Goal: Task Accomplishment & Management: Manage account settings

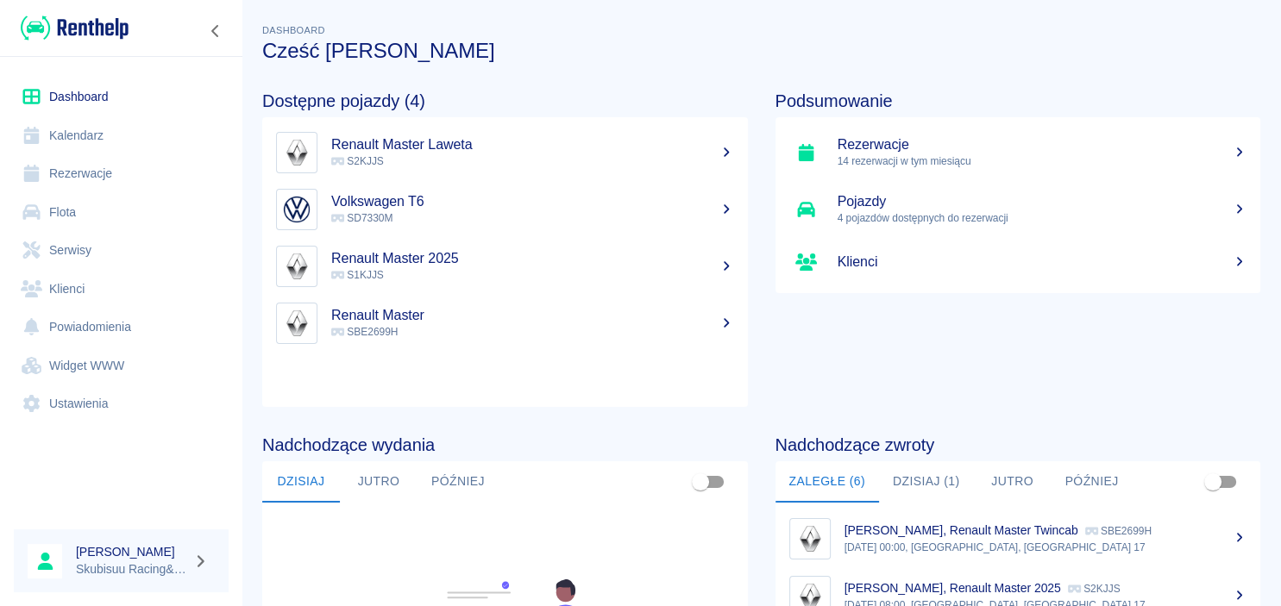
click at [108, 136] on link "Kalendarz" at bounding box center [121, 135] width 215 height 39
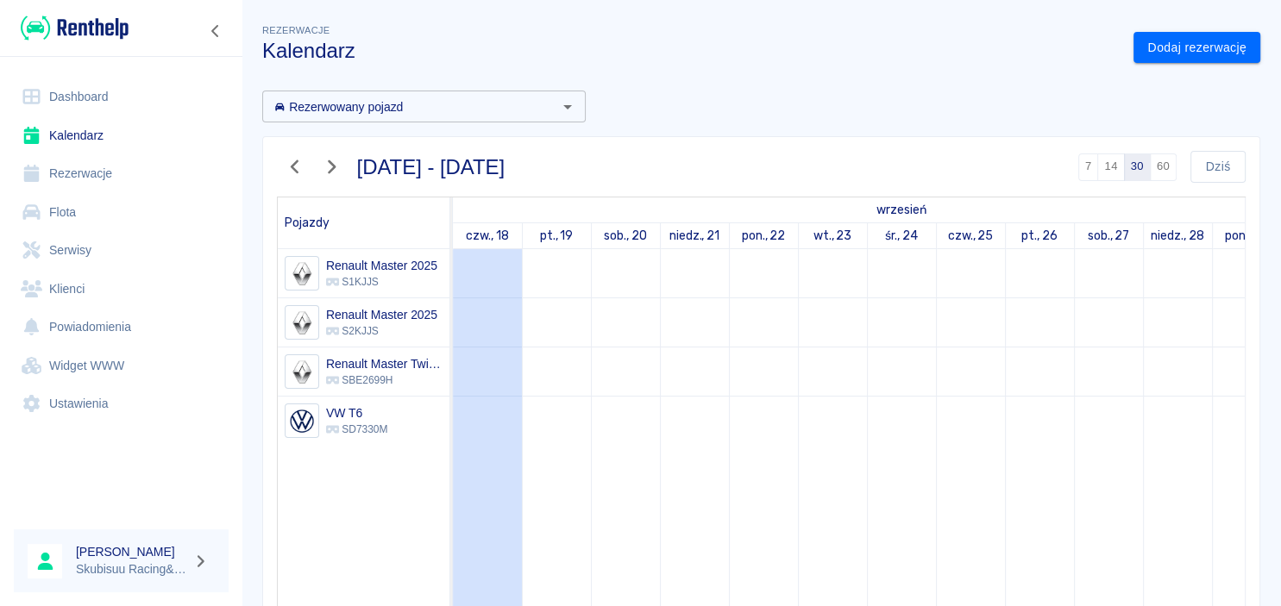
click at [116, 102] on link "Dashboard" at bounding box center [121, 97] width 215 height 39
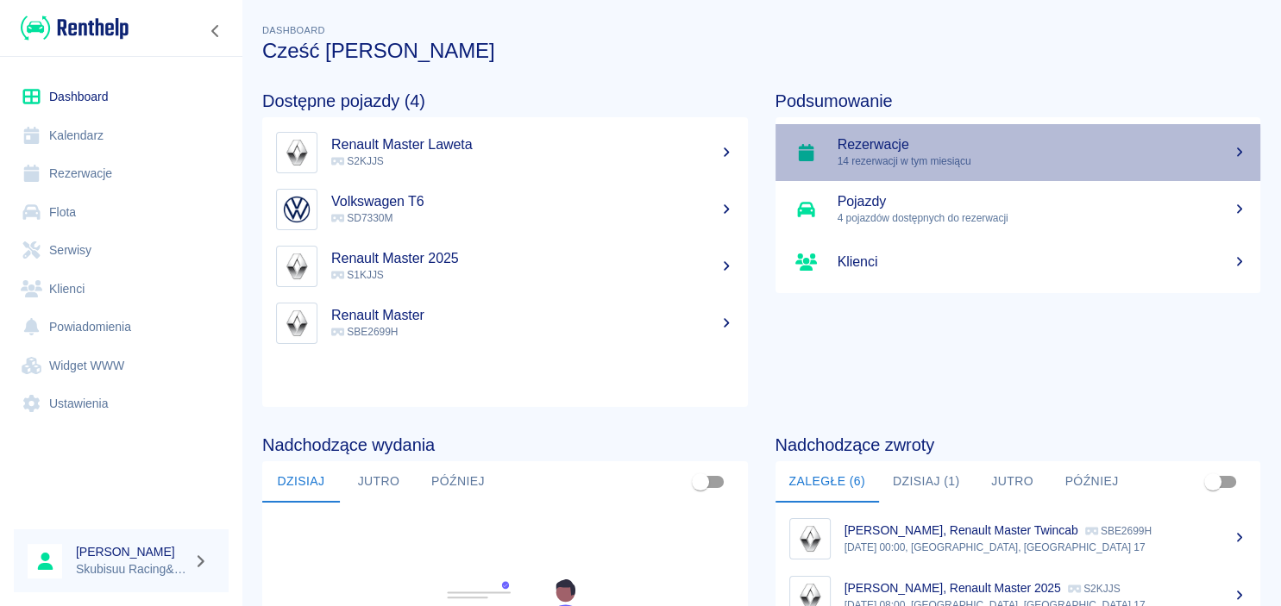
click at [976, 154] on p "14 rezerwacji w tym miesiącu" at bounding box center [1043, 162] width 410 height 16
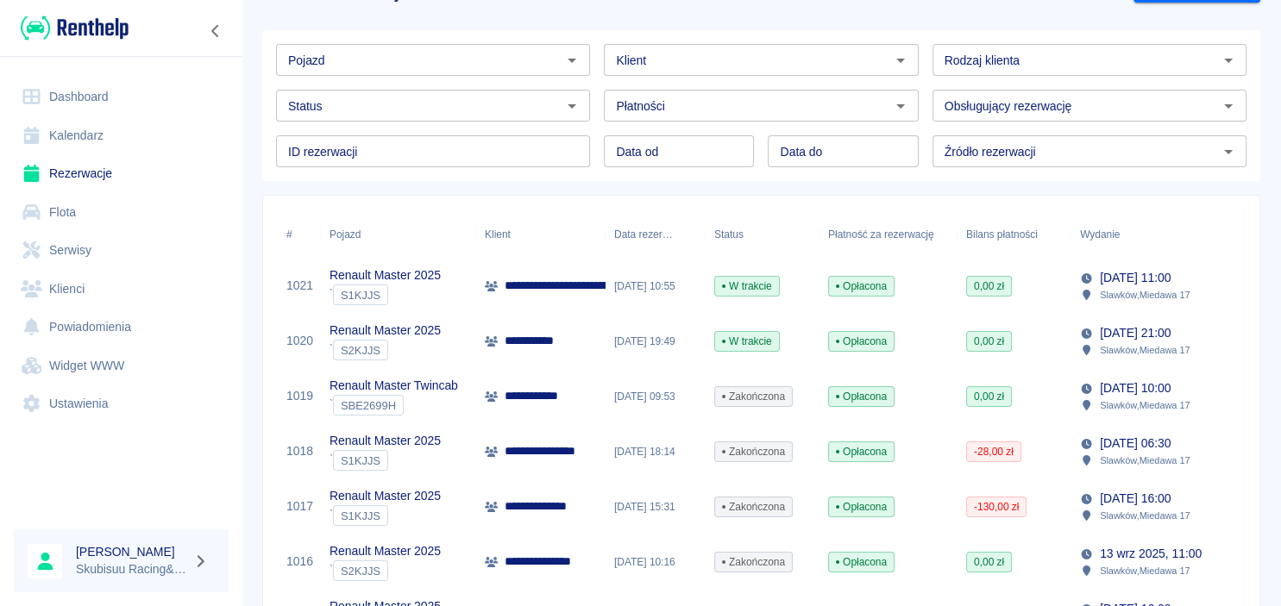
scroll to position [83, 0]
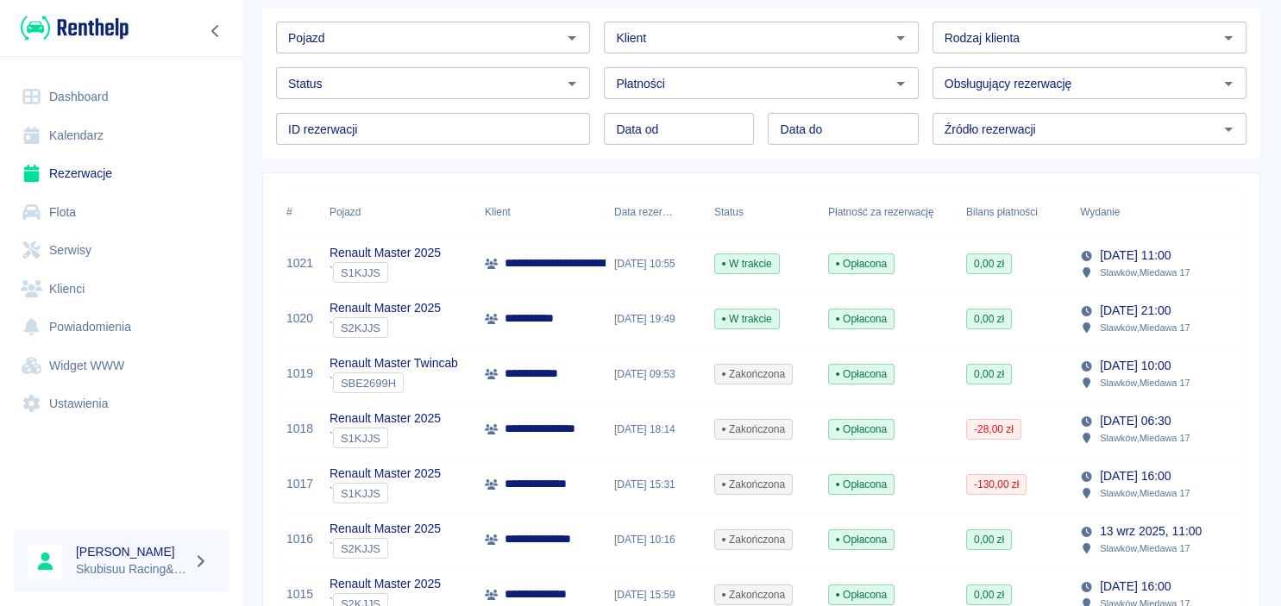
click at [800, 334] on div "W trakcie" at bounding box center [763, 319] width 114 height 55
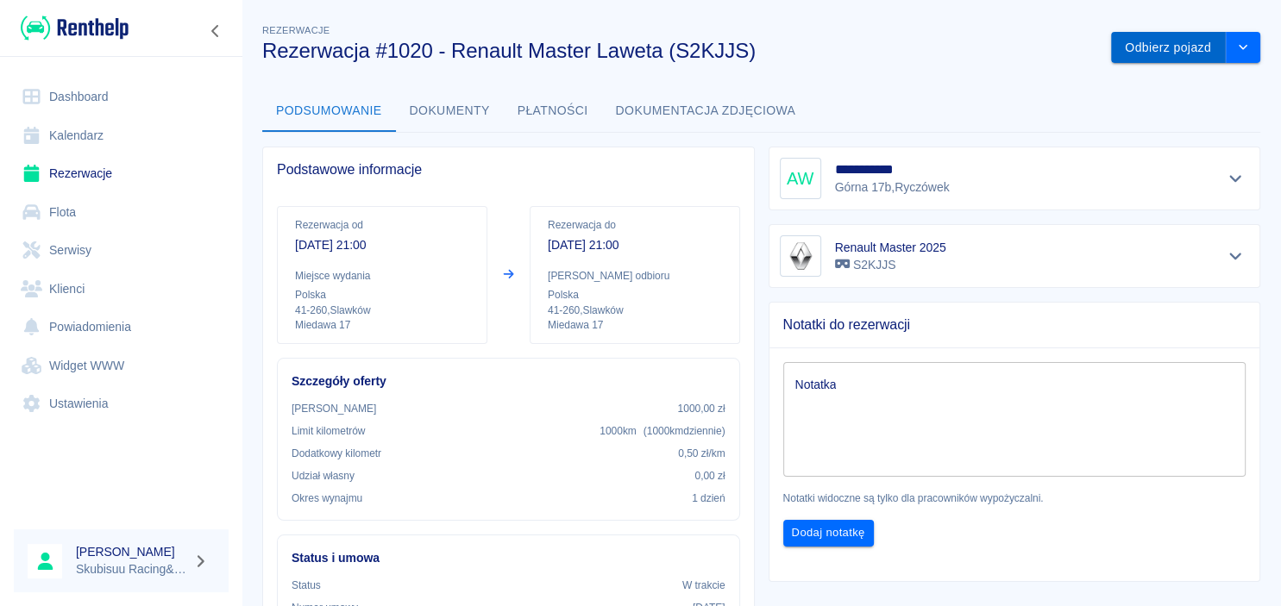
click at [1178, 57] on button "Odbierz pojazd" at bounding box center [1168, 48] width 115 height 32
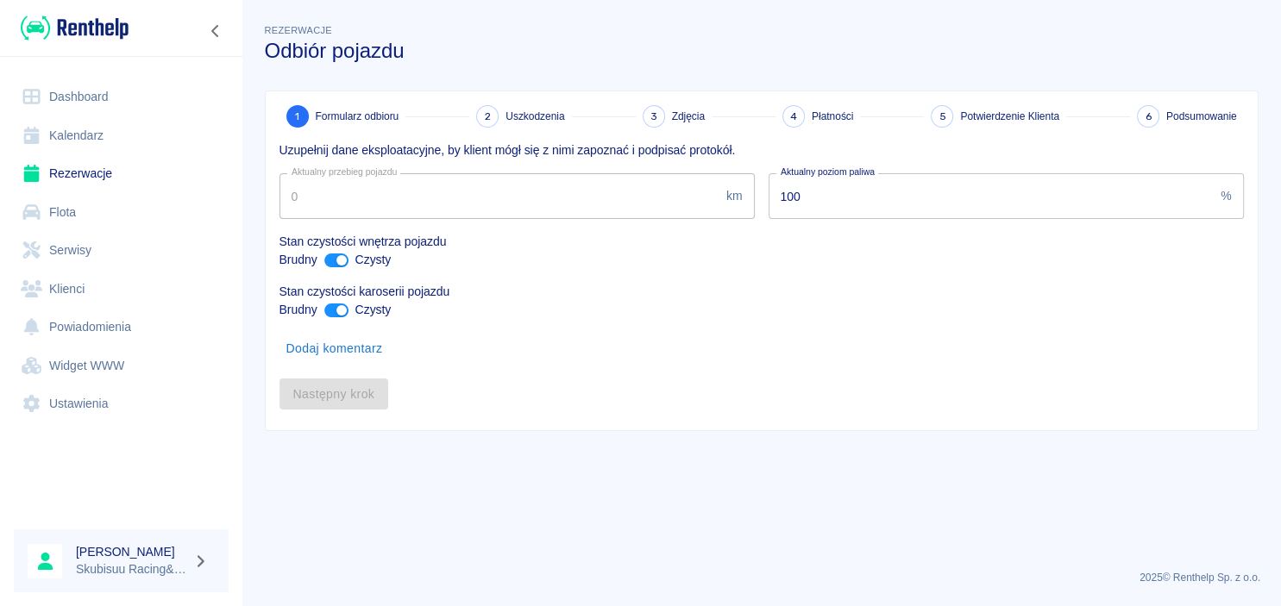
type input "11429"
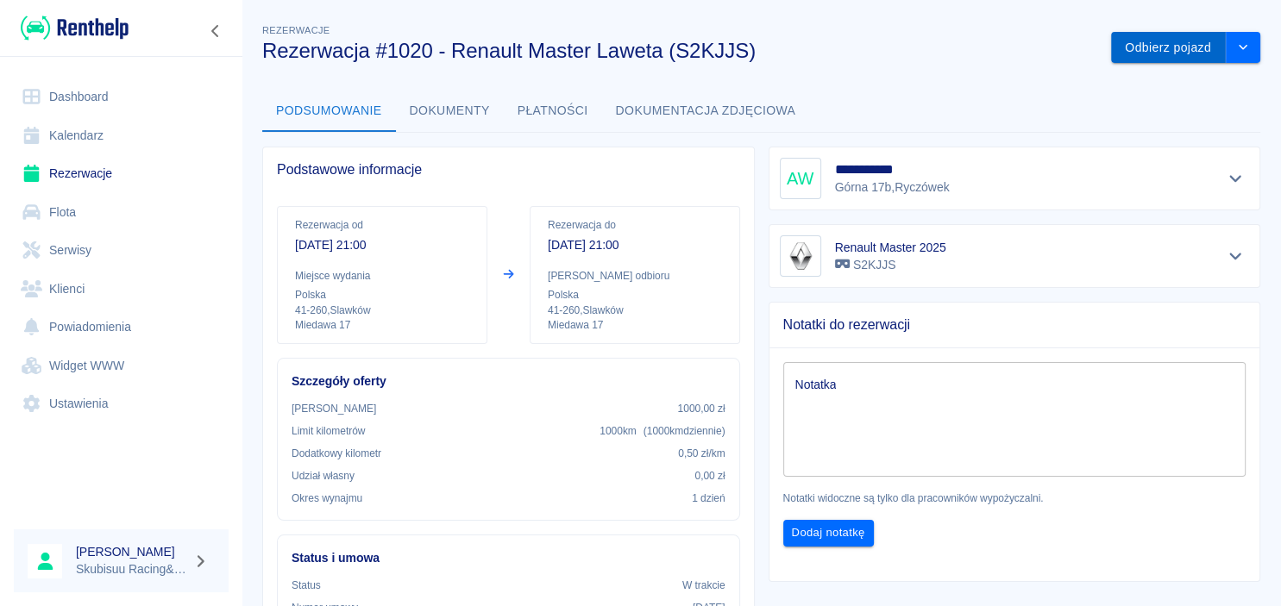
click at [1132, 51] on button "Odbierz pojazd" at bounding box center [1168, 48] width 115 height 32
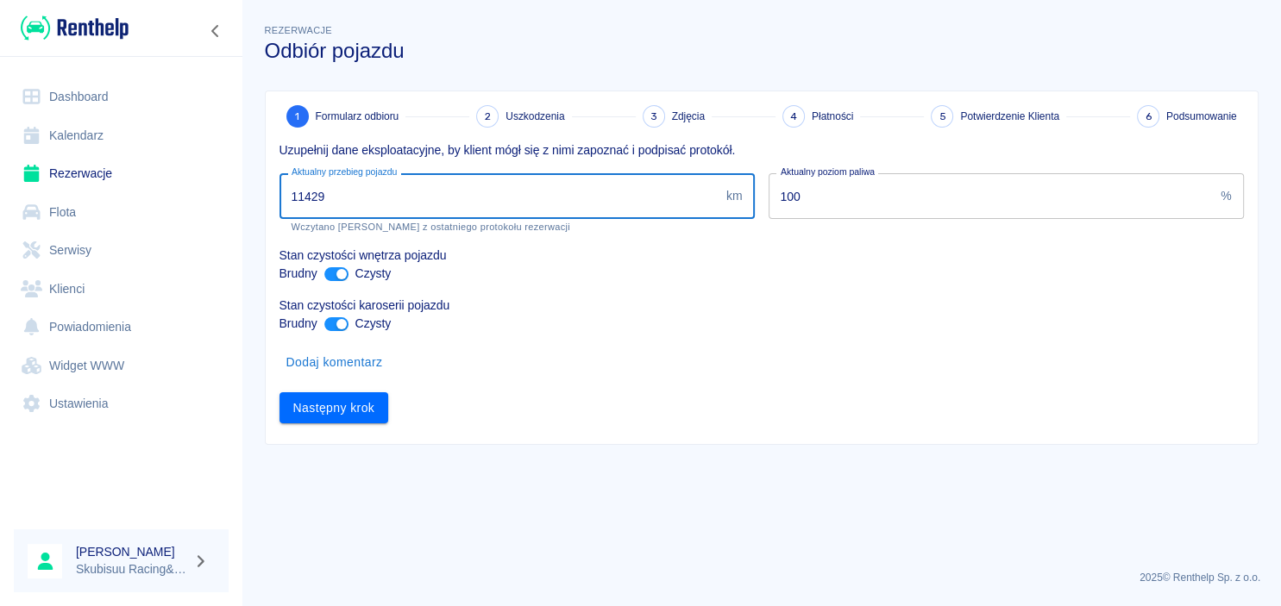
drag, startPoint x: 373, startPoint y: 207, endPoint x: 43, endPoint y: 164, distance: 332.3
click at [279, 173] on input "11429" at bounding box center [499, 196] width 440 height 46
type input "12753"
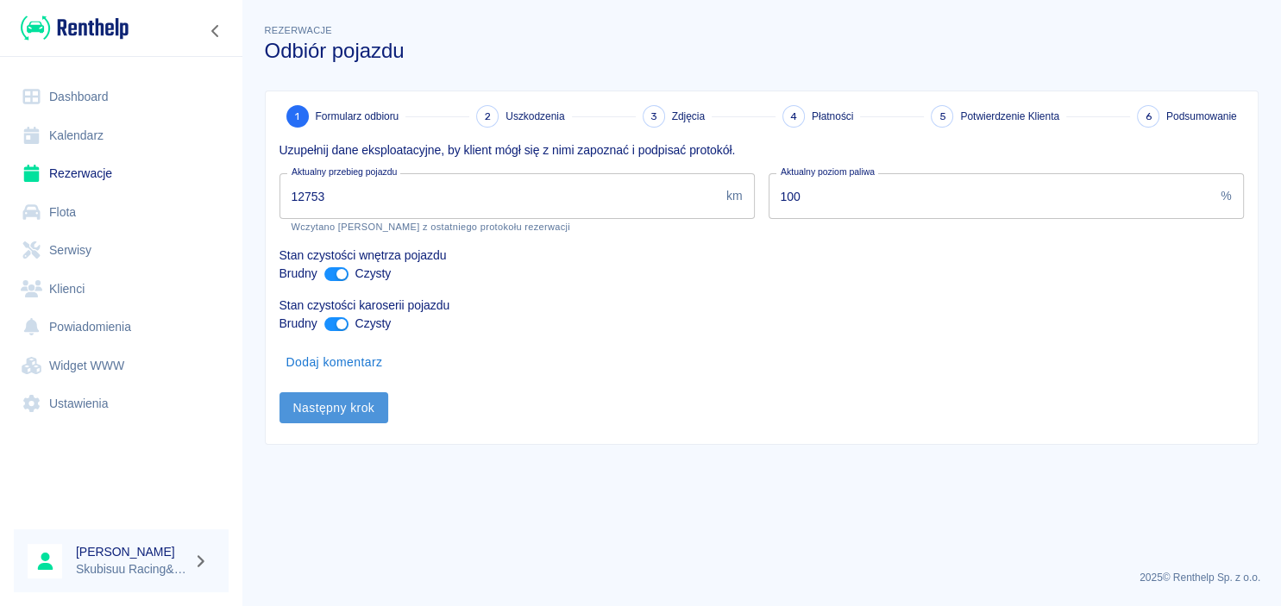
click at [348, 423] on button "Następny krok" at bounding box center [334, 408] width 110 height 32
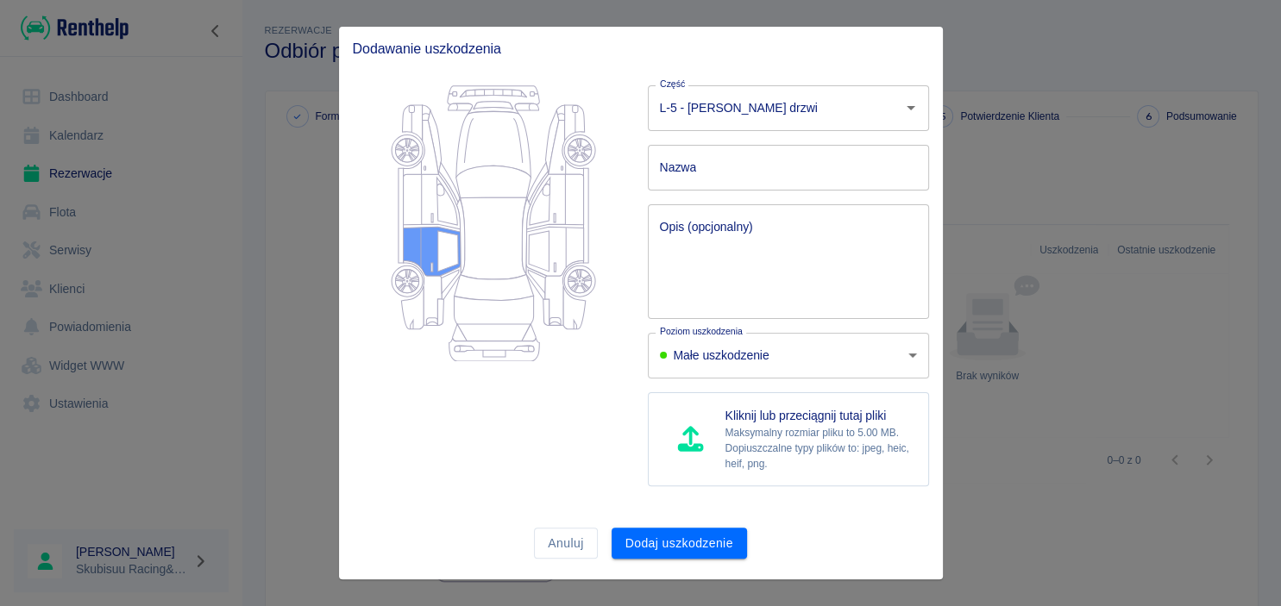
click at [421, 257] on icon at bounding box center [432, 251] width 58 height 49
click at [567, 524] on div "Anuluj" at bounding box center [558, 537] width 77 height 46
click at [564, 545] on button "Anuluj" at bounding box center [565, 544] width 63 height 32
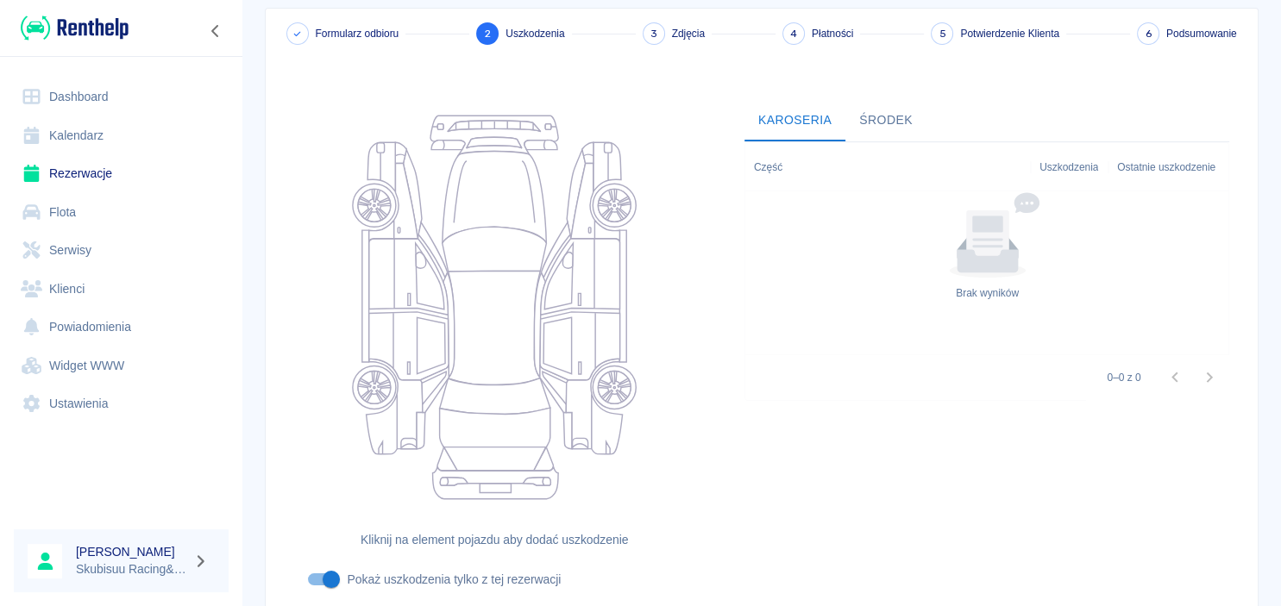
scroll to position [216, 0]
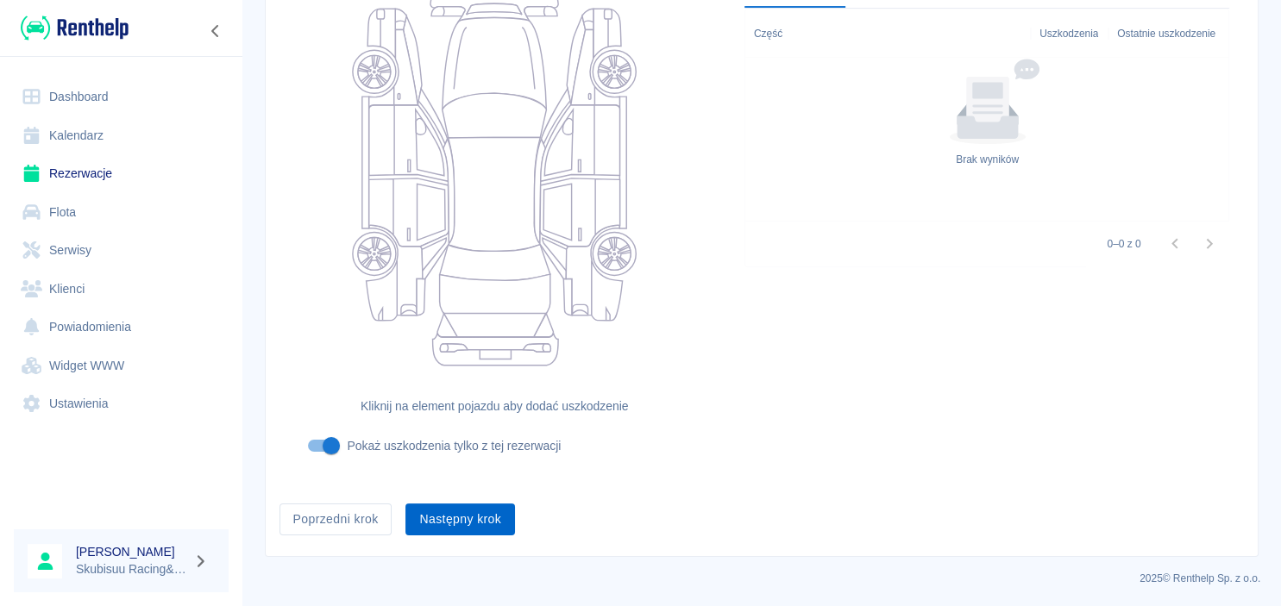
click at [454, 520] on button "Następny krok" at bounding box center [460, 520] width 110 height 32
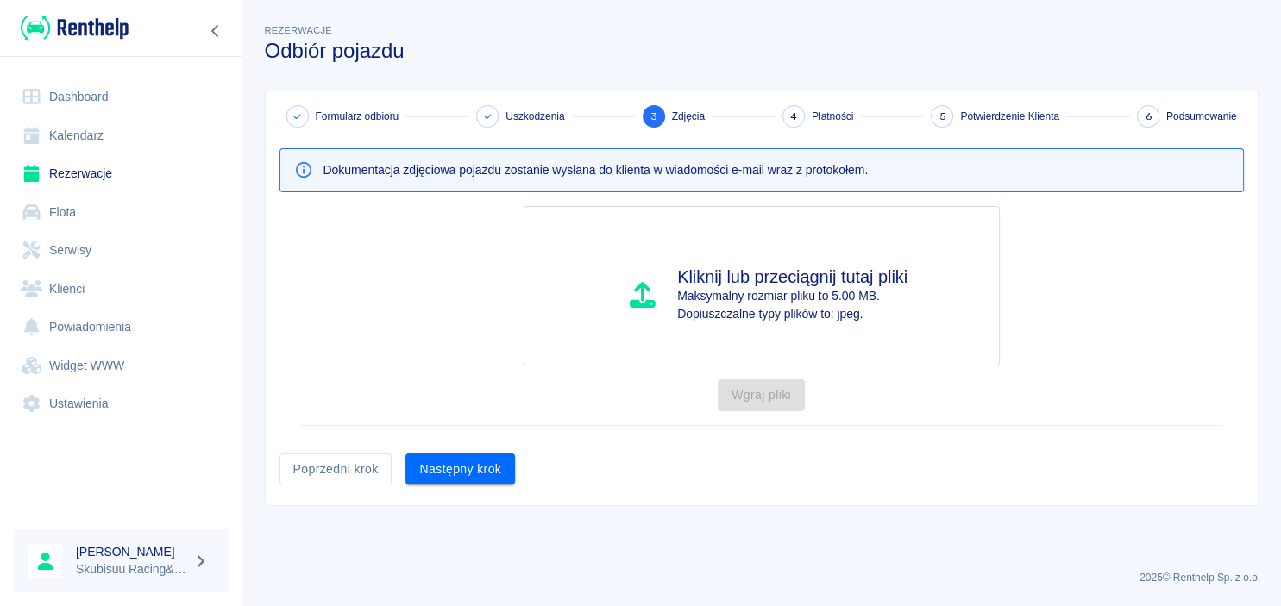
scroll to position [0, 0]
click at [463, 476] on button "Następny krok" at bounding box center [460, 470] width 110 height 32
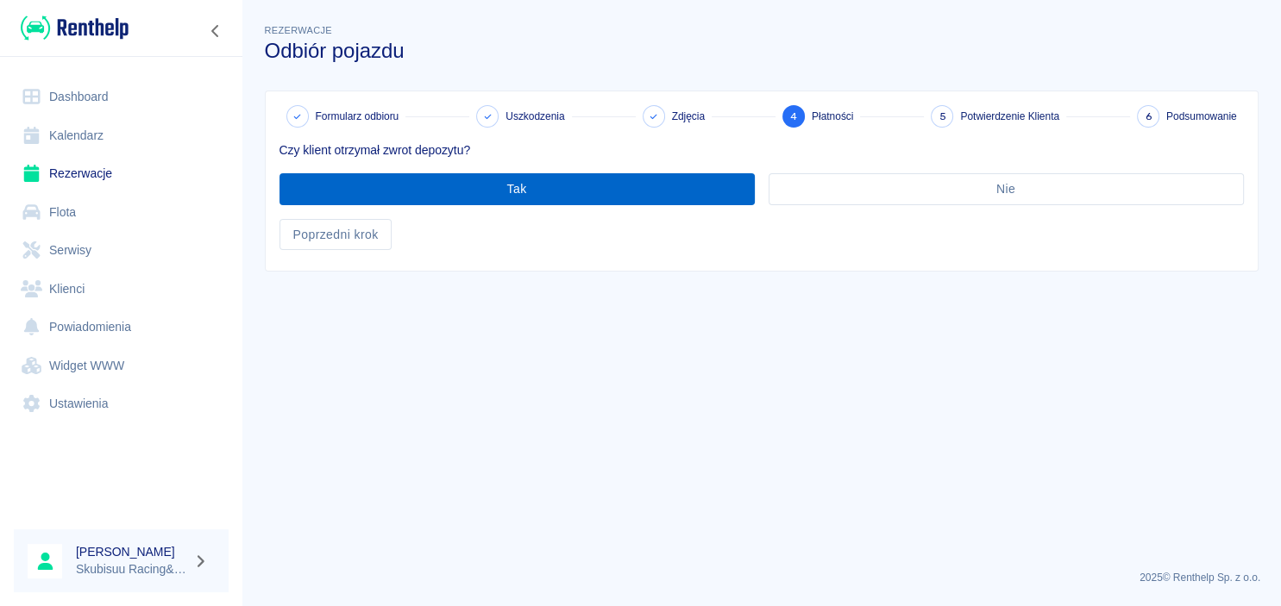
click at [562, 197] on button "Tak" at bounding box center [516, 189] width 475 height 32
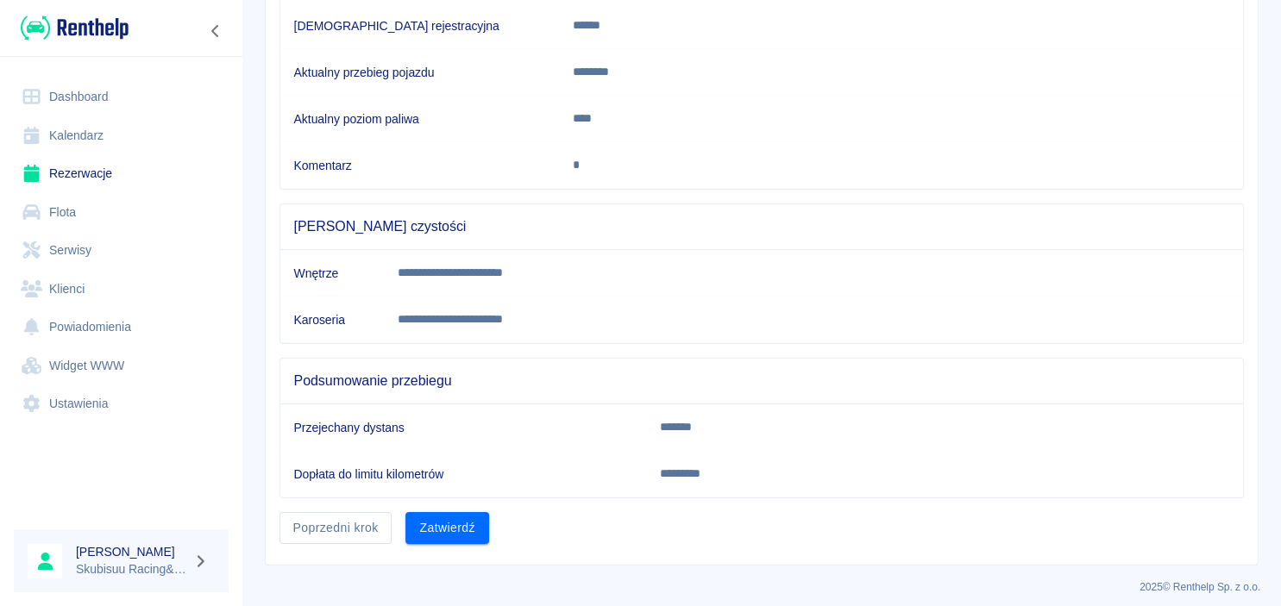
scroll to position [316, 0]
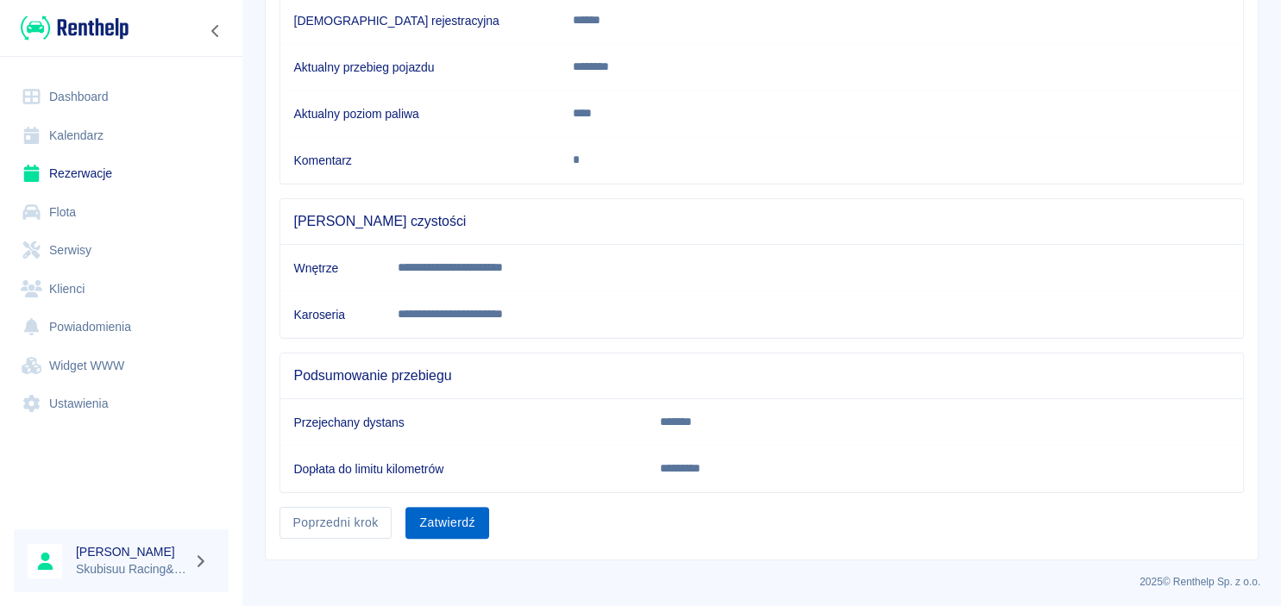
click at [461, 518] on button "Zatwierdź" at bounding box center [446, 523] width 83 height 32
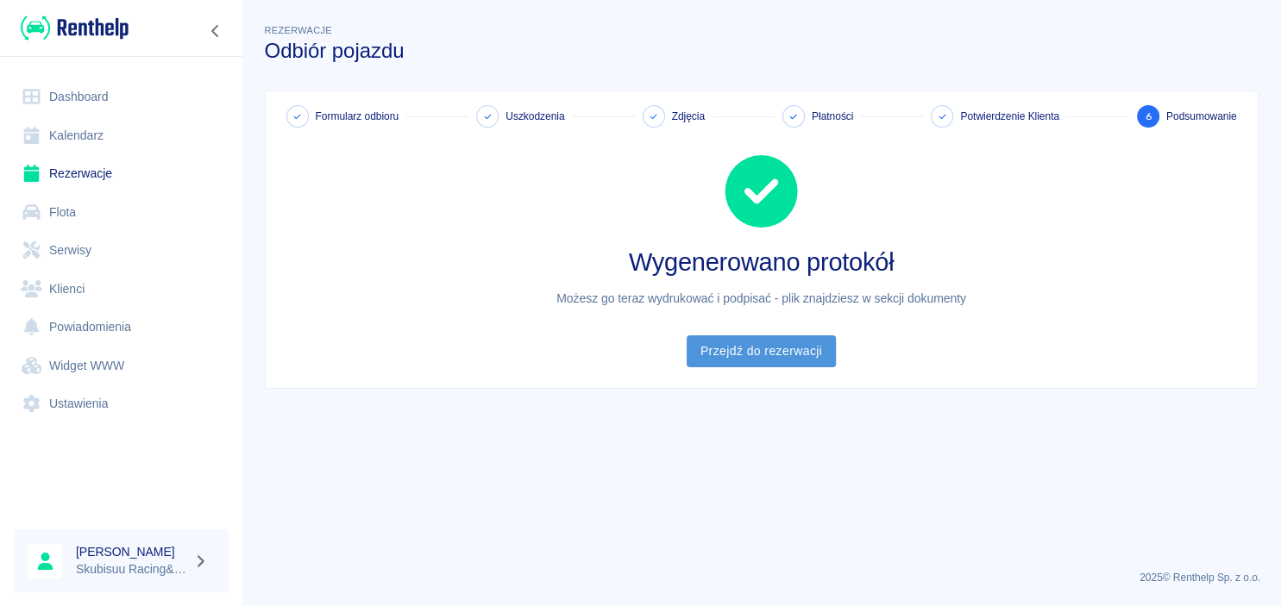
click at [747, 360] on link "Przejdź do rezerwacji" at bounding box center [761, 352] width 149 height 32
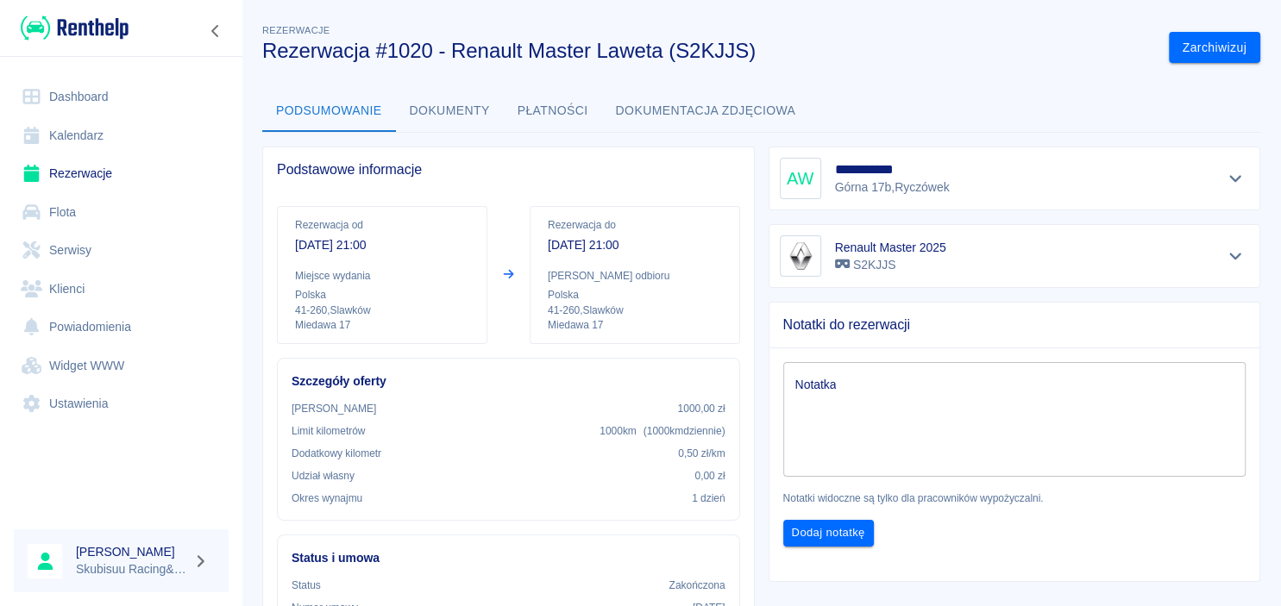
click at [135, 108] on link "Dashboard" at bounding box center [121, 97] width 215 height 39
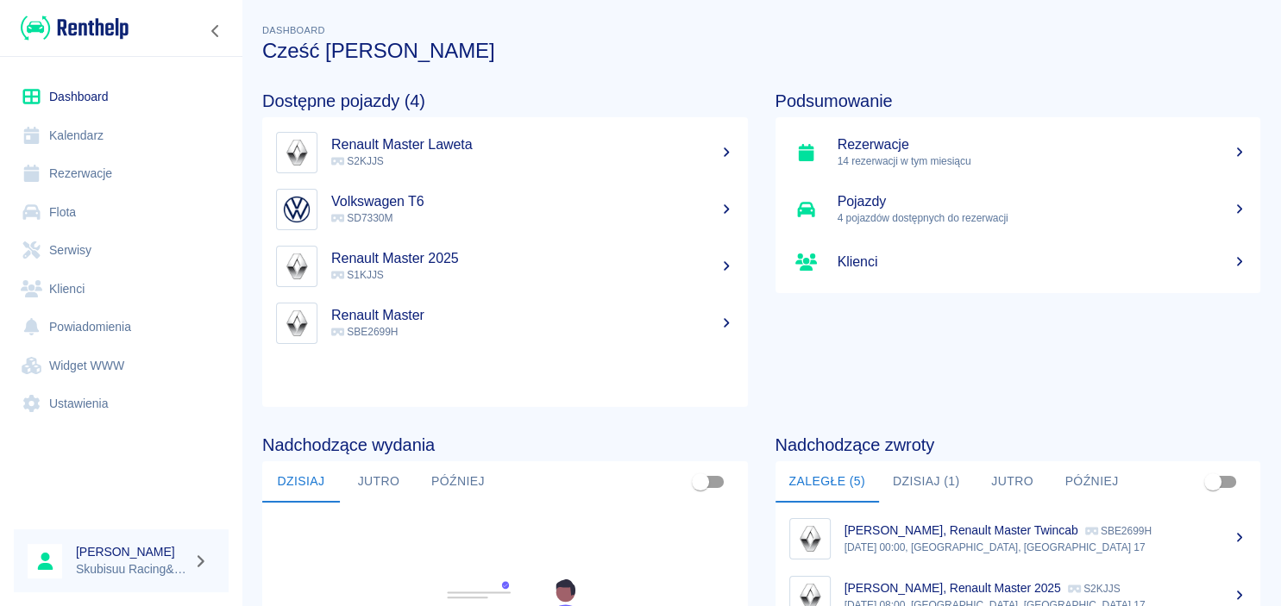
click at [982, 147] on h5 "Rezerwacje" at bounding box center [1043, 144] width 410 height 17
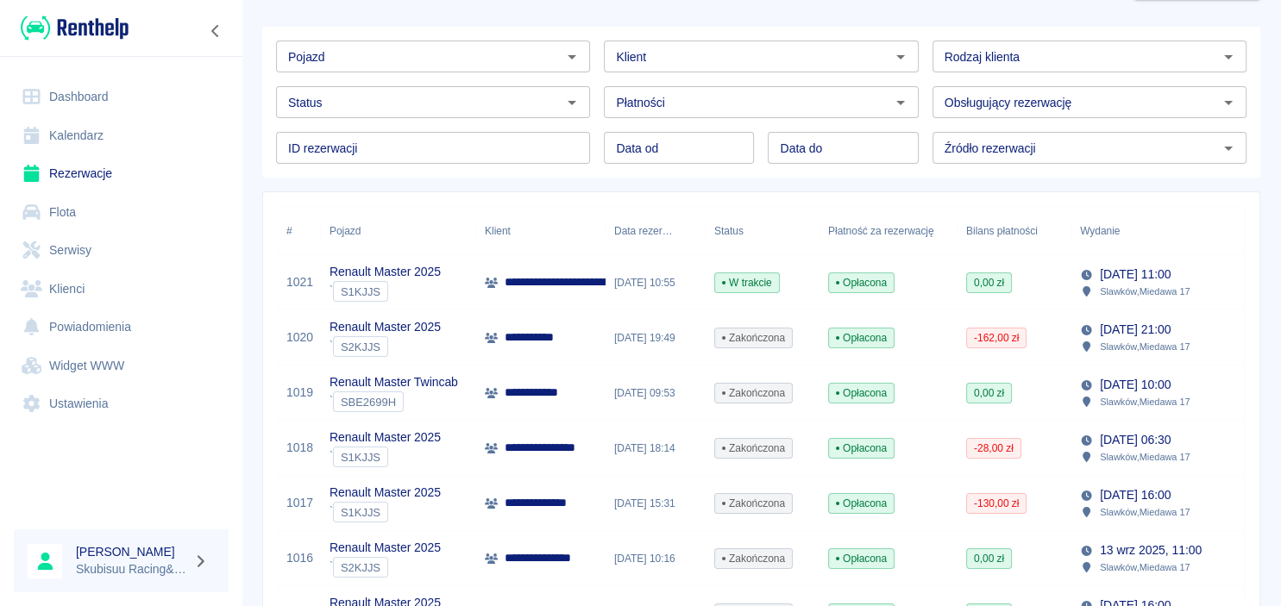
scroll to position [83, 0]
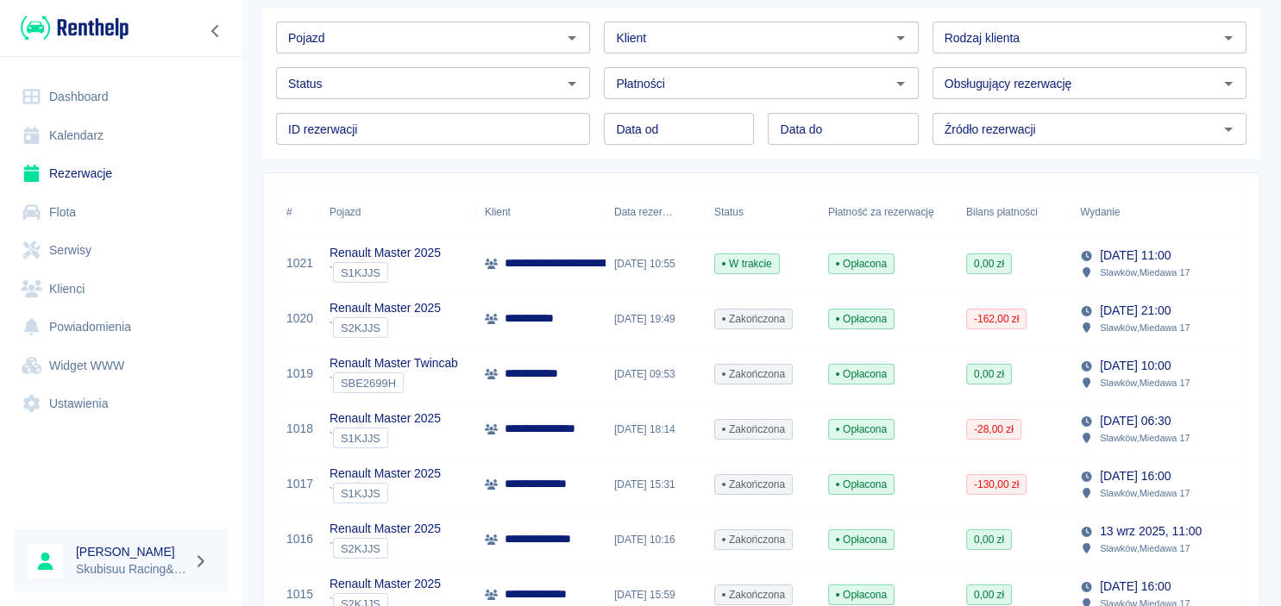
click at [926, 264] on div "Opłacona" at bounding box center [888, 263] width 138 height 55
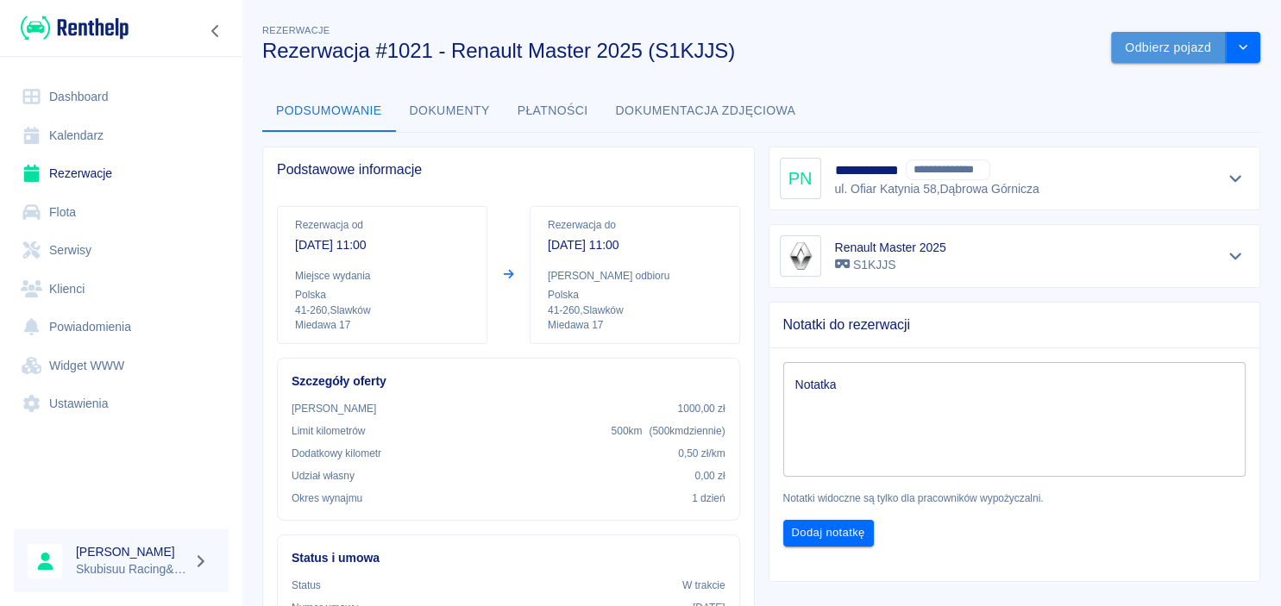
click at [1147, 54] on button "Odbierz pojazd" at bounding box center [1168, 48] width 115 height 32
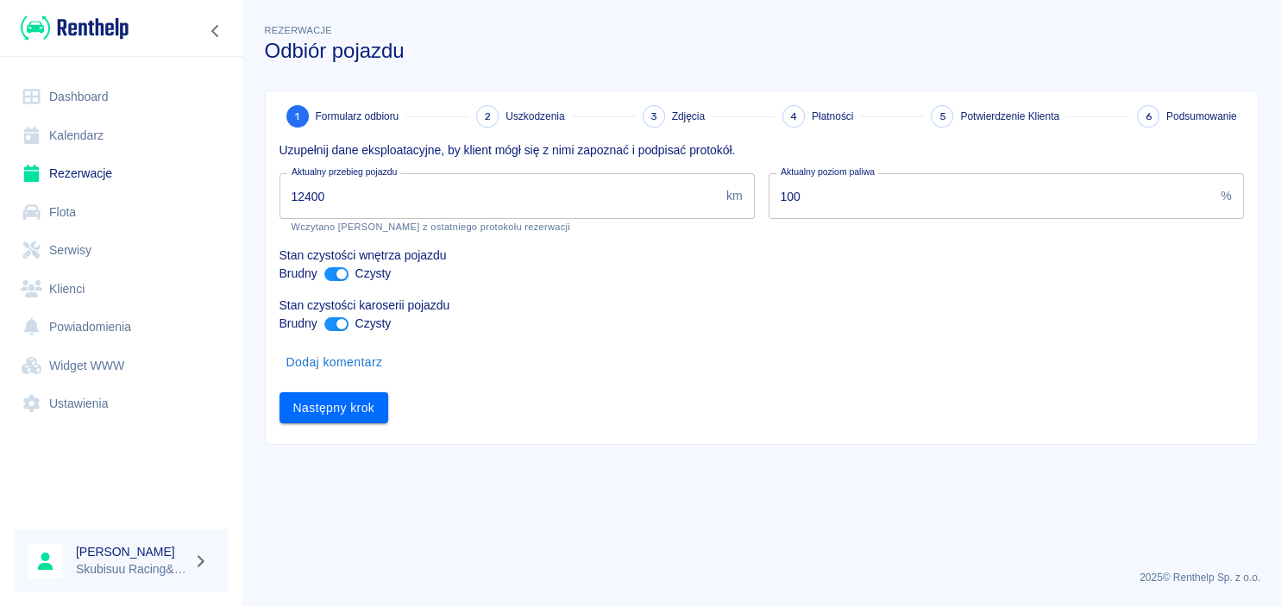
drag, startPoint x: 406, startPoint y: 212, endPoint x: -44, endPoint y: 179, distance: 451.5
click at [279, 179] on input "12400" at bounding box center [499, 196] width 440 height 46
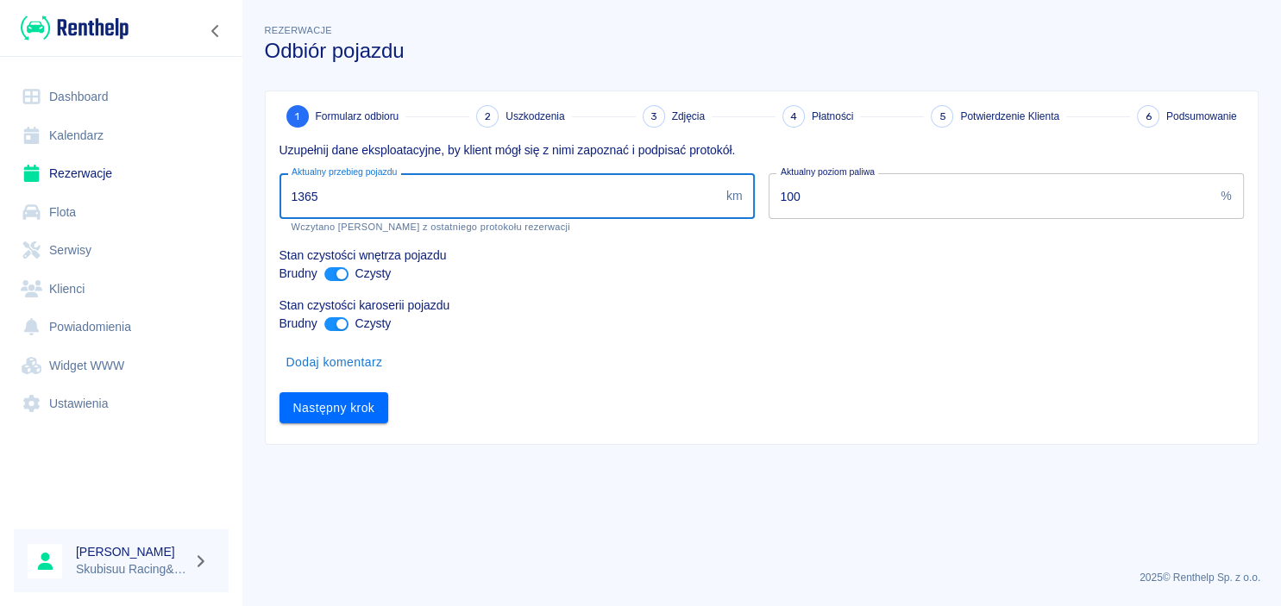
type input "13654"
click at [377, 419] on button "Następny krok" at bounding box center [334, 408] width 110 height 32
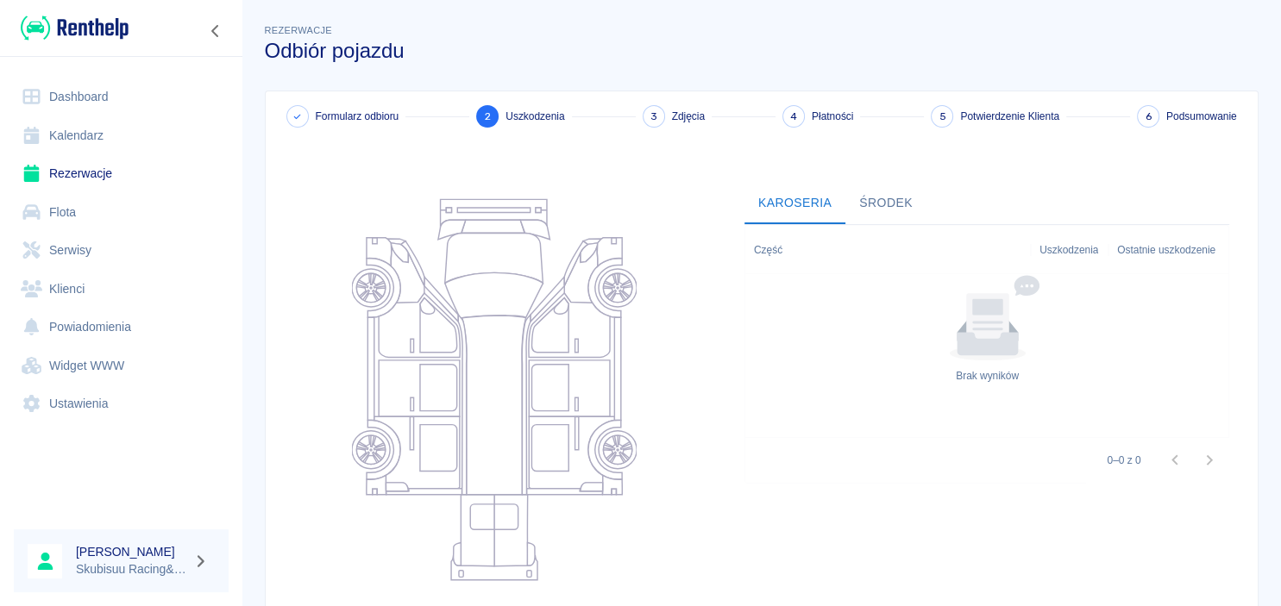
scroll to position [216, 0]
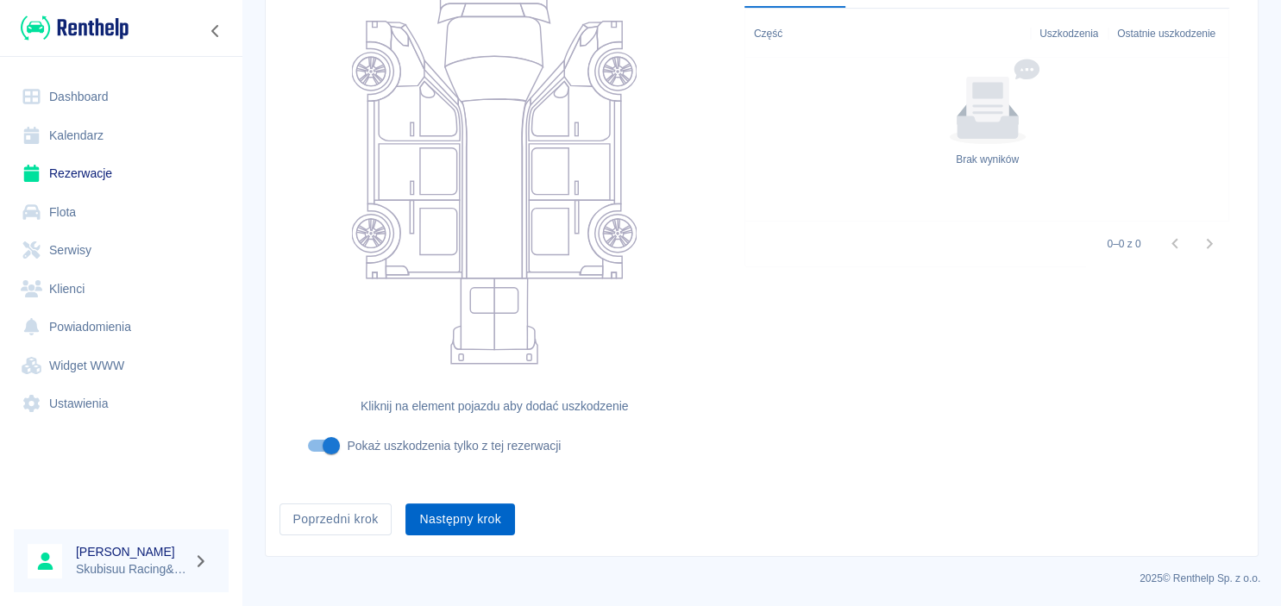
click at [450, 524] on button "Następny krok" at bounding box center [460, 520] width 110 height 32
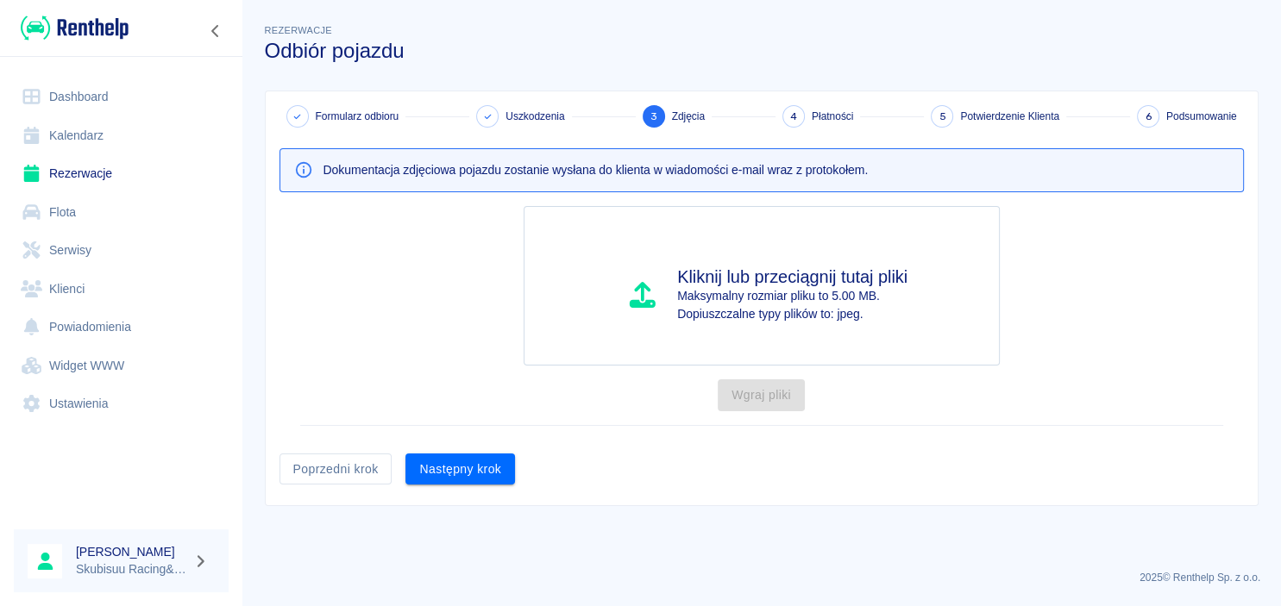
scroll to position [0, 0]
click at [451, 454] on button "Następny krok" at bounding box center [460, 470] width 110 height 32
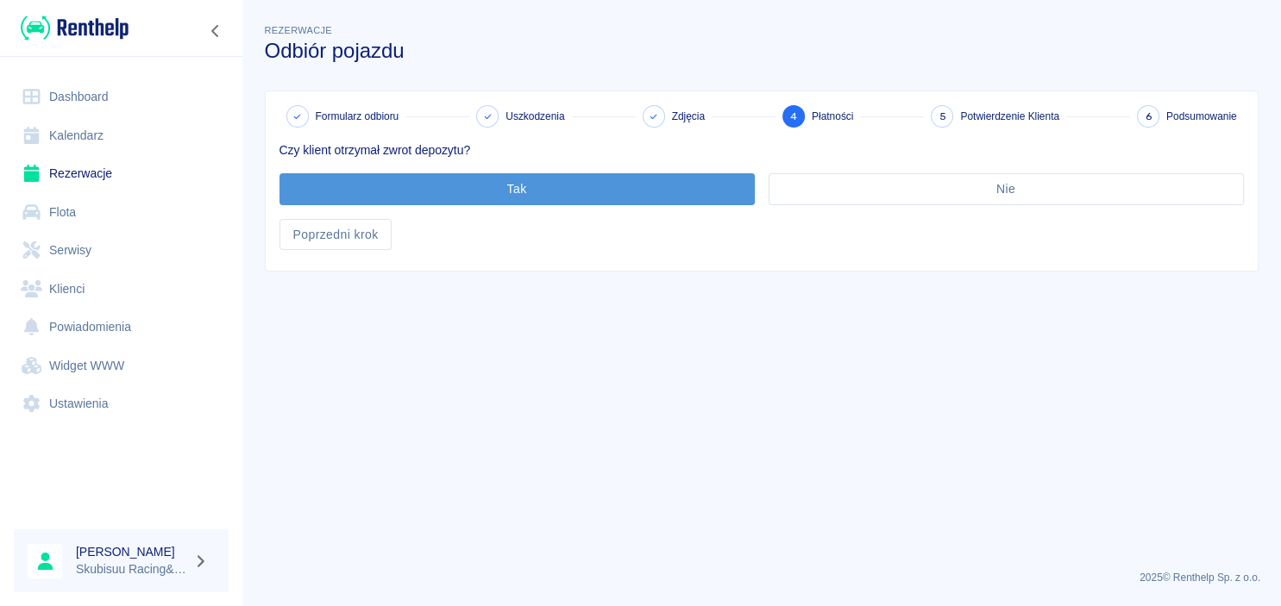
click at [483, 197] on button "Tak" at bounding box center [516, 189] width 475 height 32
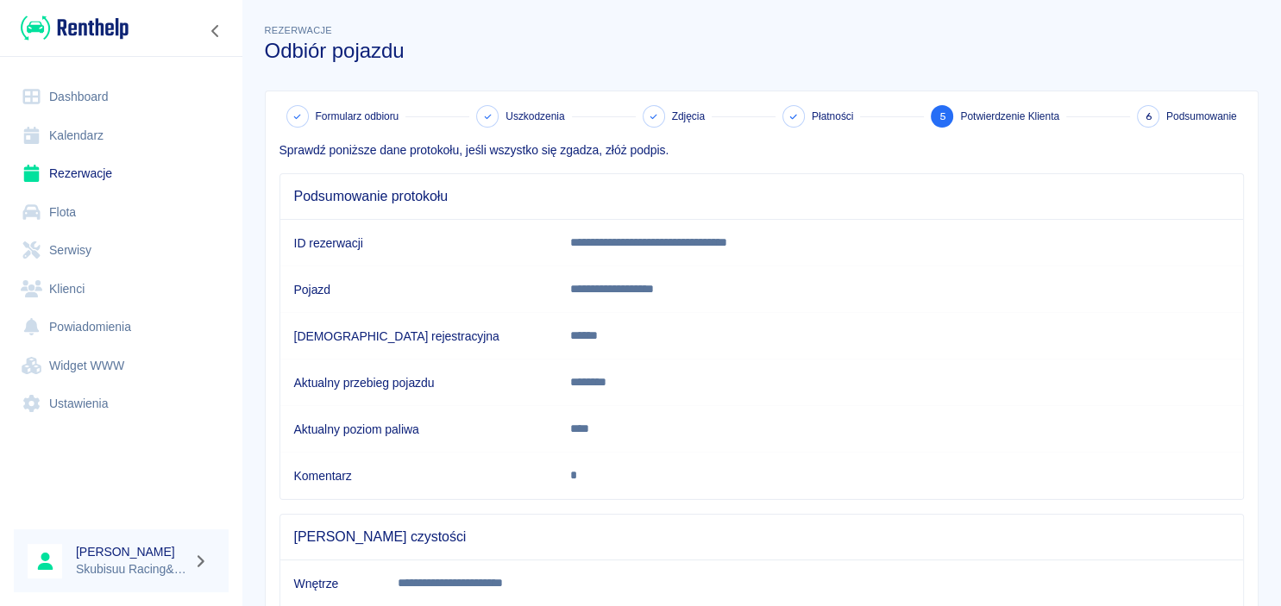
scroll to position [316, 0]
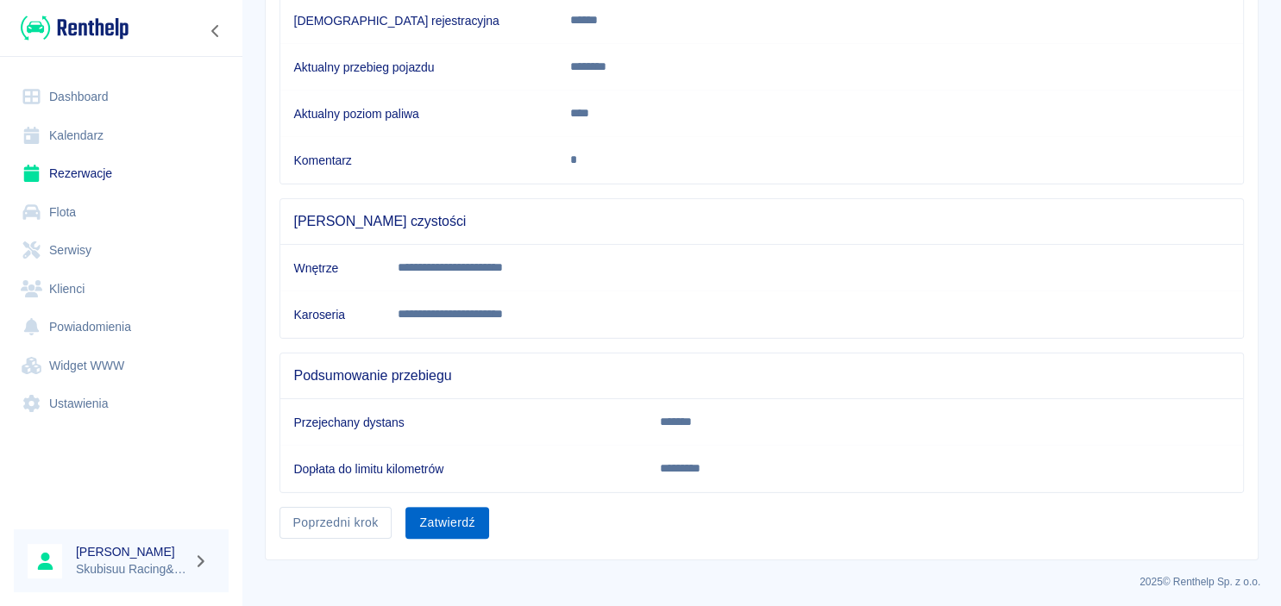
click at [463, 517] on button "Zatwierdź" at bounding box center [446, 523] width 83 height 32
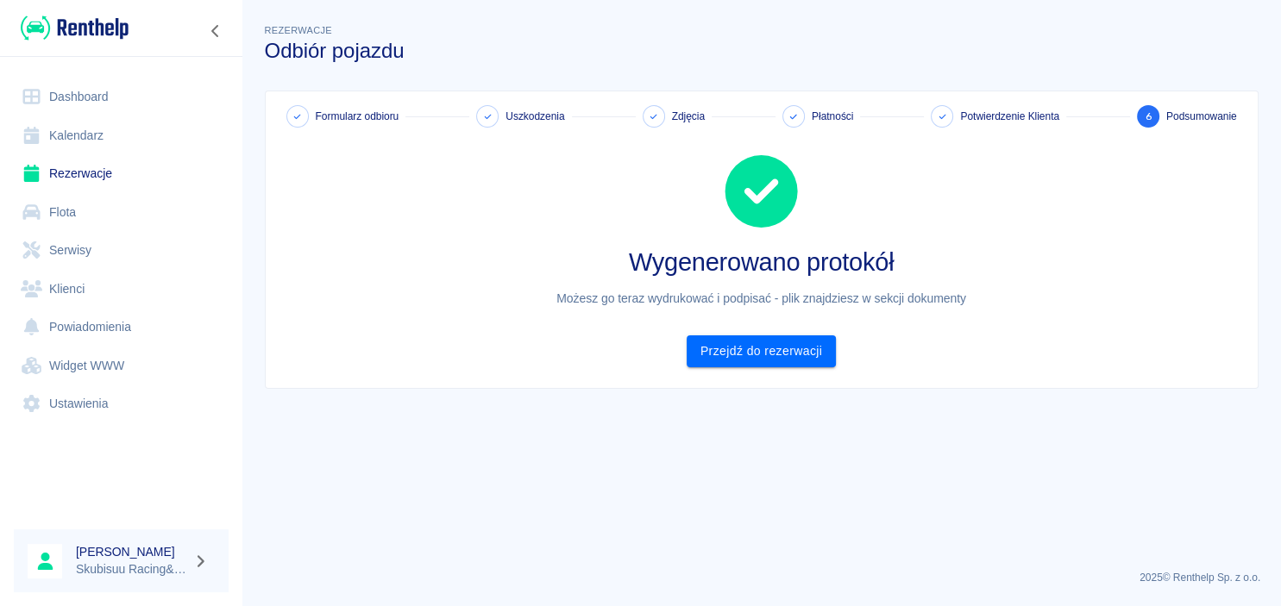
scroll to position [0, 0]
click at [850, 368] on div "Formularz odbioru Uszkodzenia Zdjęcia Płatności Potwierdzenie Klienta 6 Podsumo…" at bounding box center [762, 239] width 992 height 297
click at [800, 338] on link "Przejdź do rezerwacji" at bounding box center [761, 352] width 149 height 32
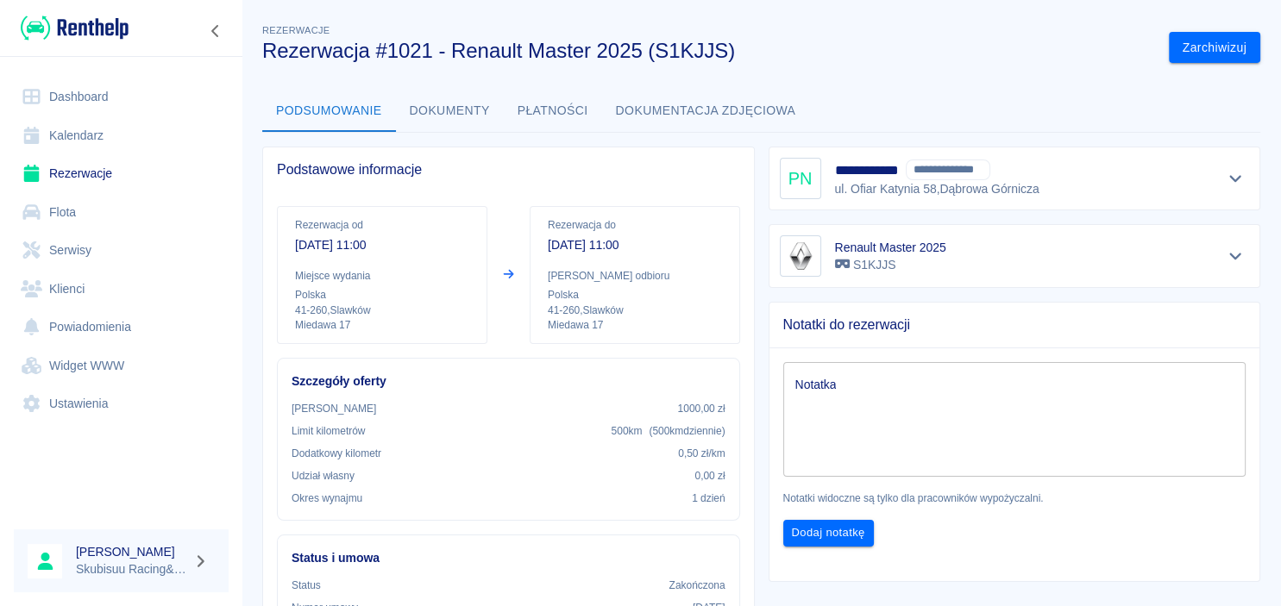
click at [119, 98] on link "Dashboard" at bounding box center [121, 97] width 215 height 39
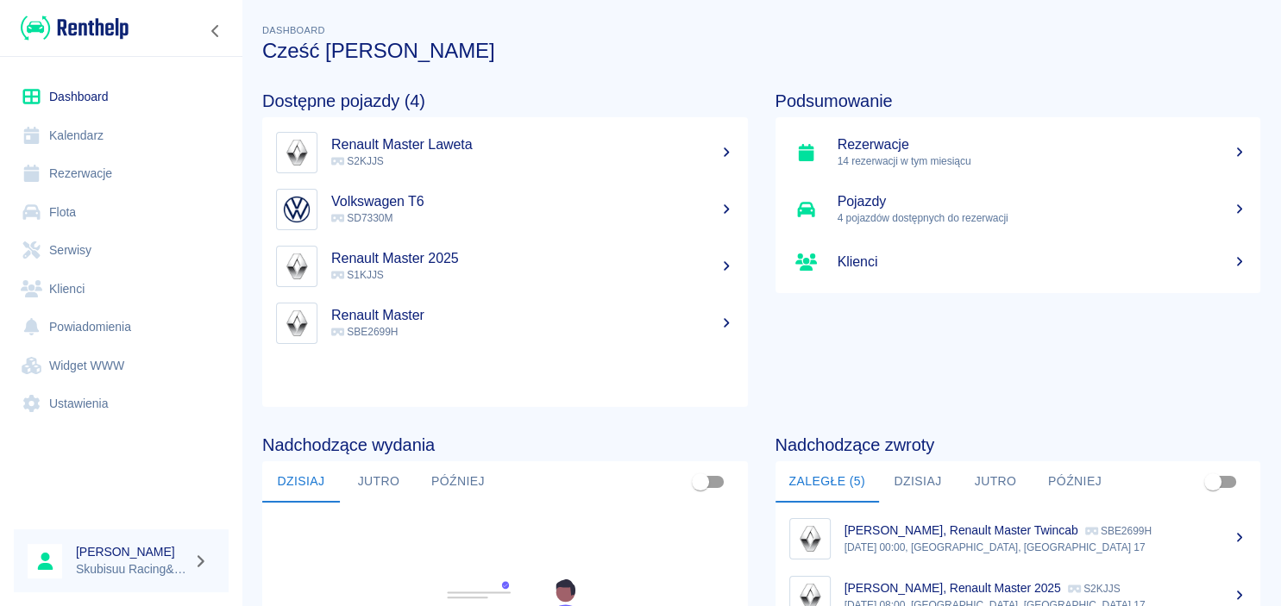
click at [405, 281] on p "S1KJJS" at bounding box center [532, 275] width 403 height 16
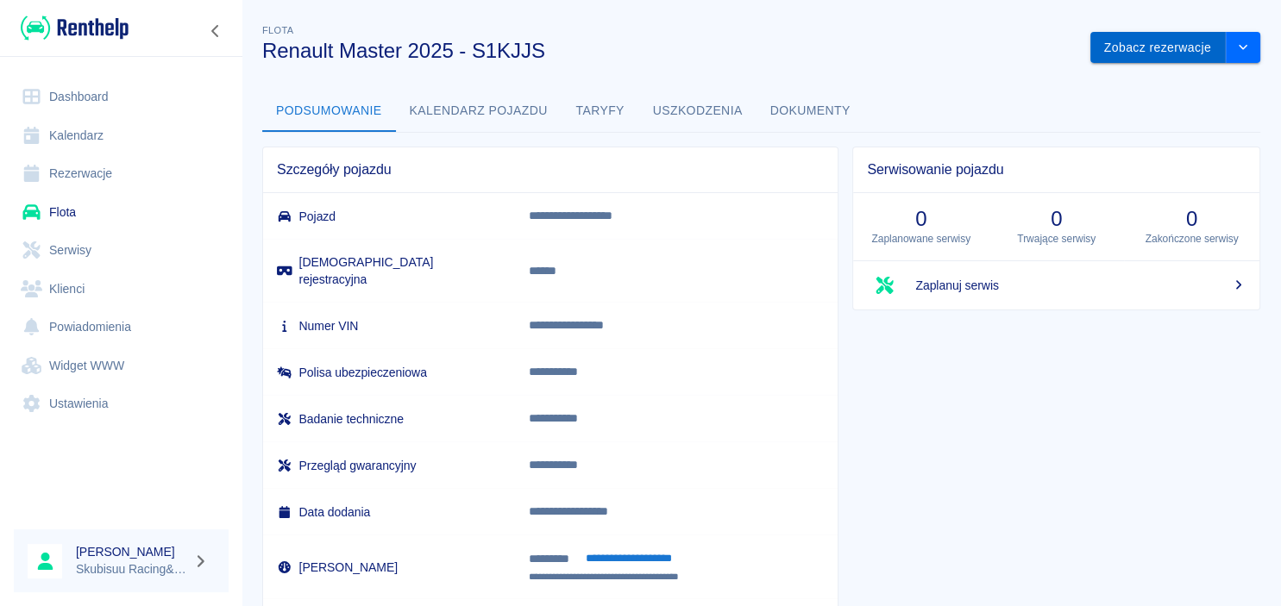
click at [1168, 60] on button "Zobacz rezerwacje" at bounding box center [1157, 48] width 135 height 32
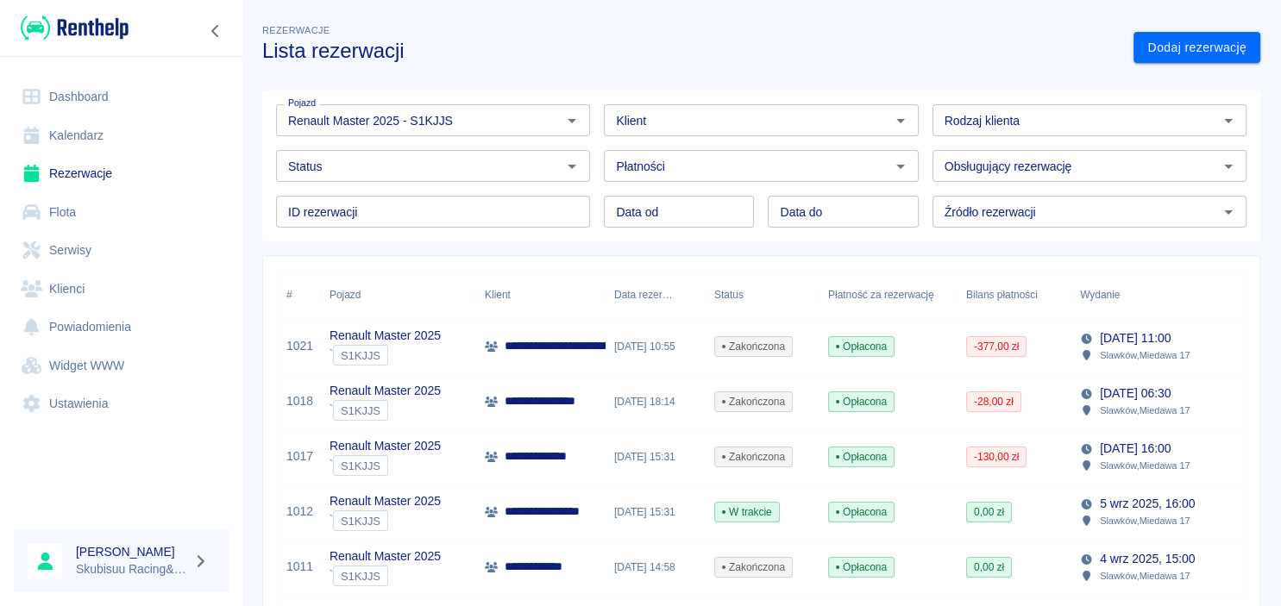
drag, startPoint x: 1066, startPoint y: 63, endPoint x: 1144, endPoint y: 66, distance: 77.7
click at [1144, 66] on div "**********" at bounding box center [761, 335] width 1039 height 656
click at [1185, 36] on link "Dodaj rezerwację" at bounding box center [1196, 48] width 127 height 32
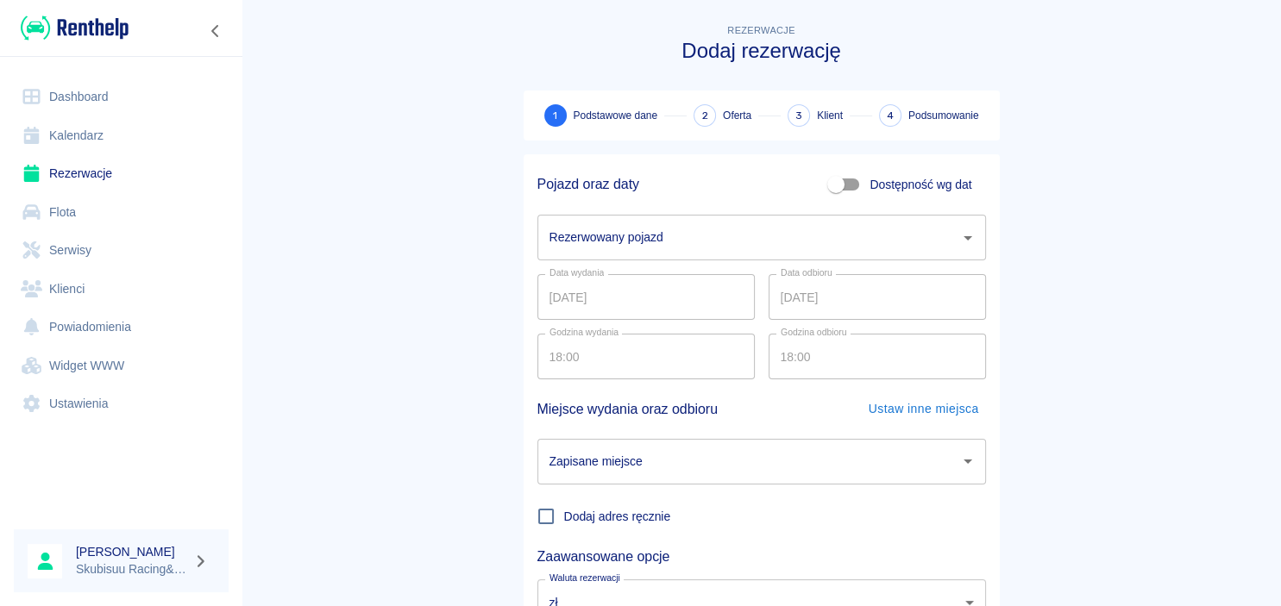
click at [744, 226] on input "Rezerwowany pojazd" at bounding box center [748, 238] width 407 height 30
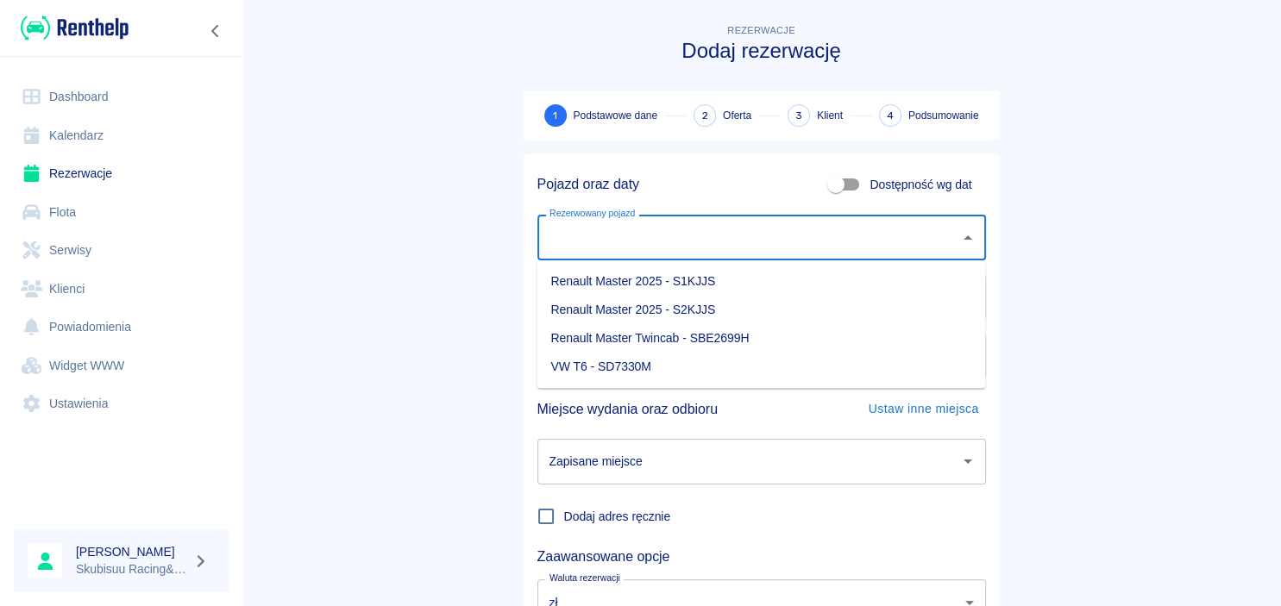
click at [718, 282] on li "Renault Master 2025 - S1KJJS" at bounding box center [760, 281] width 449 height 28
type input "Renault Master 2025 - S1KJJS"
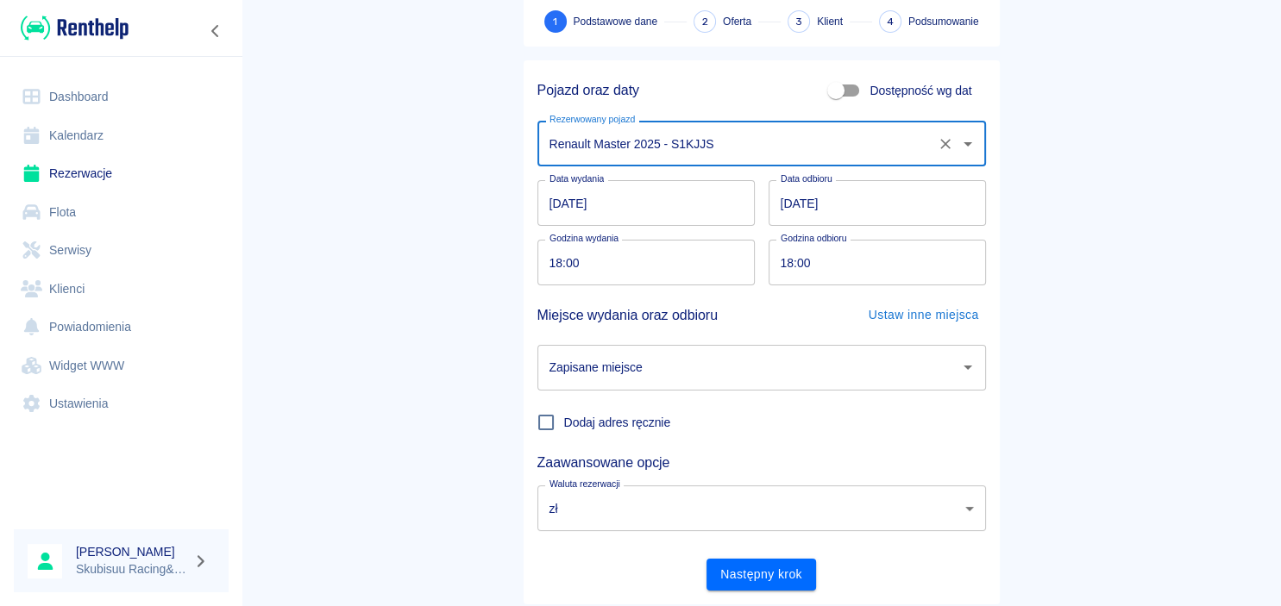
scroll to position [142, 0]
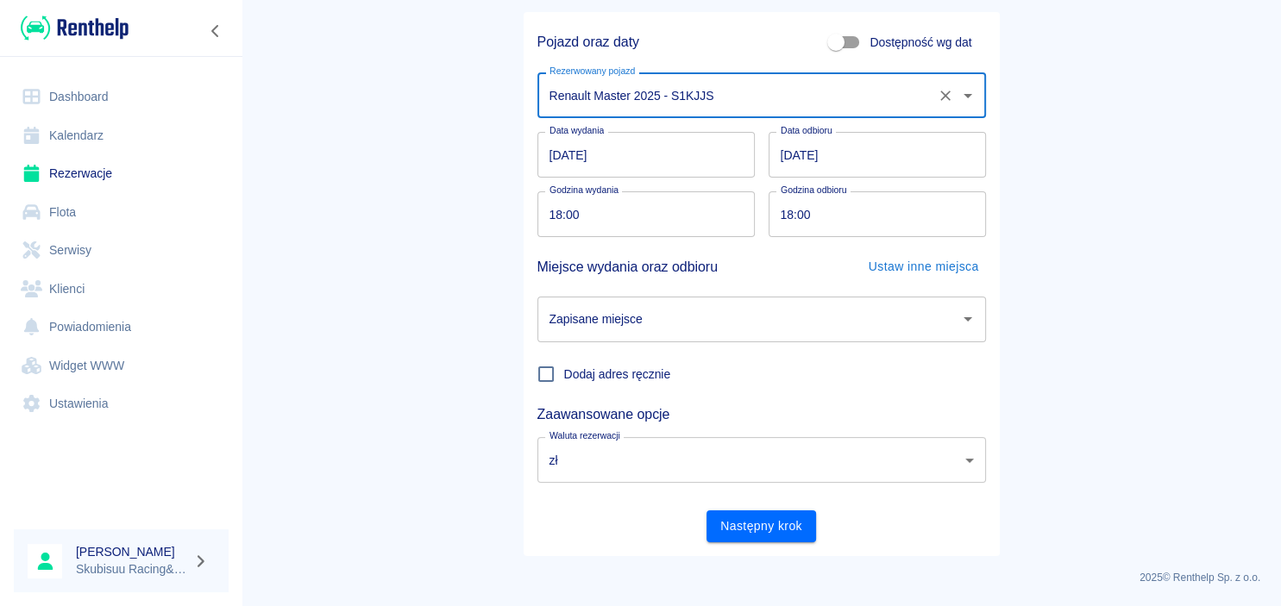
click at [693, 135] on input "[DATE]" at bounding box center [645, 155] width 217 height 46
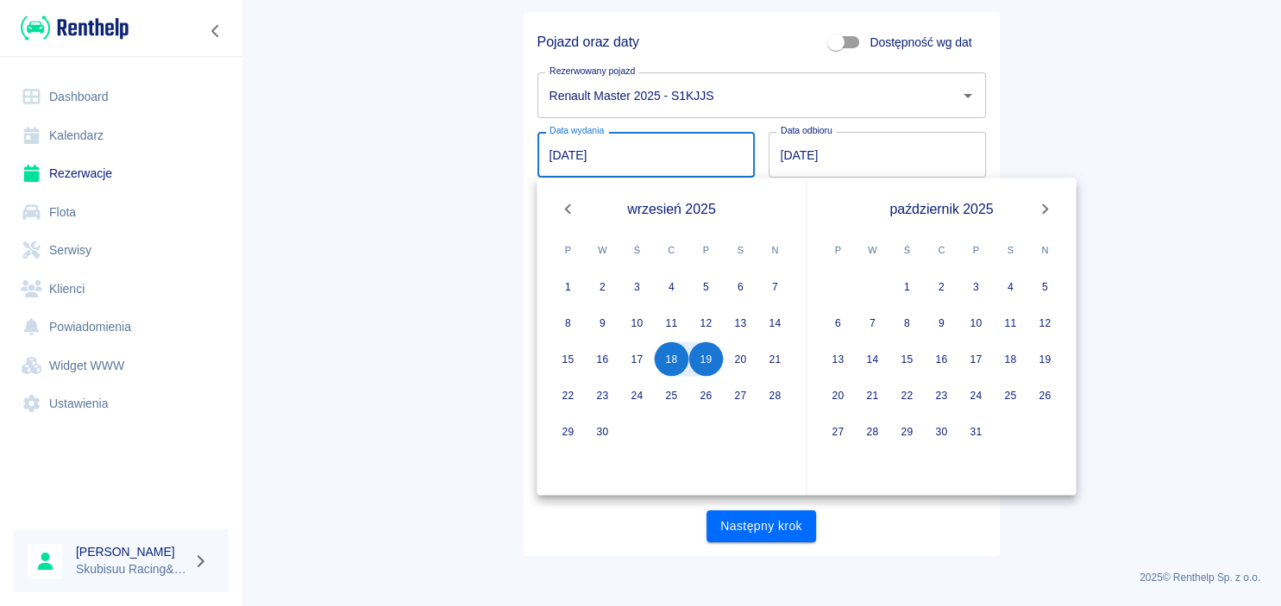
click at [1191, 159] on main "Rezerwacje Dodaj rezerwację 1 Podstawowe dane 2 Oferta 3 Klient 4 Podsumowanie …" at bounding box center [761, 217] width 1039 height 678
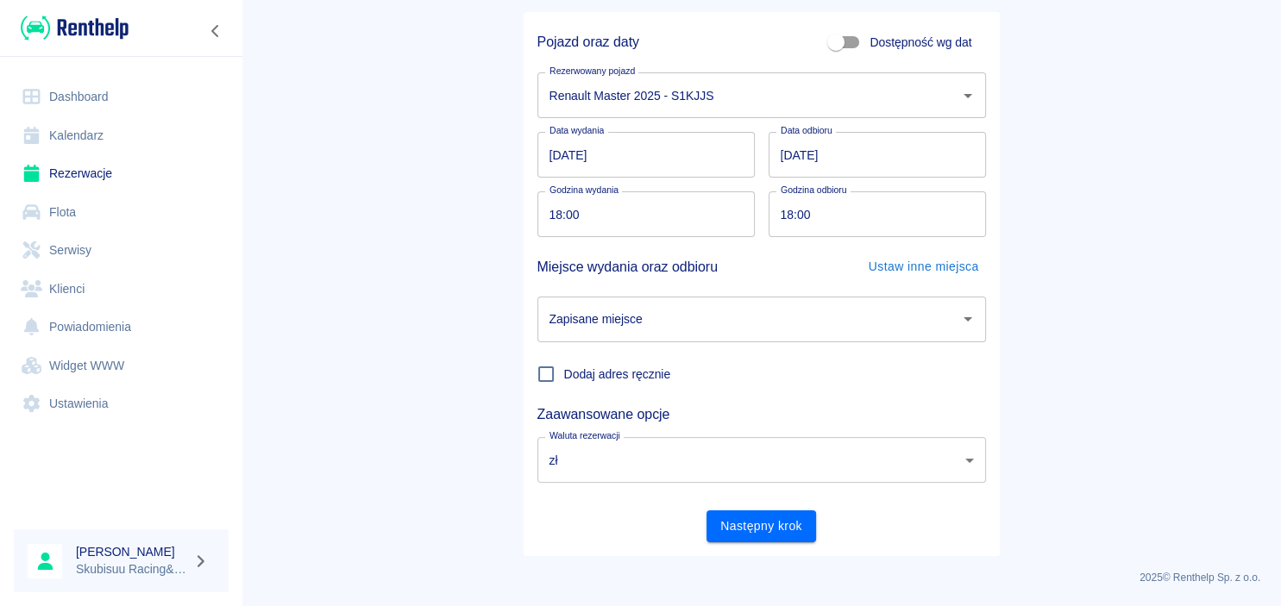
click at [795, 320] on input "Zapisane miejsce" at bounding box center [748, 319] width 407 height 30
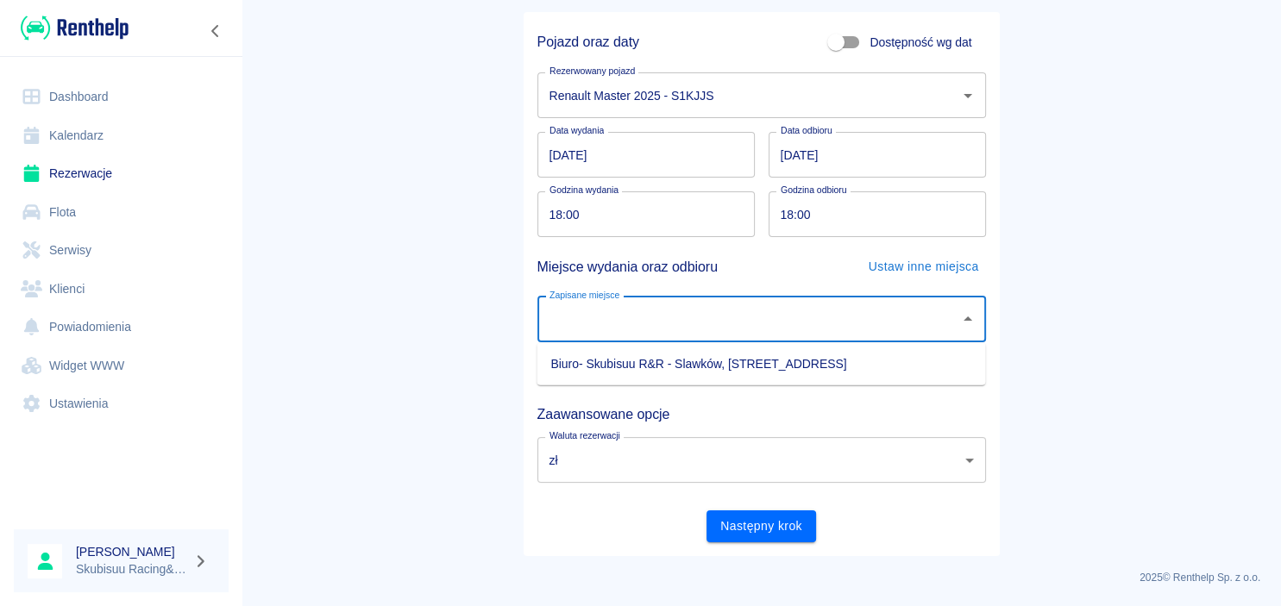
drag, startPoint x: 775, startPoint y: 367, endPoint x: 769, endPoint y: 383, distance: 16.7
click at [775, 367] on li "Biuro- Skubisuu R&R - Slawków, [STREET_ADDRESS]" at bounding box center [760, 364] width 449 height 28
type input "Biuro- Skubisuu R&R - Slawków, [STREET_ADDRESS]"
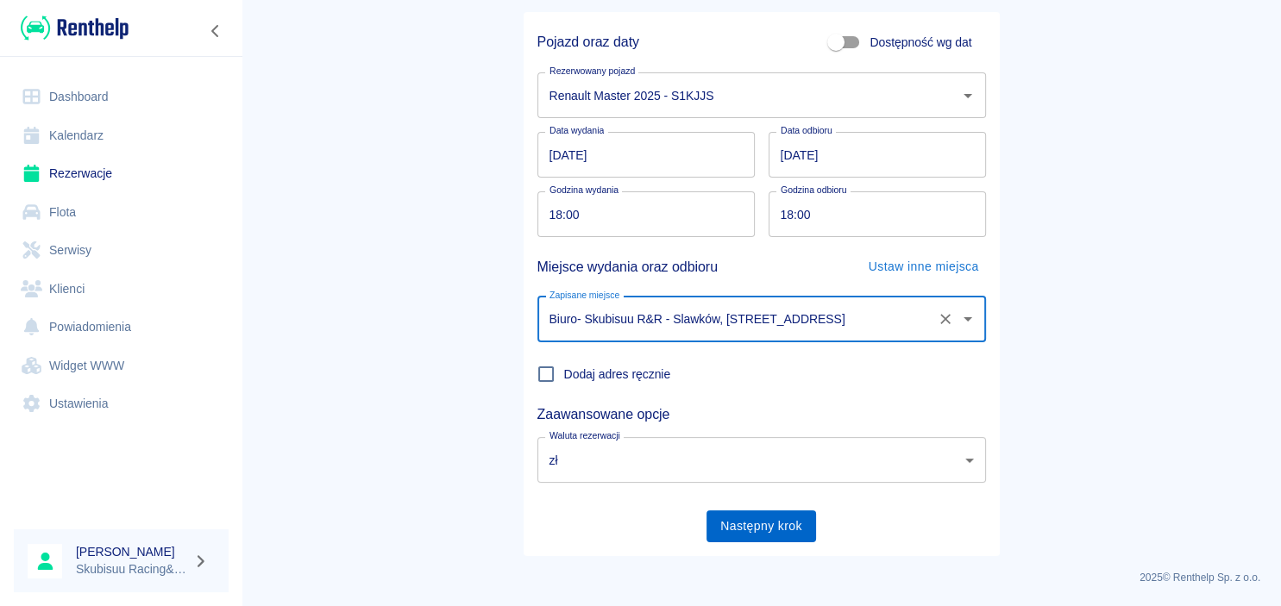
click at [760, 518] on button "Następny krok" at bounding box center [761, 527] width 110 height 32
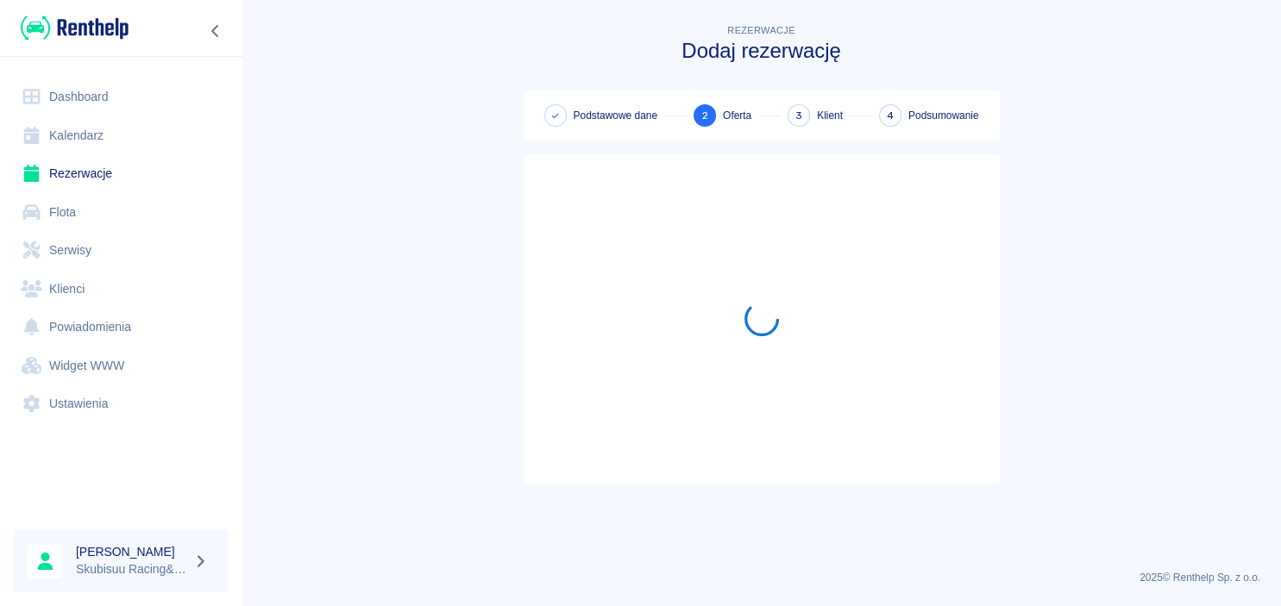
scroll to position [0, 0]
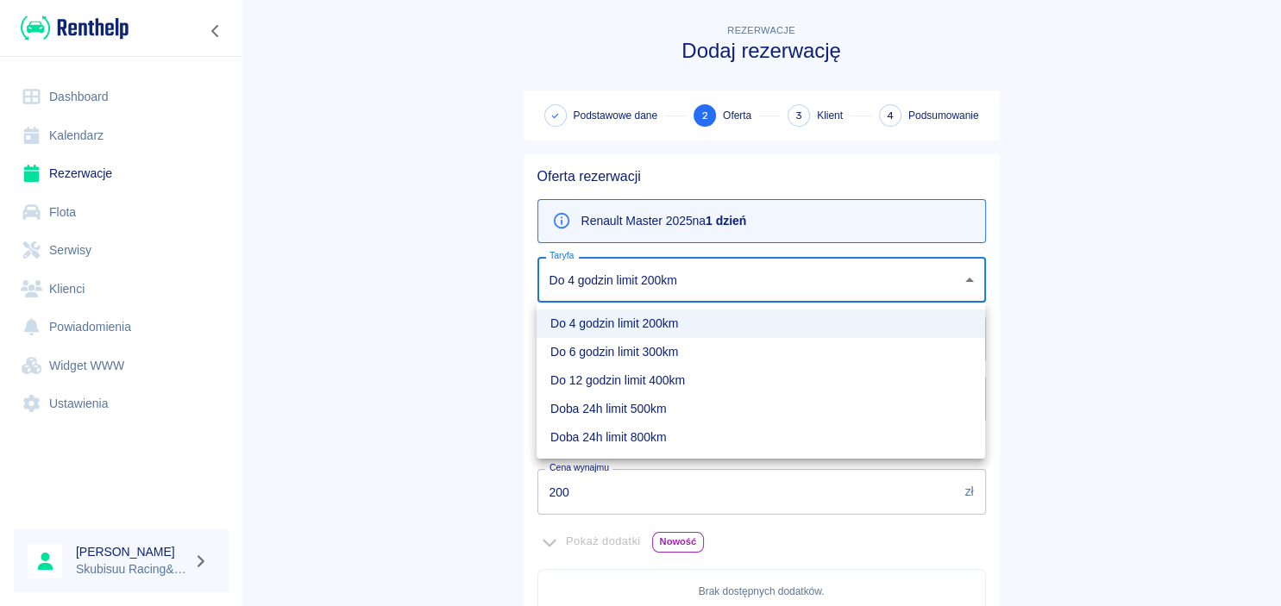
click at [716, 289] on body "Używamy plików Cookies, by zapewnić Ci najlepsze możliwe doświadczenie. Aby dow…" at bounding box center [640, 303] width 1281 height 606
click at [678, 434] on li "Doba 24h limit 800km" at bounding box center [760, 438] width 449 height 28
type input "55cd227e-f8bb-4b6b-80ce-e49436dfa3d5"
type input "800"
type input "400"
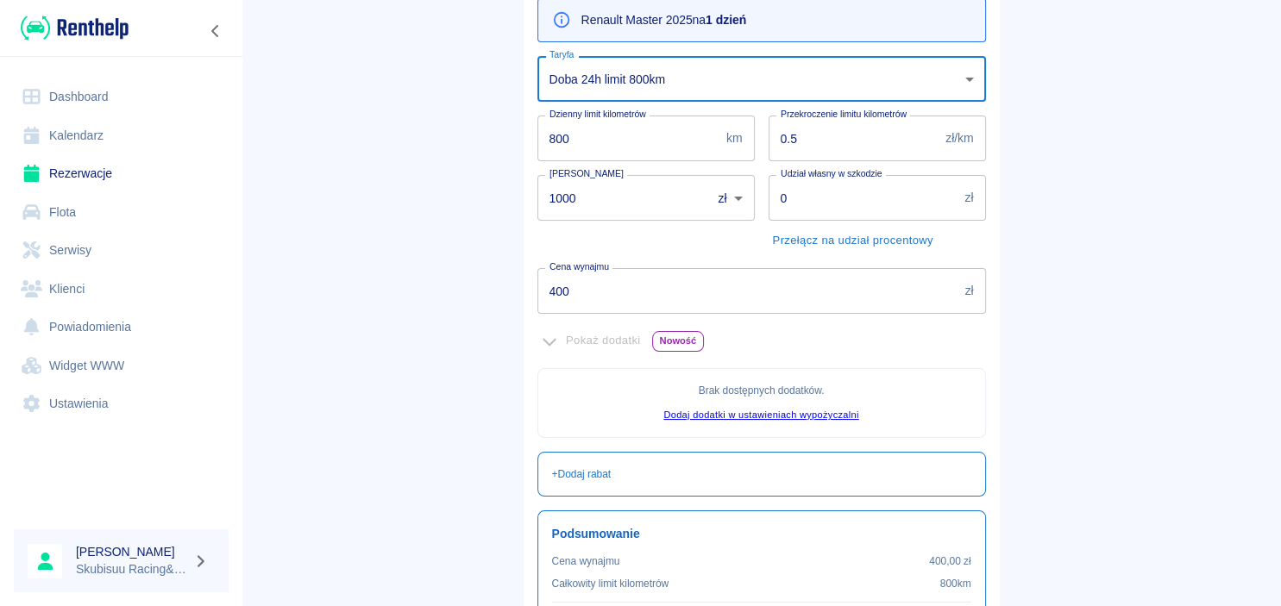
scroll to position [166, 0]
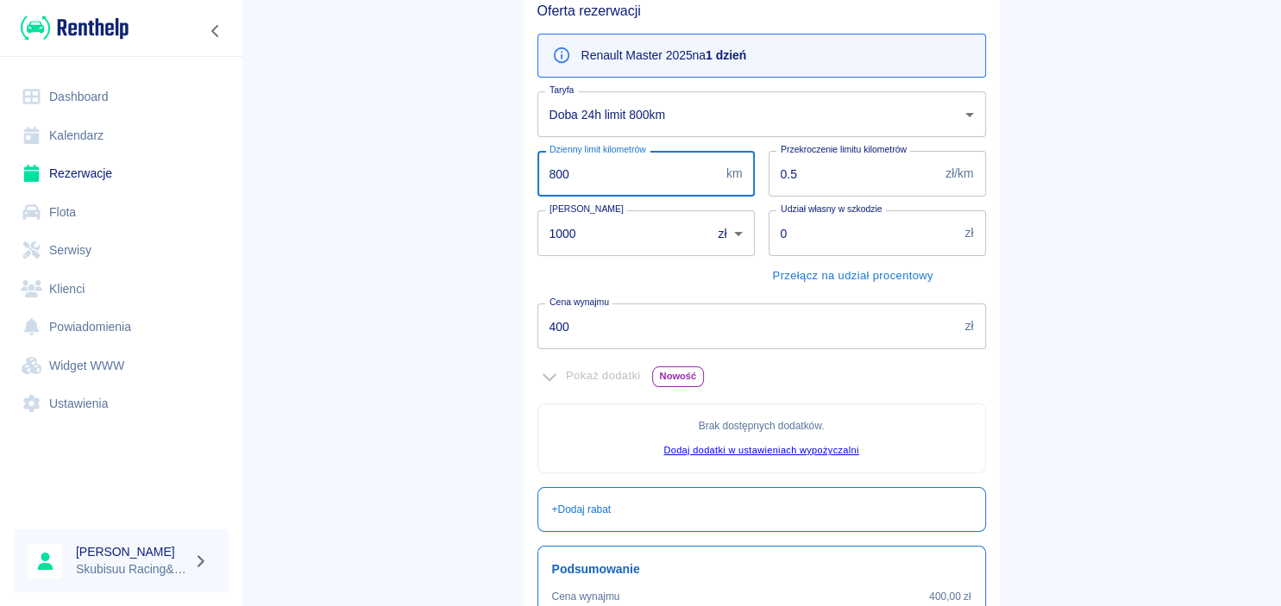
click at [552, 197] on input "800" at bounding box center [628, 174] width 182 height 46
click at [605, 178] on input "800" at bounding box center [628, 174] width 182 height 46
drag, startPoint x: 596, startPoint y: 173, endPoint x: 531, endPoint y: 178, distance: 64.8
click at [537, 178] on input "800" at bounding box center [628, 174] width 182 height 46
click at [564, 160] on input "800" at bounding box center [628, 174] width 182 height 46
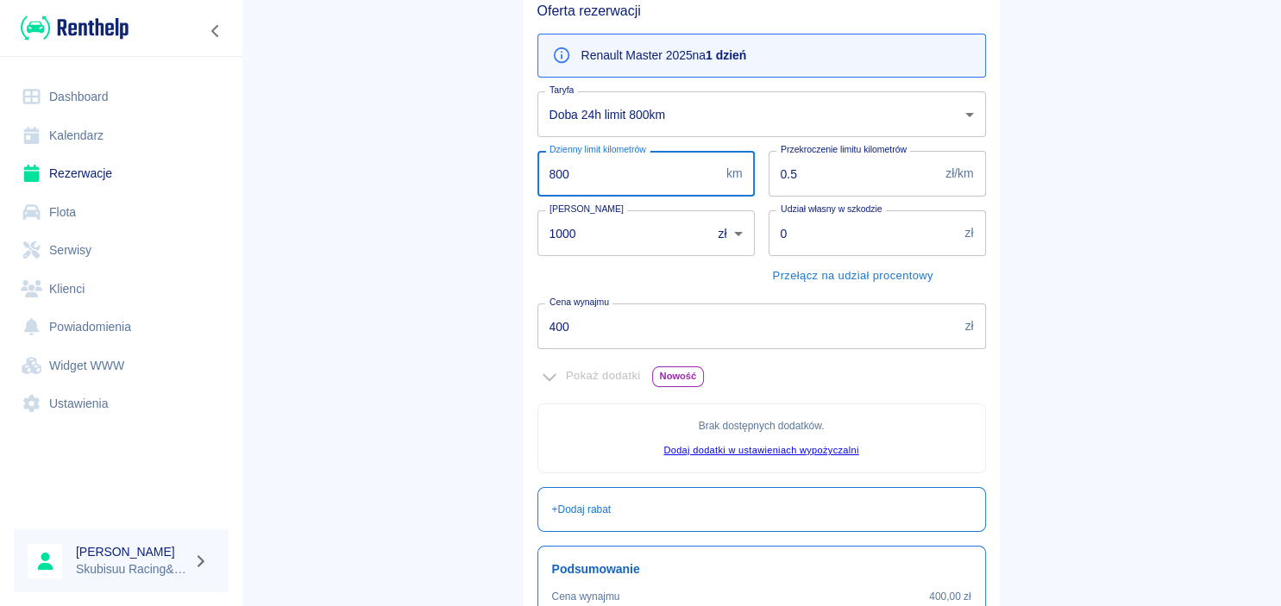
click at [587, 173] on input "800" at bounding box center [628, 174] width 182 height 46
click at [440, 173] on main "Rezerwacje Dodaj rezerwację Podstawowe dane 2 Oferta 3 Klient 4 Podsumowanie Of…" at bounding box center [761, 317] width 1039 height 925
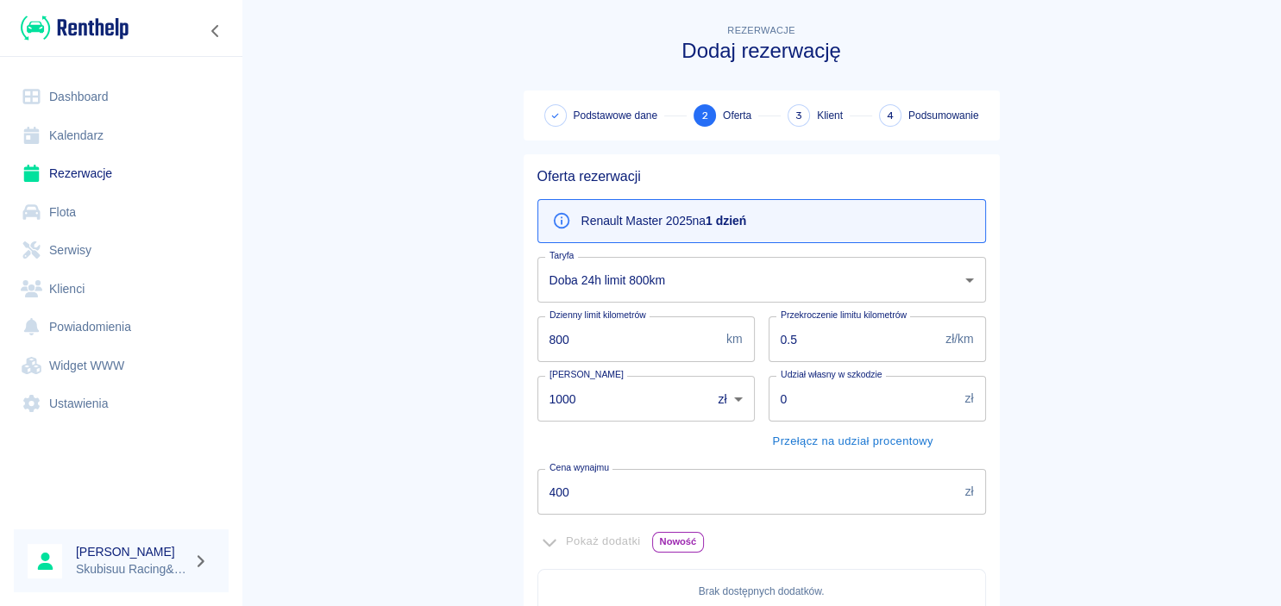
scroll to position [388, 0]
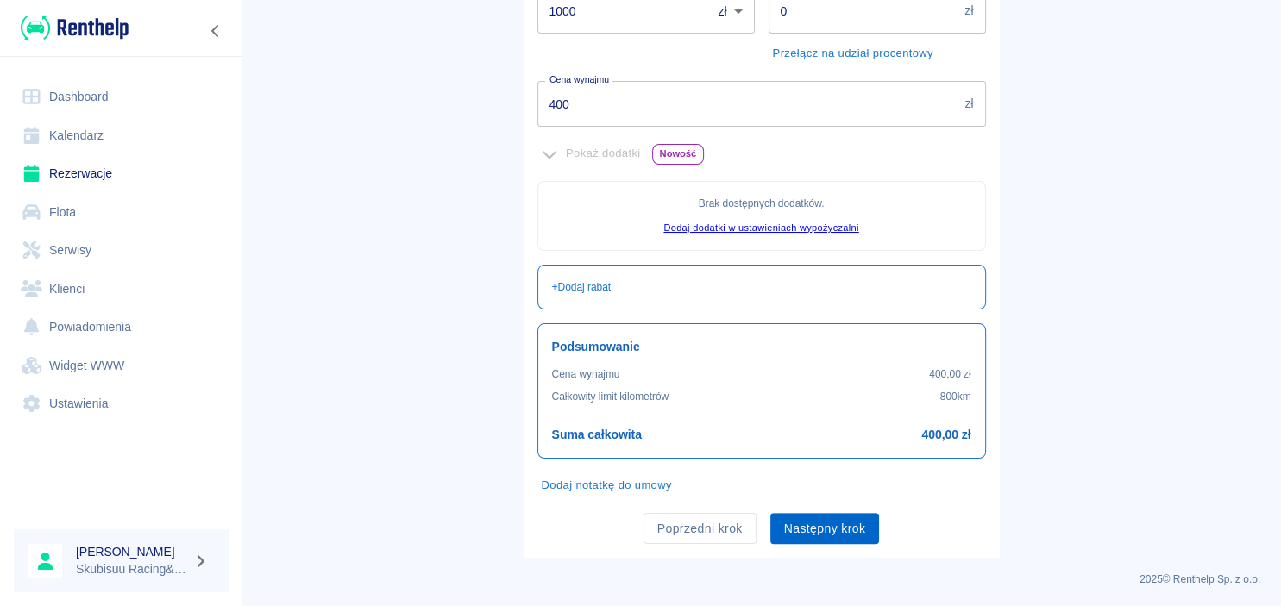
click at [844, 529] on button "Następny krok" at bounding box center [825, 529] width 110 height 32
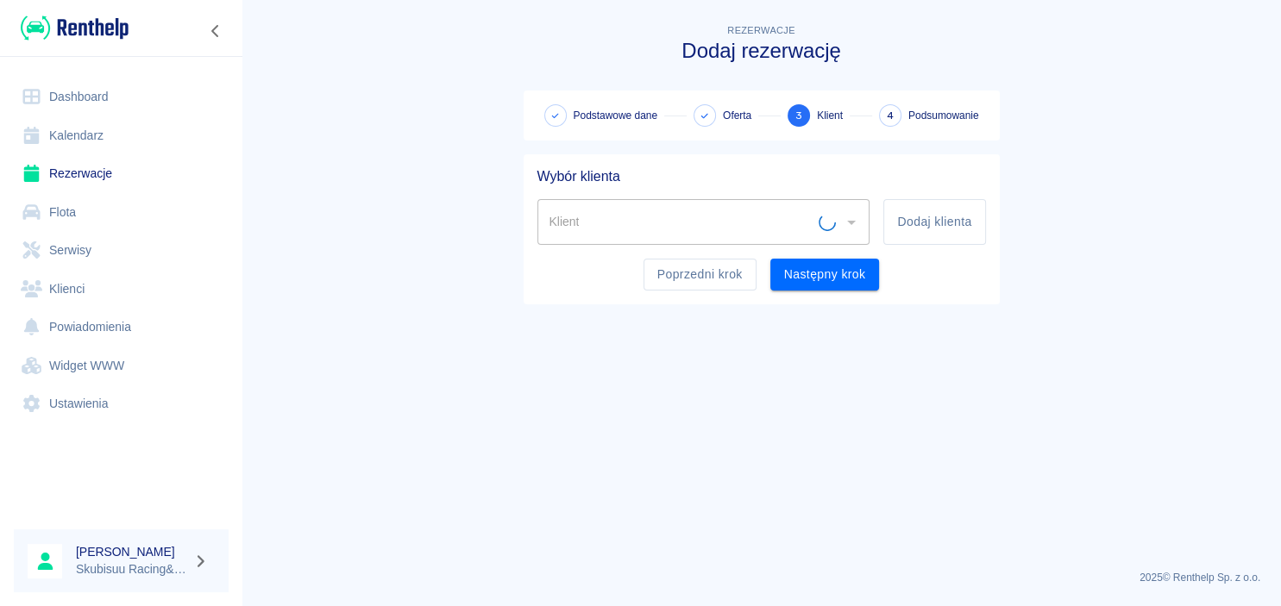
scroll to position [0, 0]
click at [970, 223] on button "Dodaj klienta" at bounding box center [934, 222] width 102 height 46
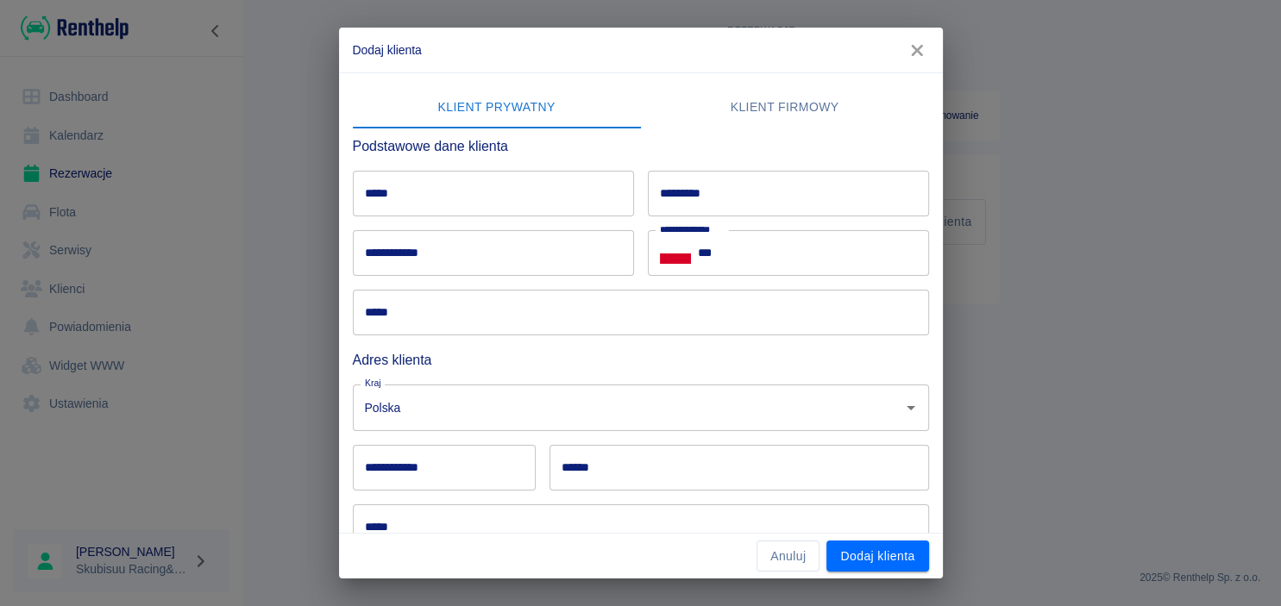
click at [534, 191] on input "*****" at bounding box center [493, 194] width 281 height 46
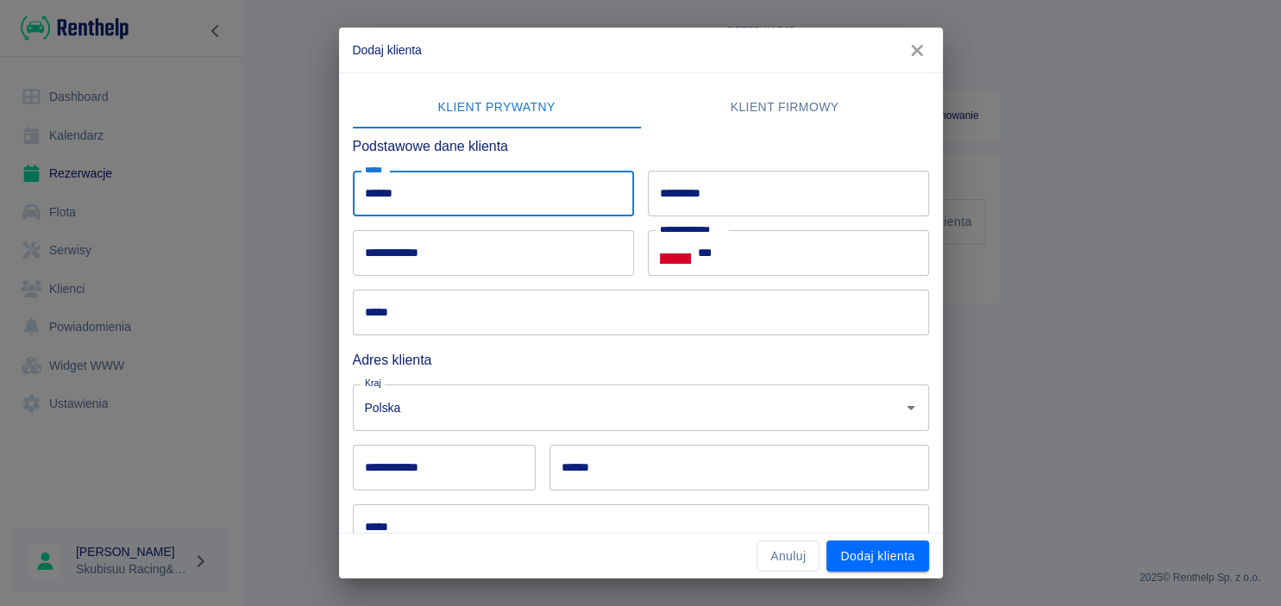
type input "*****"
click at [787, 173] on input "*********" at bounding box center [788, 194] width 281 height 46
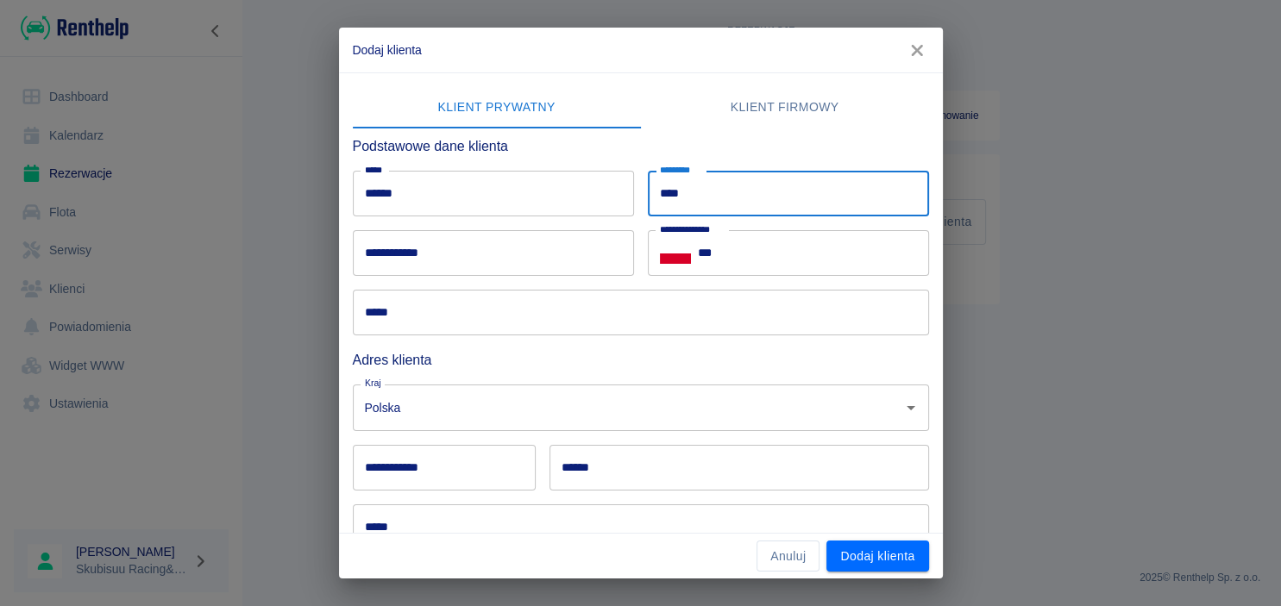
type input "****"
click at [546, 260] on input "**********" at bounding box center [493, 253] width 281 height 46
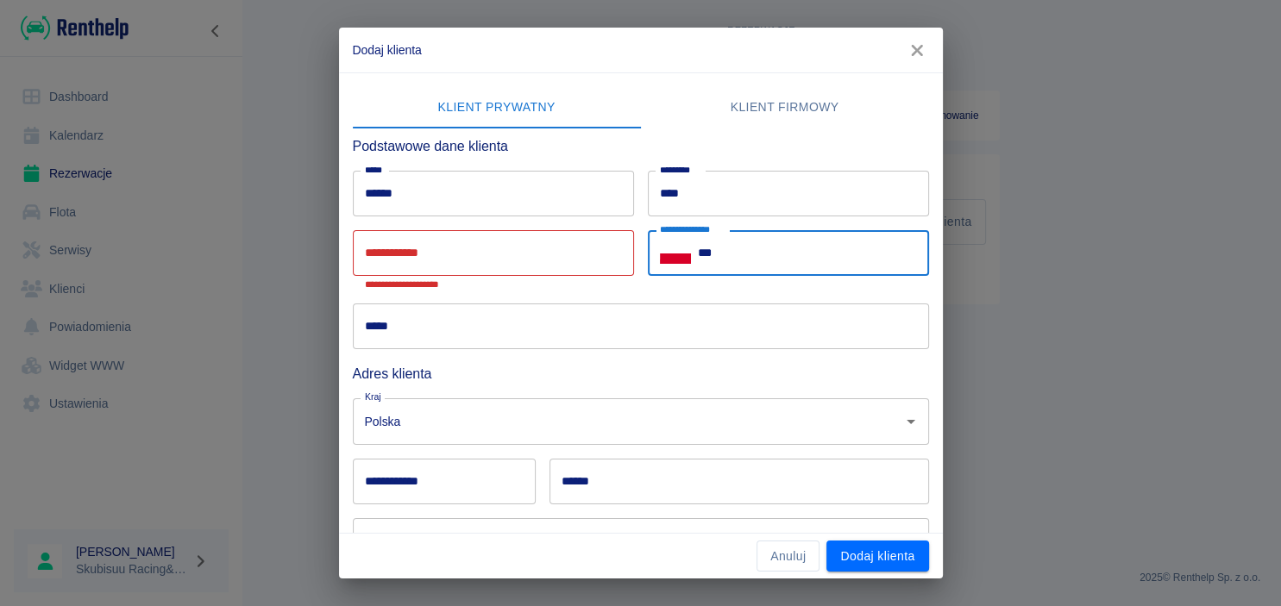
click at [721, 254] on input "***" at bounding box center [813, 253] width 231 height 46
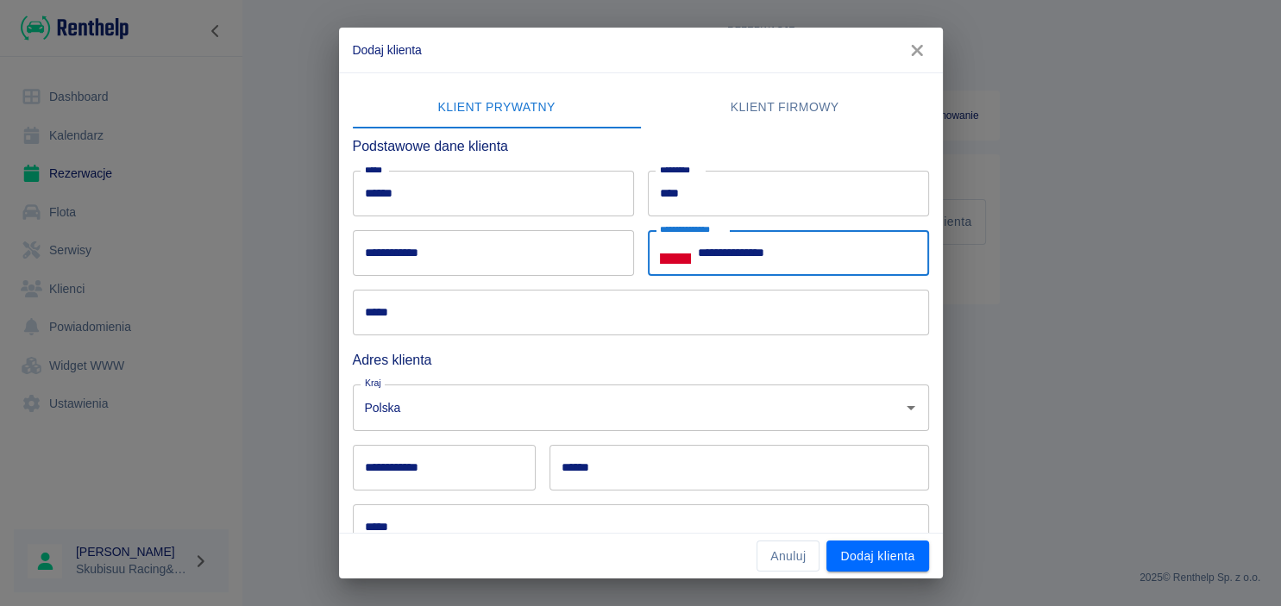
type input "**********"
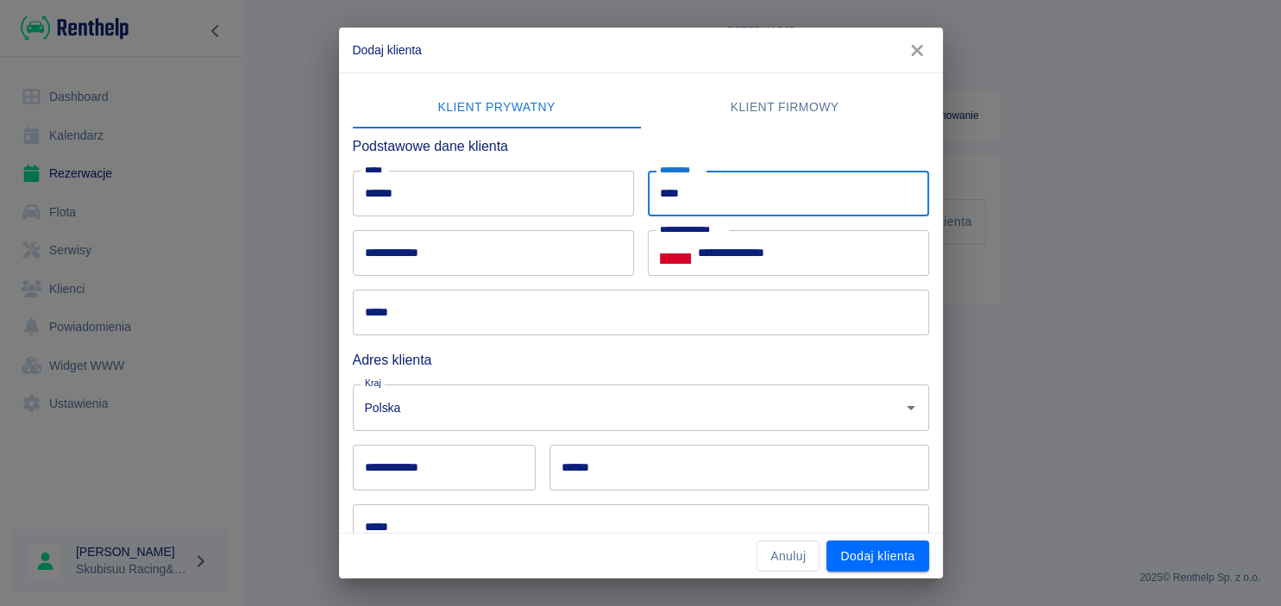
click at [716, 202] on input "****" at bounding box center [788, 194] width 281 height 46
click at [733, 309] on input "*****" at bounding box center [641, 313] width 576 height 46
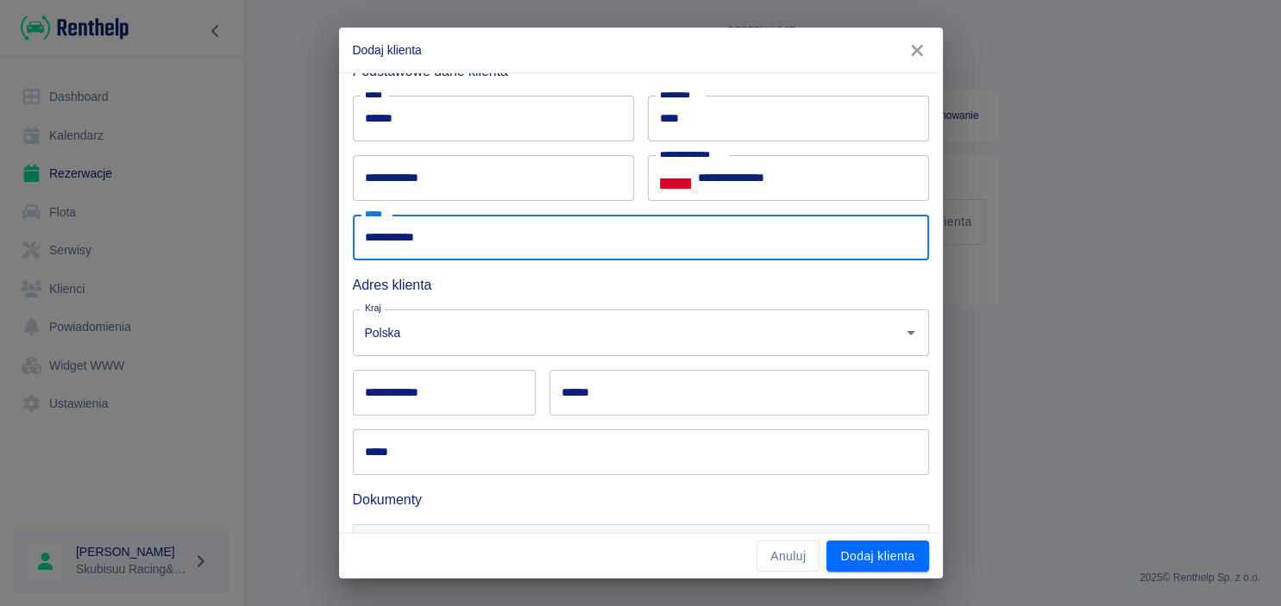
scroll to position [166, 0]
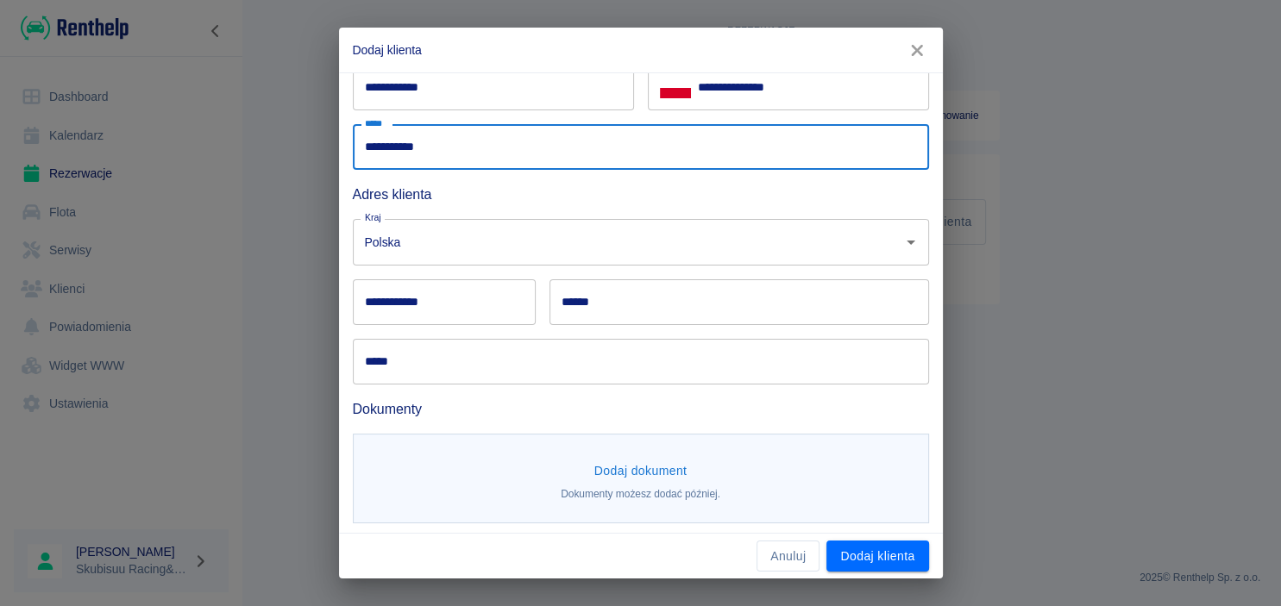
type input "**********"
click at [454, 311] on input "**********" at bounding box center [444, 302] width 183 height 46
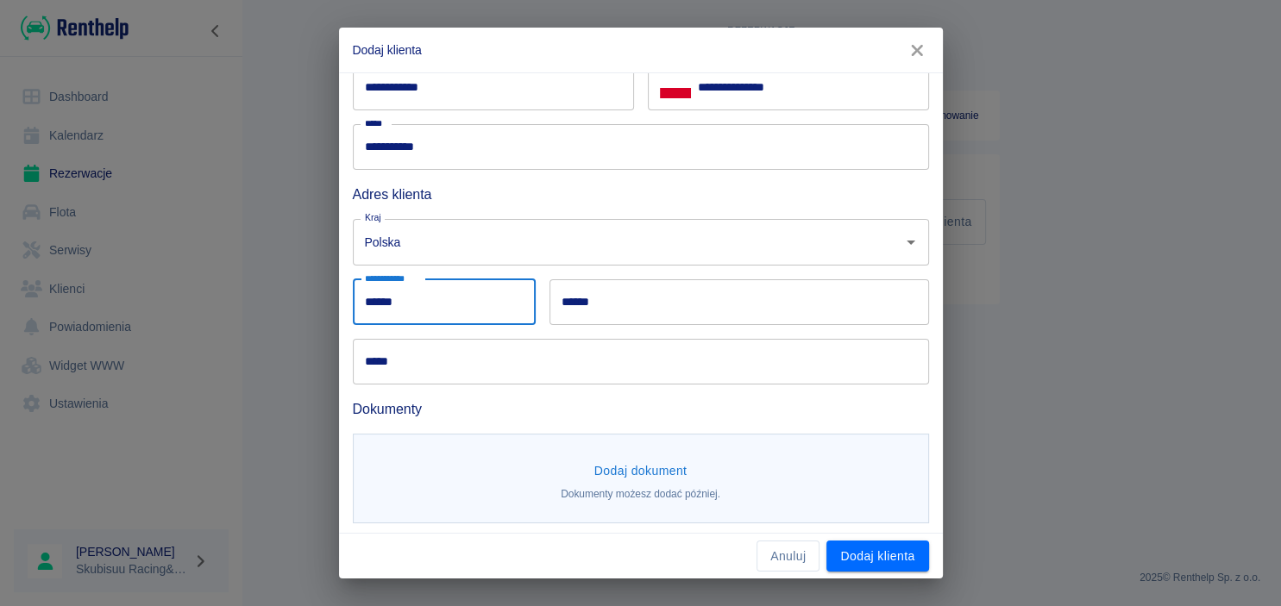
type input "******"
click at [672, 292] on input "******" at bounding box center [739, 302] width 380 height 46
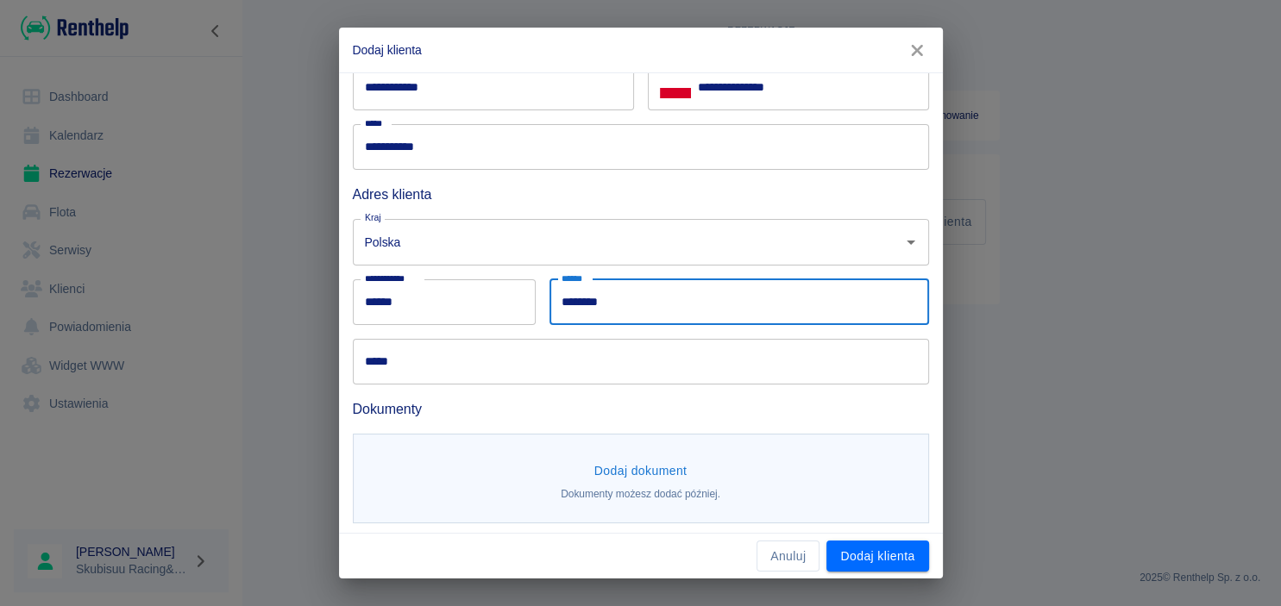
type input "********"
click at [599, 346] on input "*****" at bounding box center [641, 362] width 576 height 46
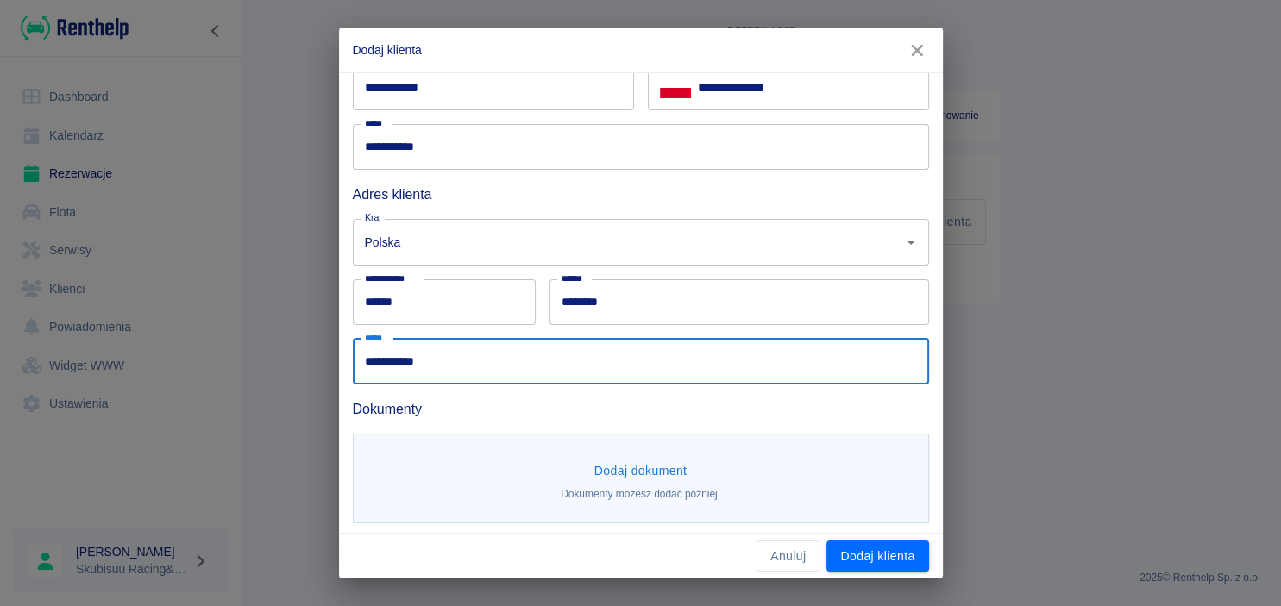
scroll to position [170, 0]
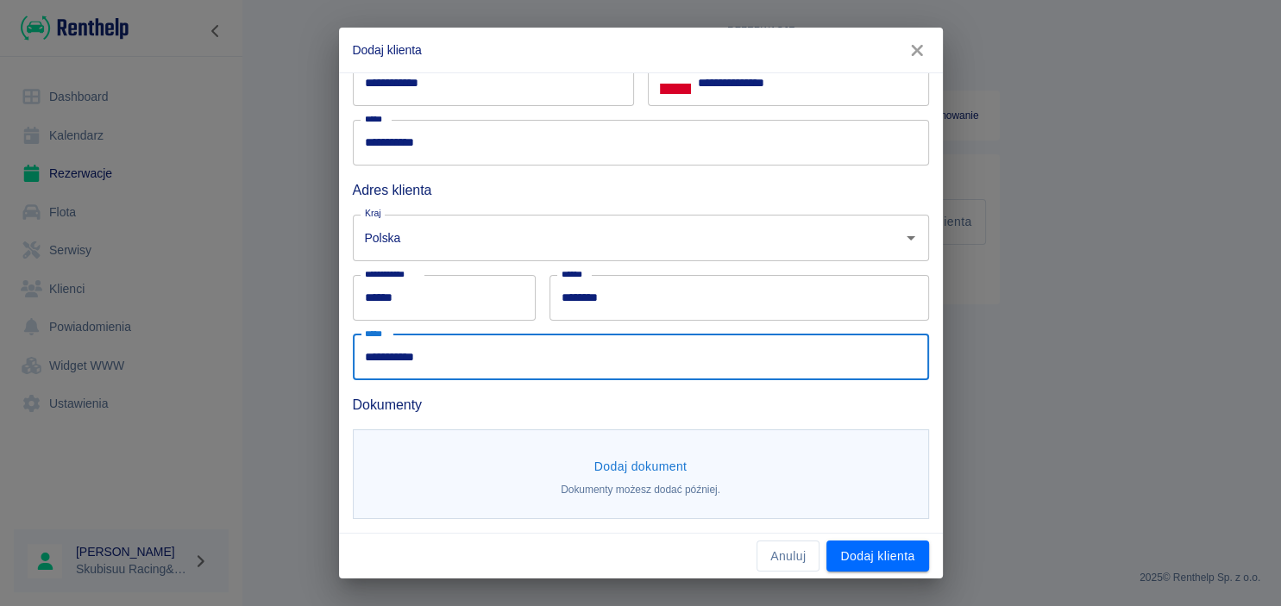
type input "**********"
click at [689, 474] on button "Dodaj dokument" at bounding box center [640, 467] width 107 height 32
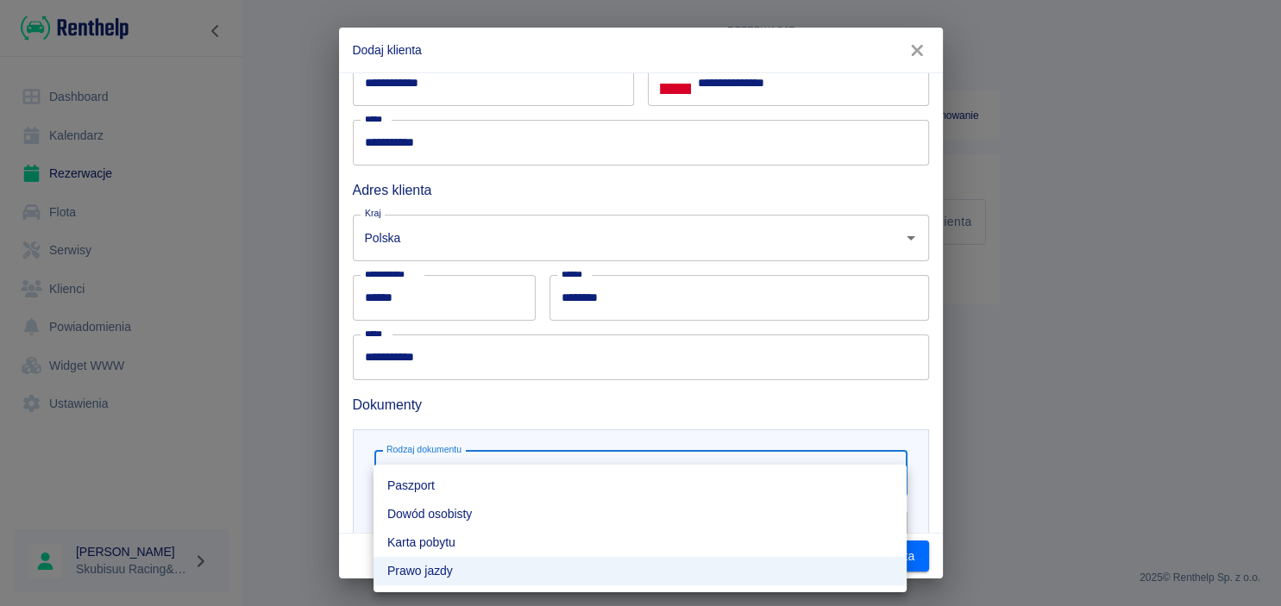
click at [597, 489] on body "**********" at bounding box center [640, 303] width 1281 height 606
click at [584, 514] on li "Dowód osobisty" at bounding box center [639, 514] width 533 height 28
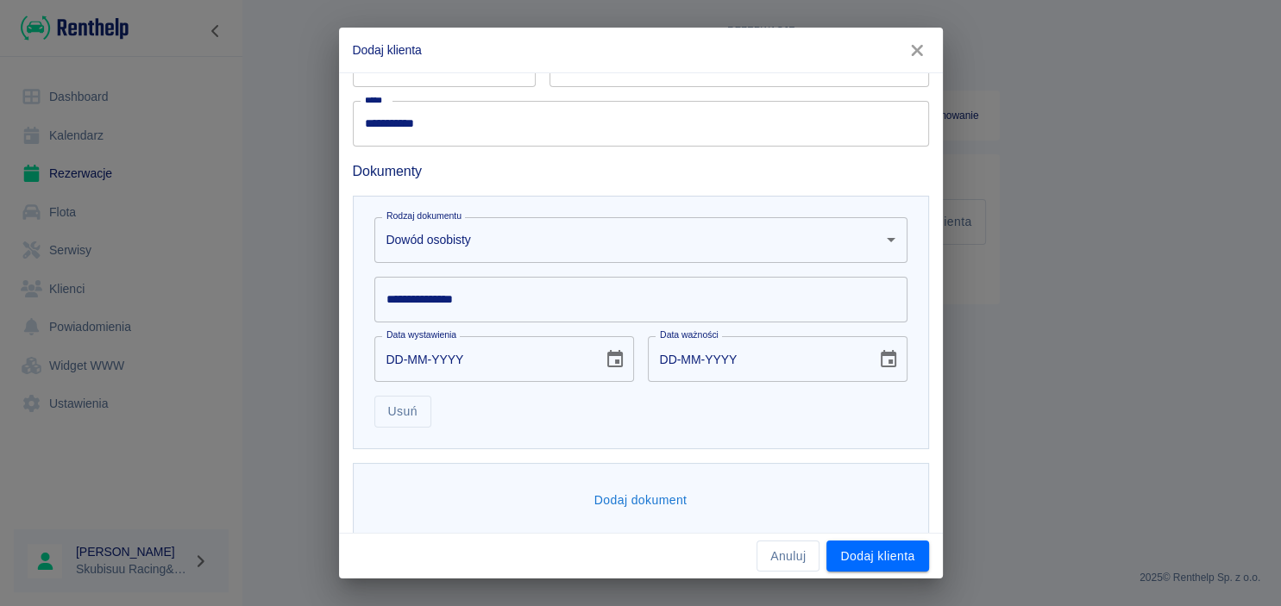
scroll to position [421, 0]
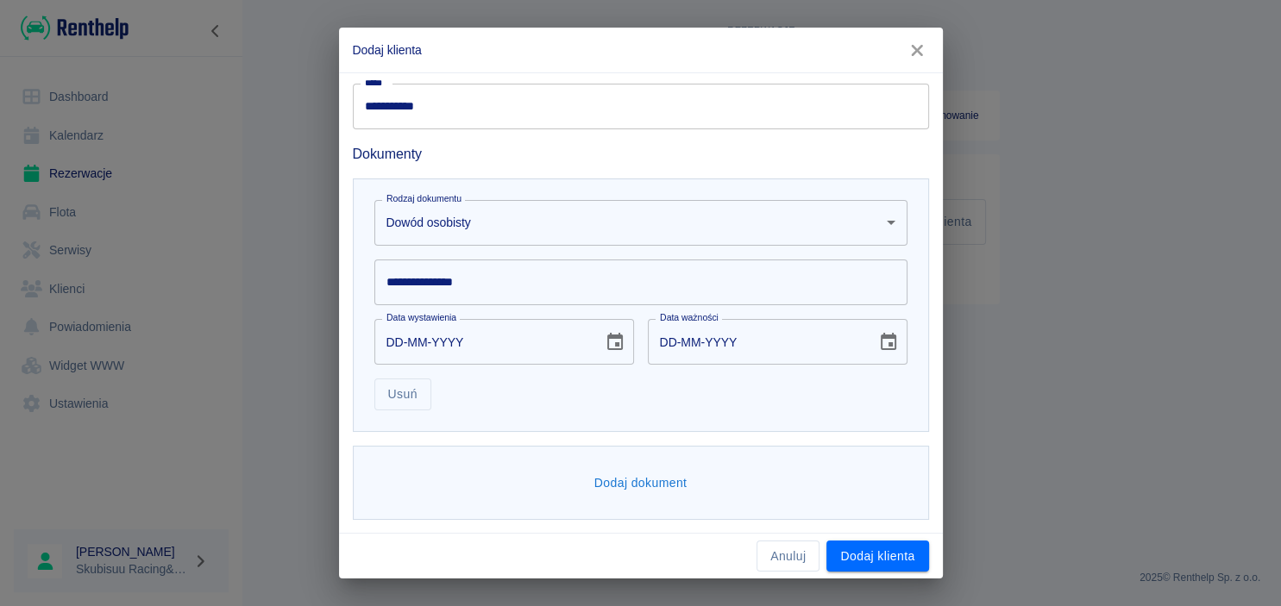
click at [492, 291] on input "**********" at bounding box center [640, 283] width 533 height 46
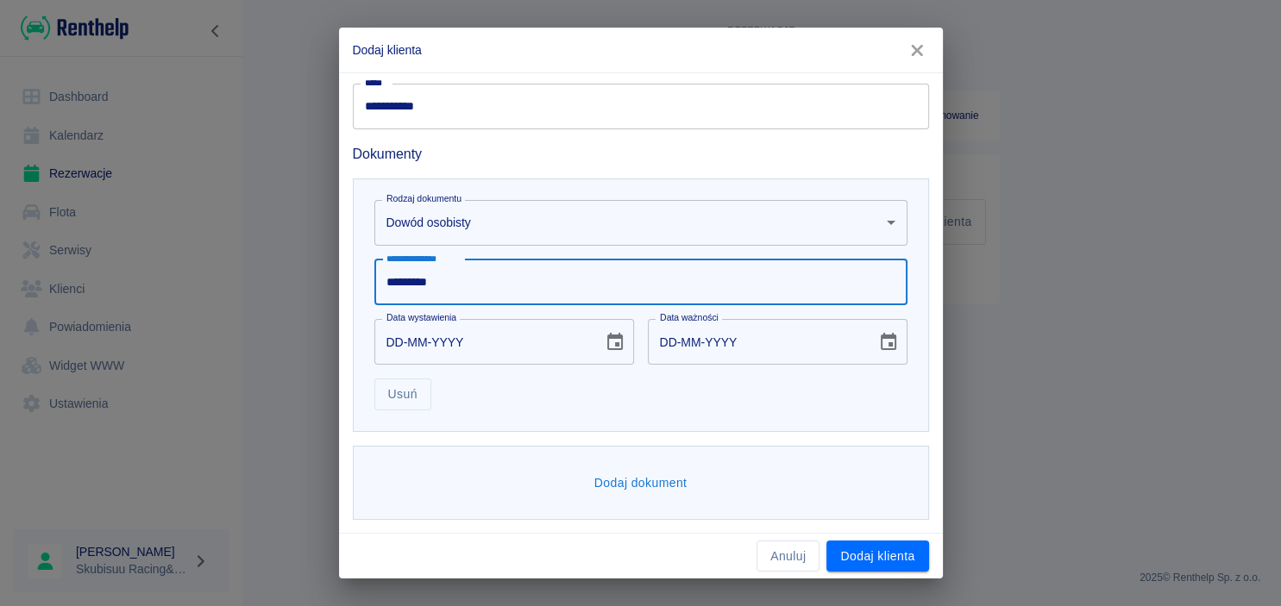
type input "*********"
click at [406, 332] on input "DD-MM-YYYY" at bounding box center [482, 342] width 216 height 46
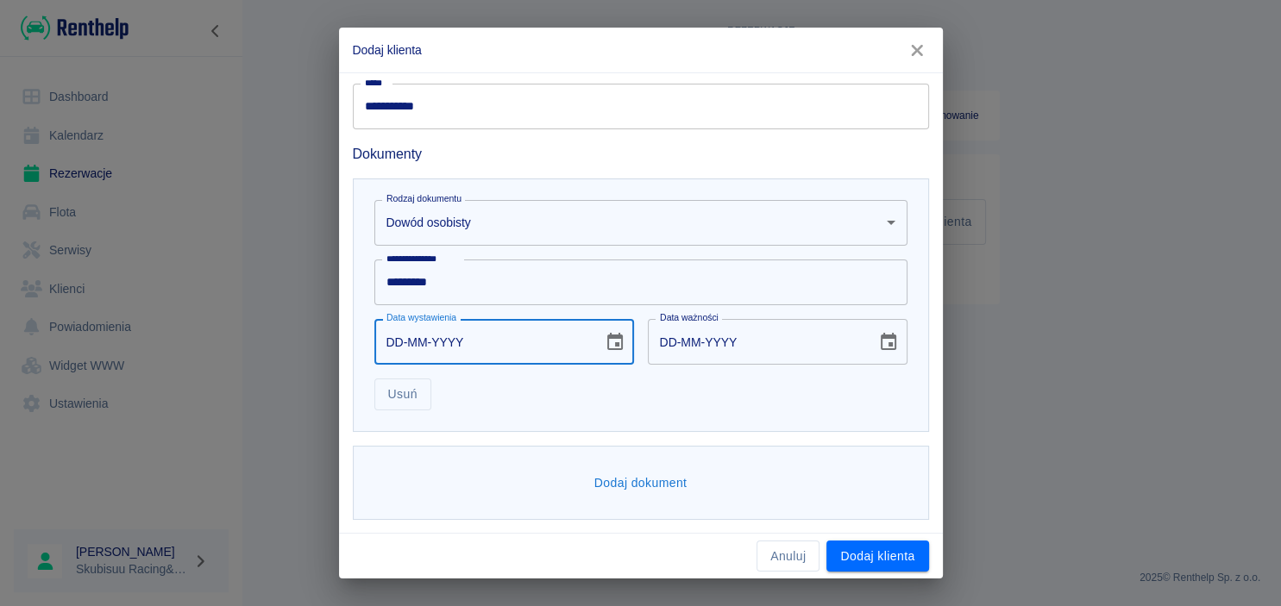
click at [395, 346] on input "DD-MM-YYYY" at bounding box center [482, 342] width 216 height 46
type input "10-02-0007"
type input "10-02-0017"
type input "10-02-0072"
type input "10-02-0082"
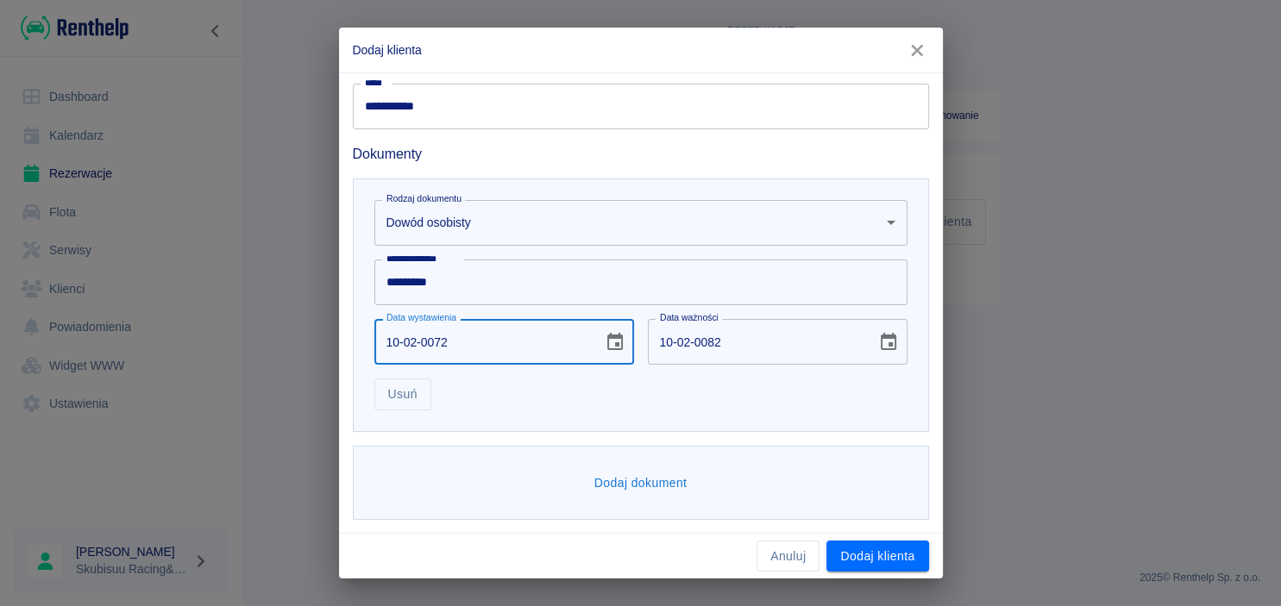
type input "10-02-0720"
type input "10-02-0730"
type input "10-02-0008"
type input "10-02-0018"
type input "10-02-0082"
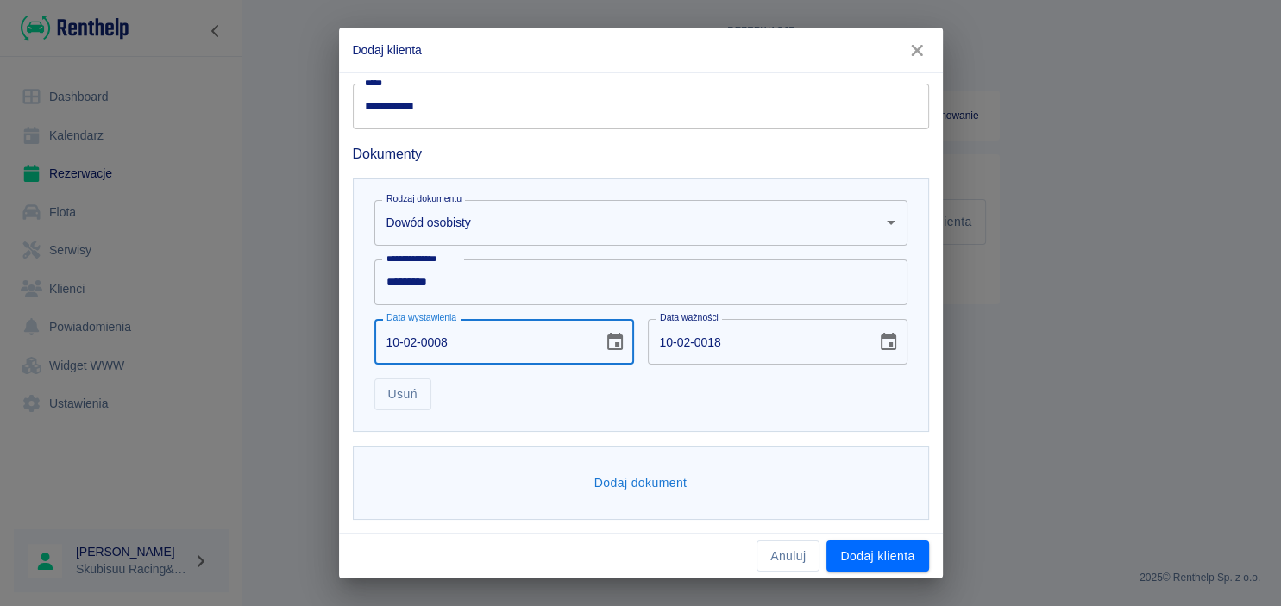
type input "10-02-0092"
type input "10-02-0822"
type input "10-02-0832"
type input "10-02-8222"
type input "10-02-8232"
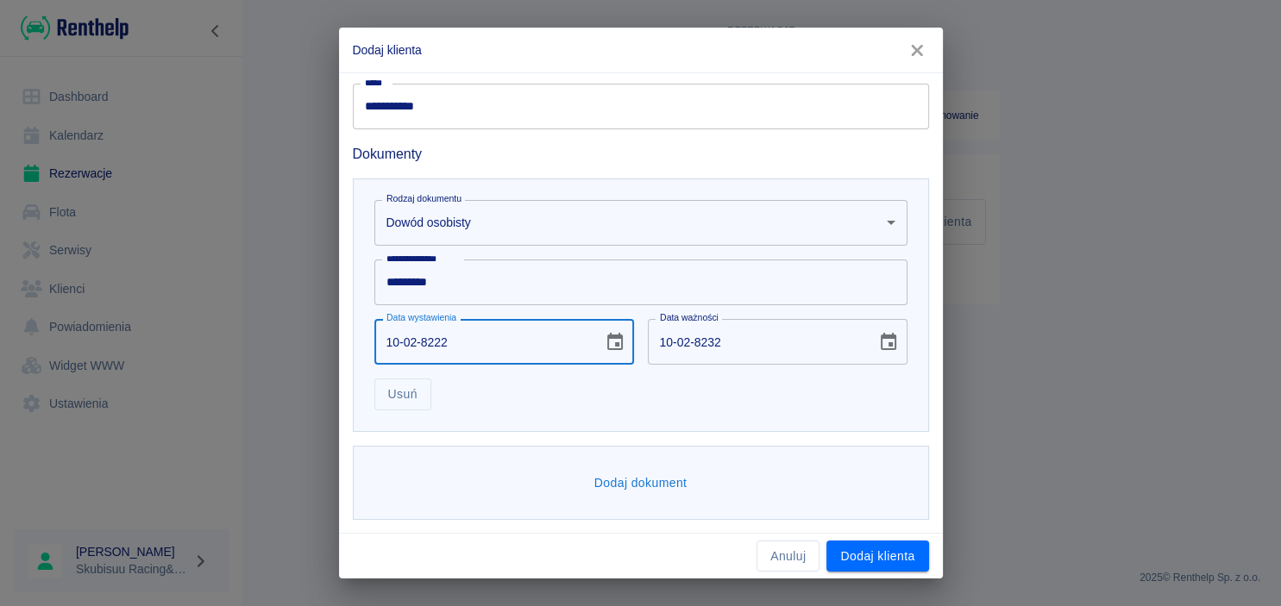
type input "10-02-0000"
type input "DD-MM-YYYY"
type input "10-02-0002"
type input "10-02-0012"
type input "10-02-0022"
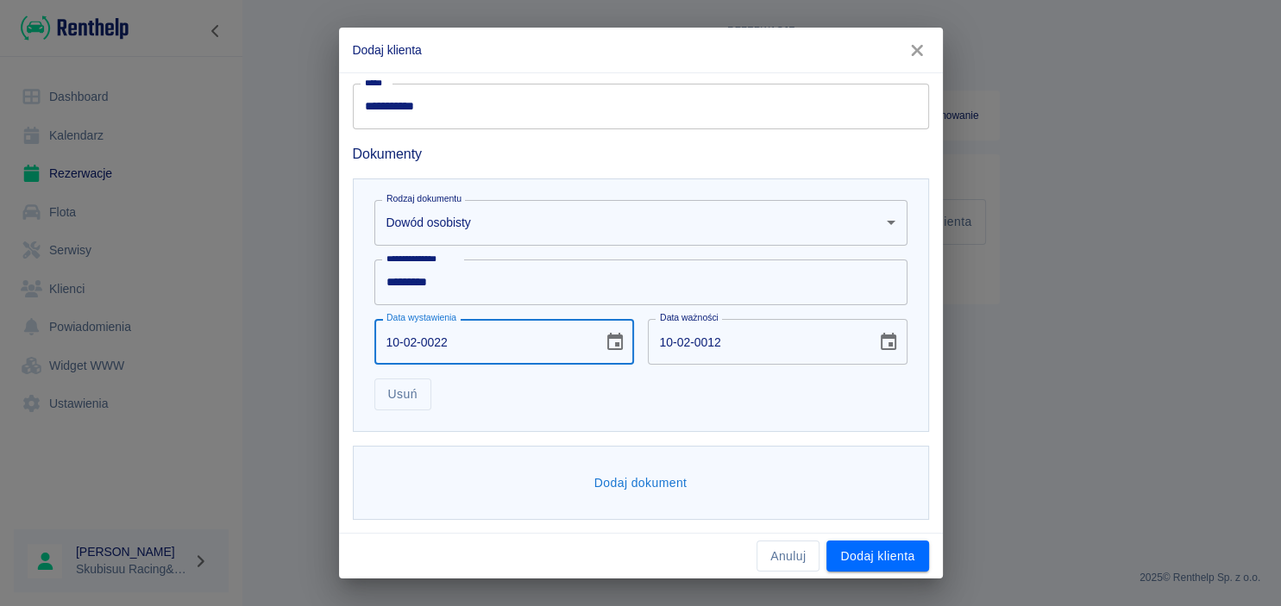
type input "10-02-0032"
type input "[DATE]"
type input "10-02-0002"
type input "10-02-0012"
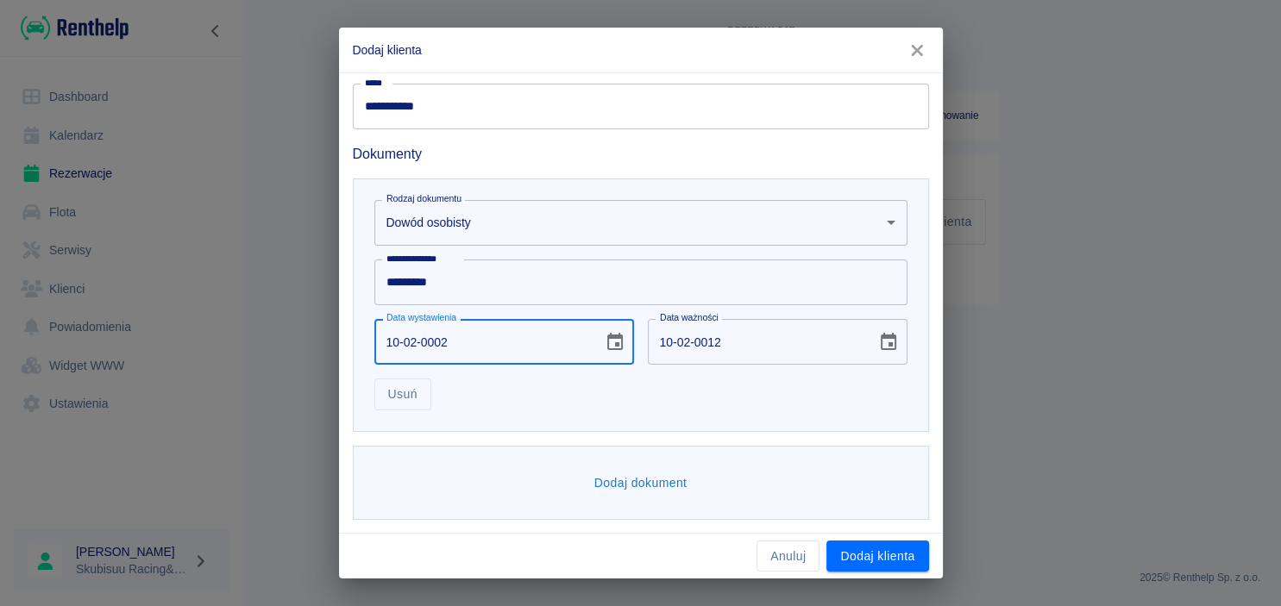
type input "10-02-0020"
type input "10-02-0030"
type input "10-02-0201"
type input "10-02-0211"
type input "[DATE]"
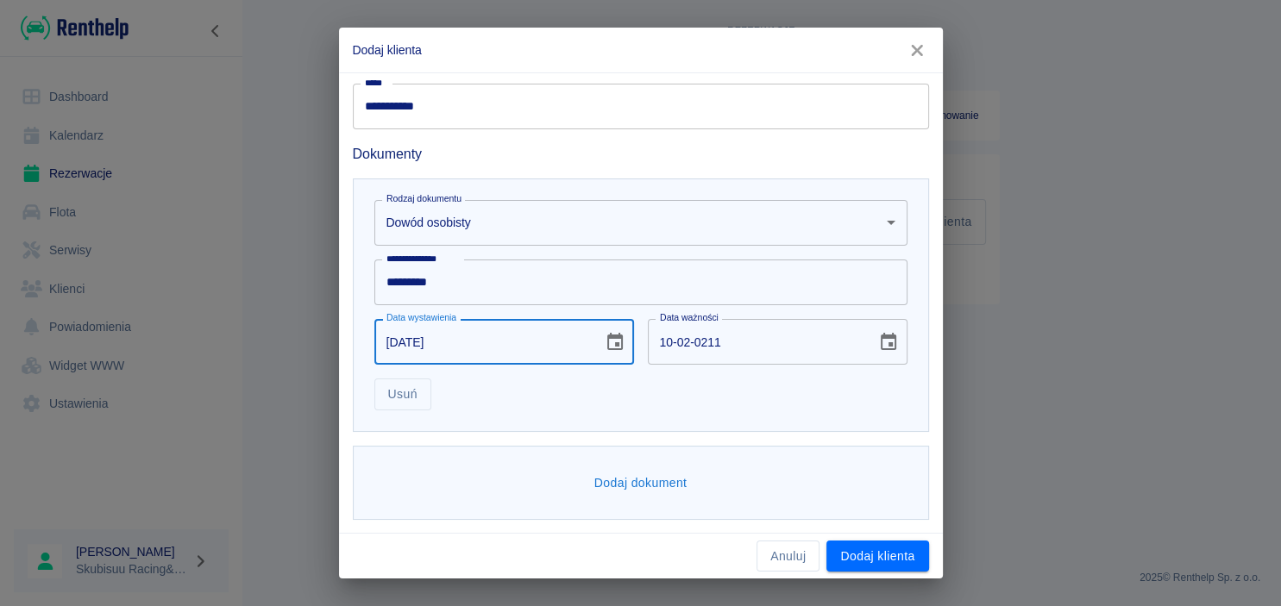
type input "[DATE]"
click at [654, 495] on button "Dodaj dokument" at bounding box center [640, 483] width 107 height 32
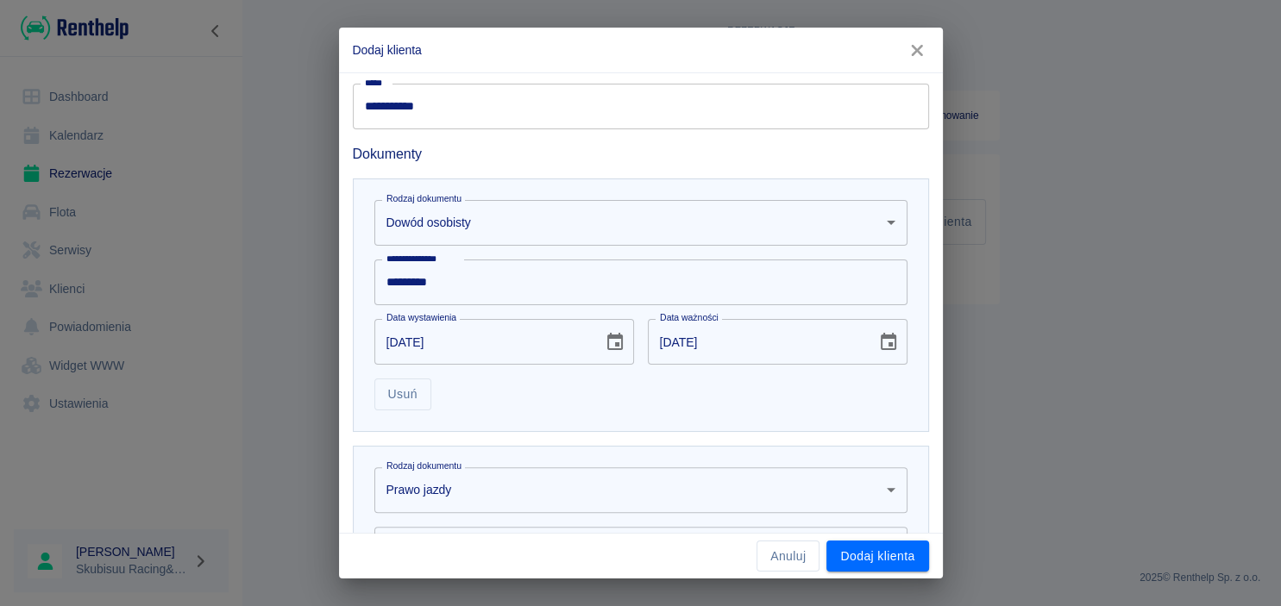
scroll to position [688, 0]
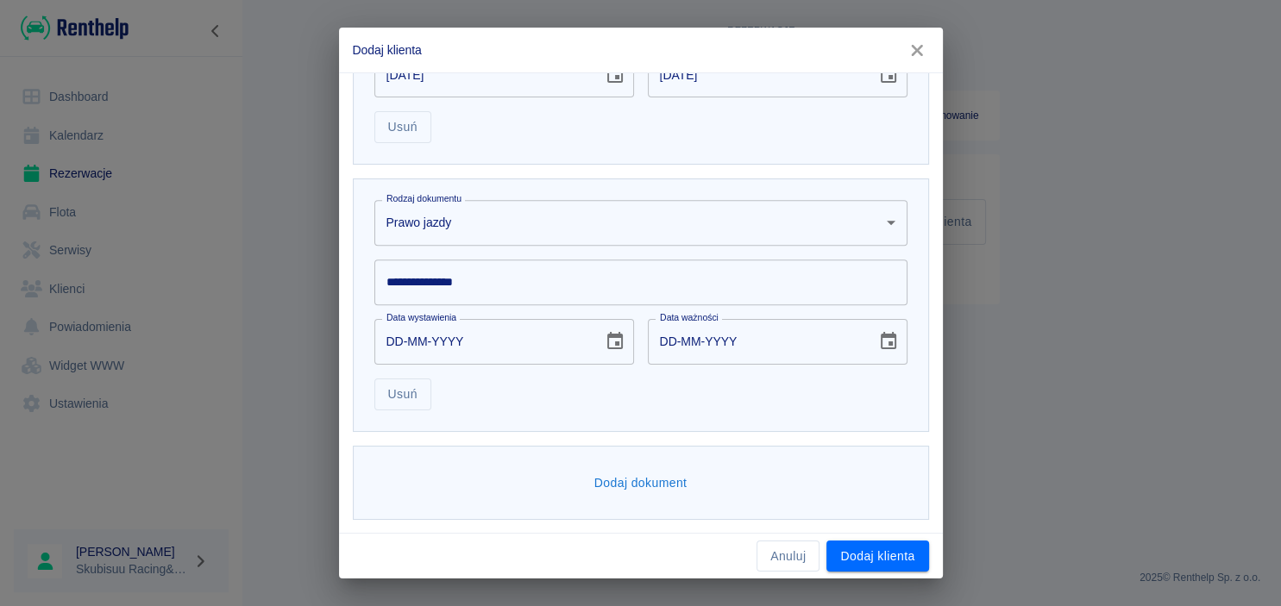
click at [499, 284] on input "**********" at bounding box center [640, 283] width 533 height 46
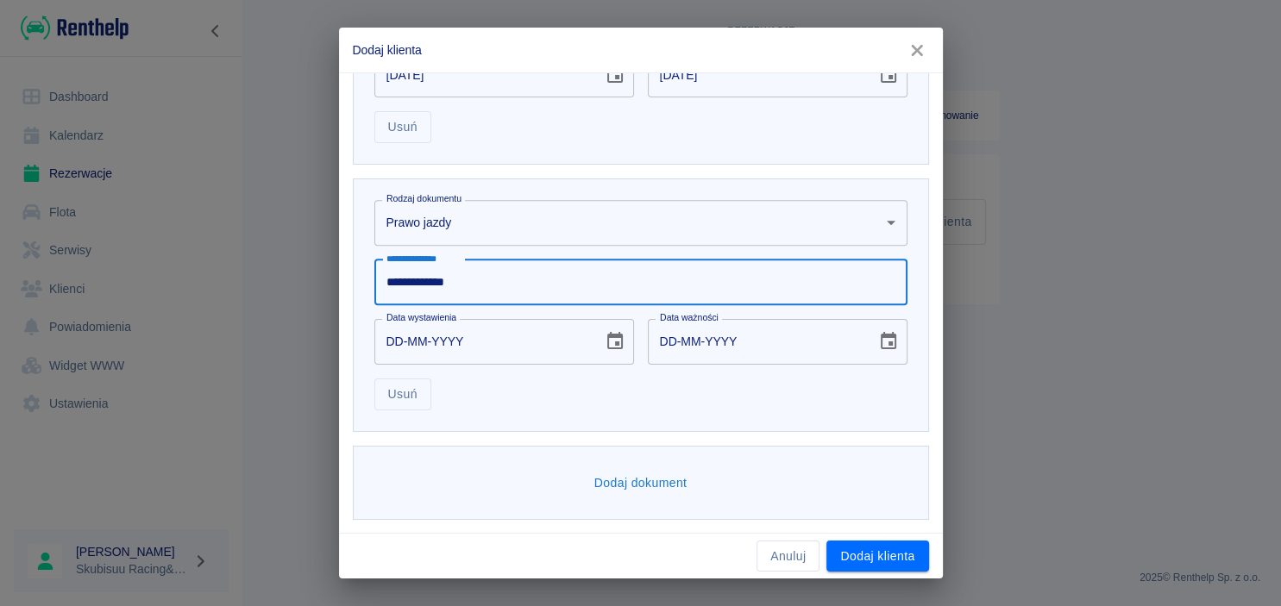
type input "**********"
click at [388, 343] on input "DD-MM-YYYY" at bounding box center [482, 342] width 216 height 46
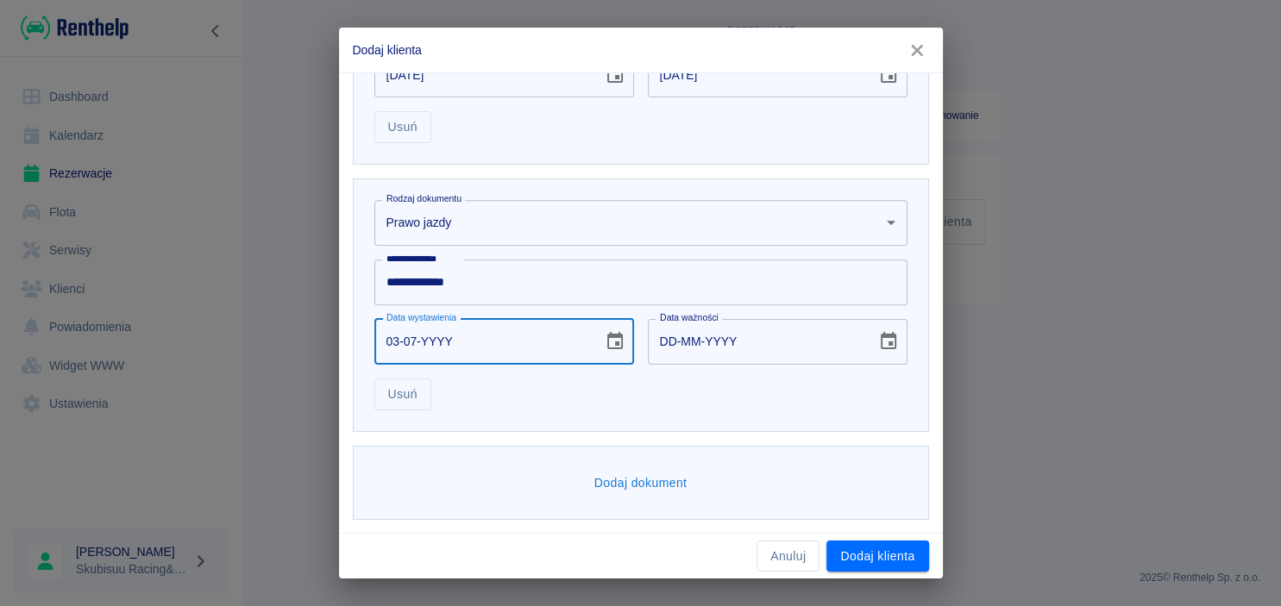
type input "03-07-0002"
type input "03-07-0012"
type input "03-07-0020"
type input "03-07-0030"
type input "[DATE]"
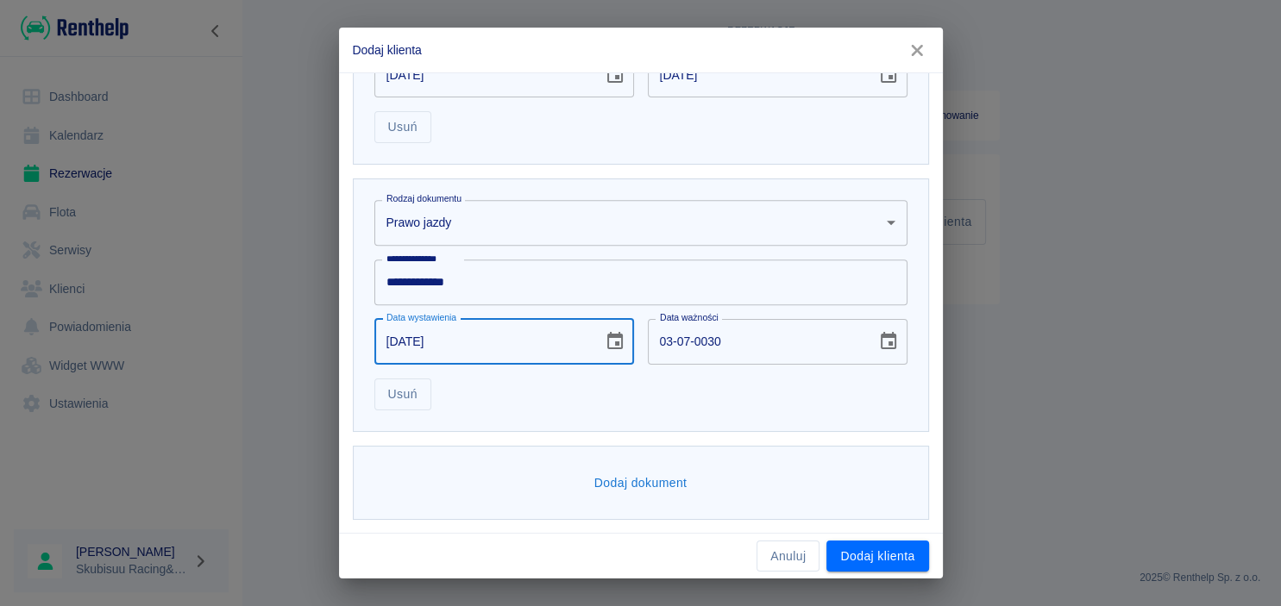
type input "[DATE]"
click at [673, 342] on input "[DATE]" at bounding box center [756, 342] width 216 height 46
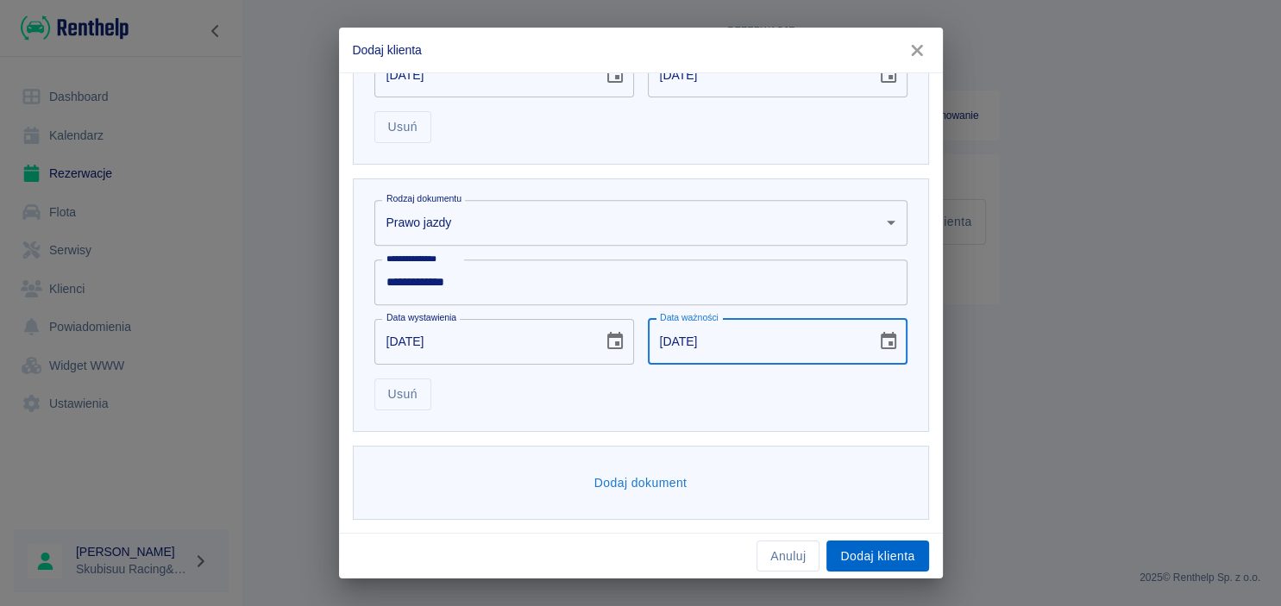
type input "[DATE]"
click at [906, 568] on button "Dodaj klienta" at bounding box center [877, 557] width 102 height 32
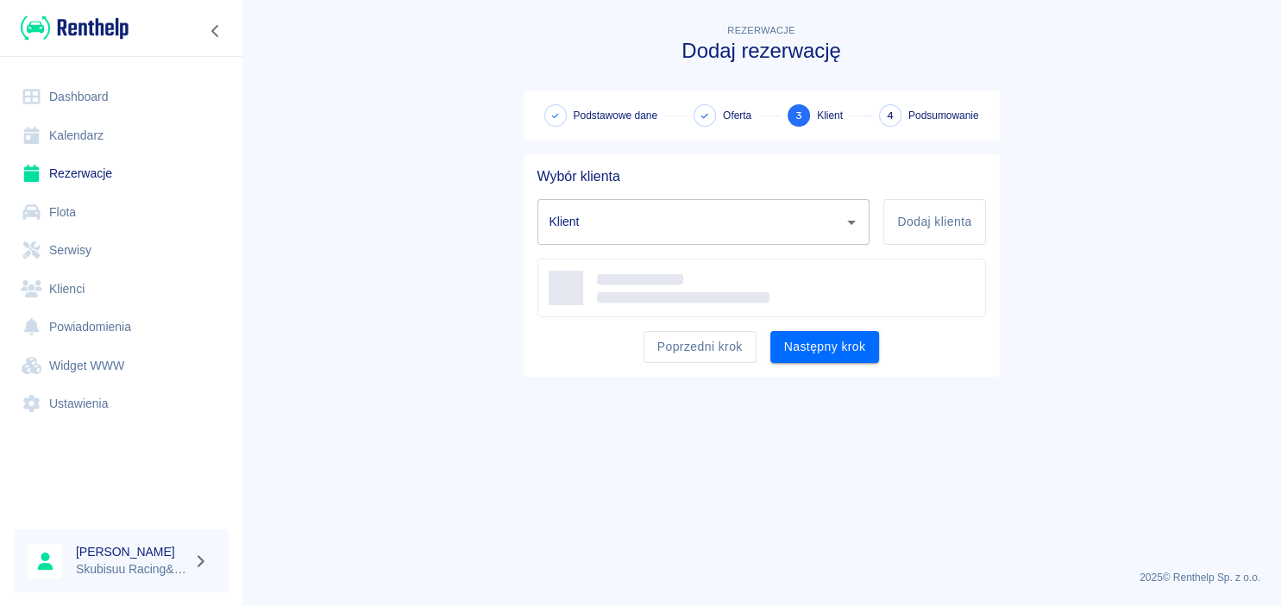
type input "[PERSON_NAME] ([PHONE_NUMBER])"
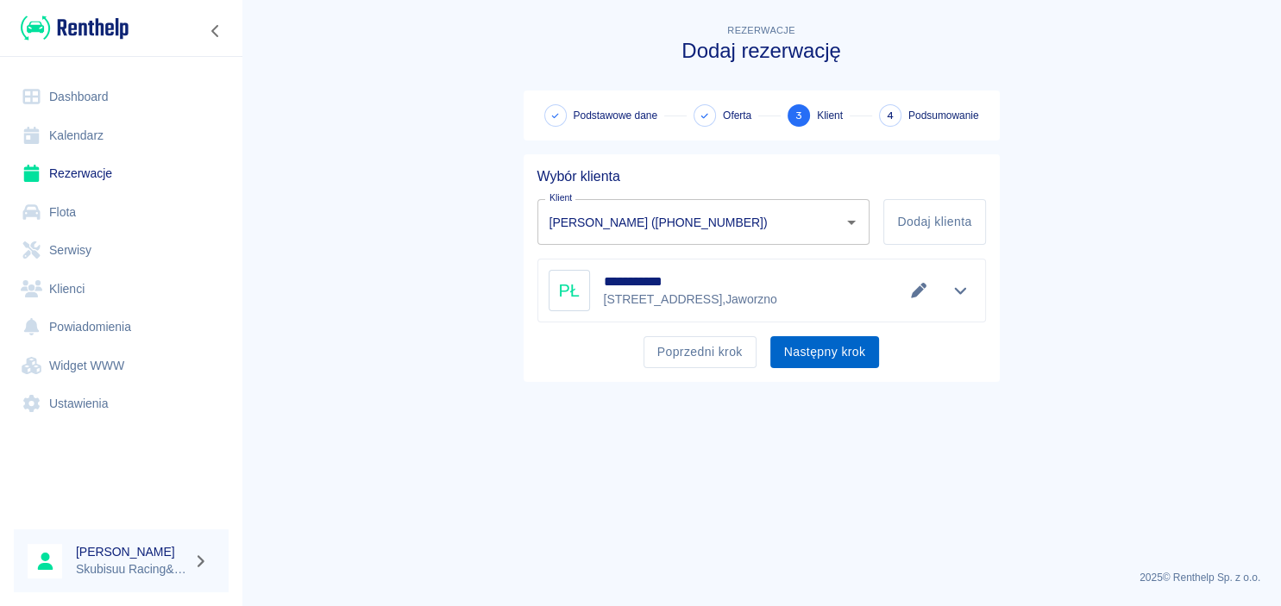
click at [800, 347] on button "Następny krok" at bounding box center [825, 352] width 110 height 32
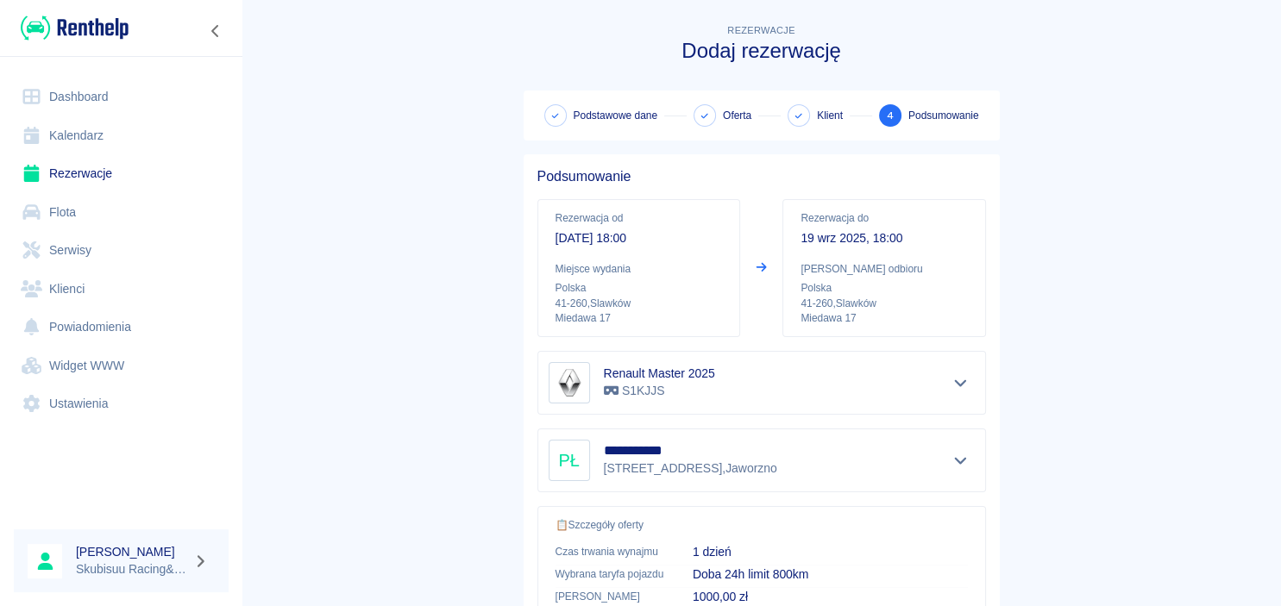
scroll to position [322, 0]
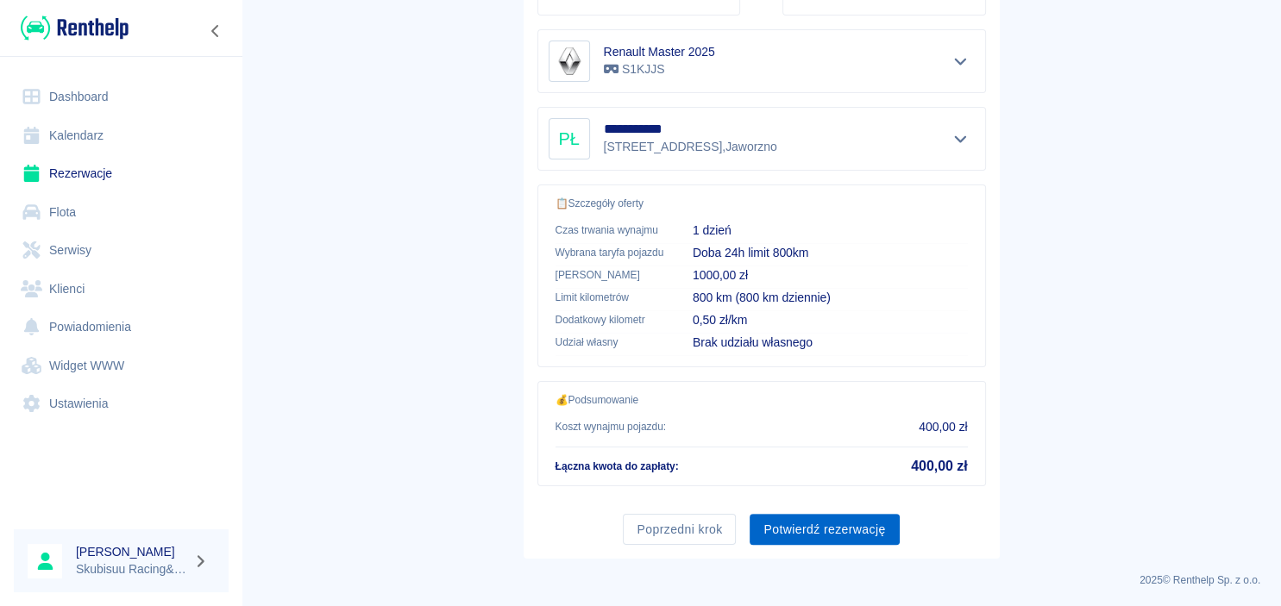
click at [817, 529] on button "Potwierdź rezerwację" at bounding box center [824, 530] width 149 height 32
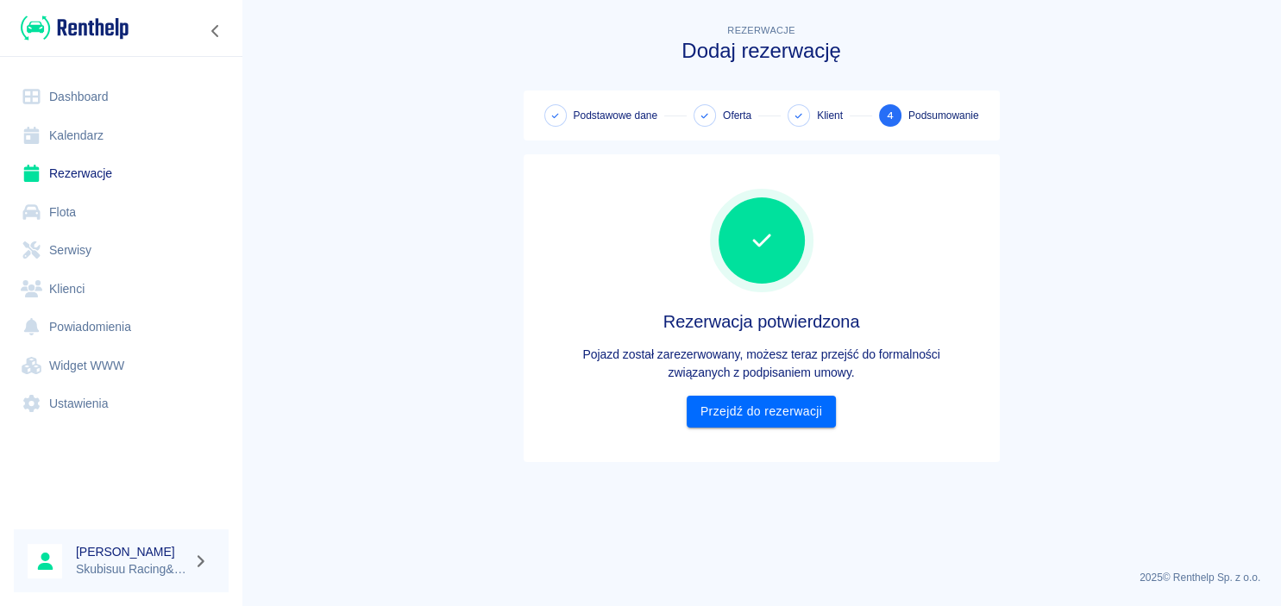
scroll to position [0, 0]
click at [780, 430] on div "Rezerwacja potwierdzona Pojazd został zarezerwowany, możesz teraz przejść do fo…" at bounding box center [761, 308] width 449 height 280
click at [779, 419] on link "Przejdź do rezerwacji" at bounding box center [761, 412] width 149 height 32
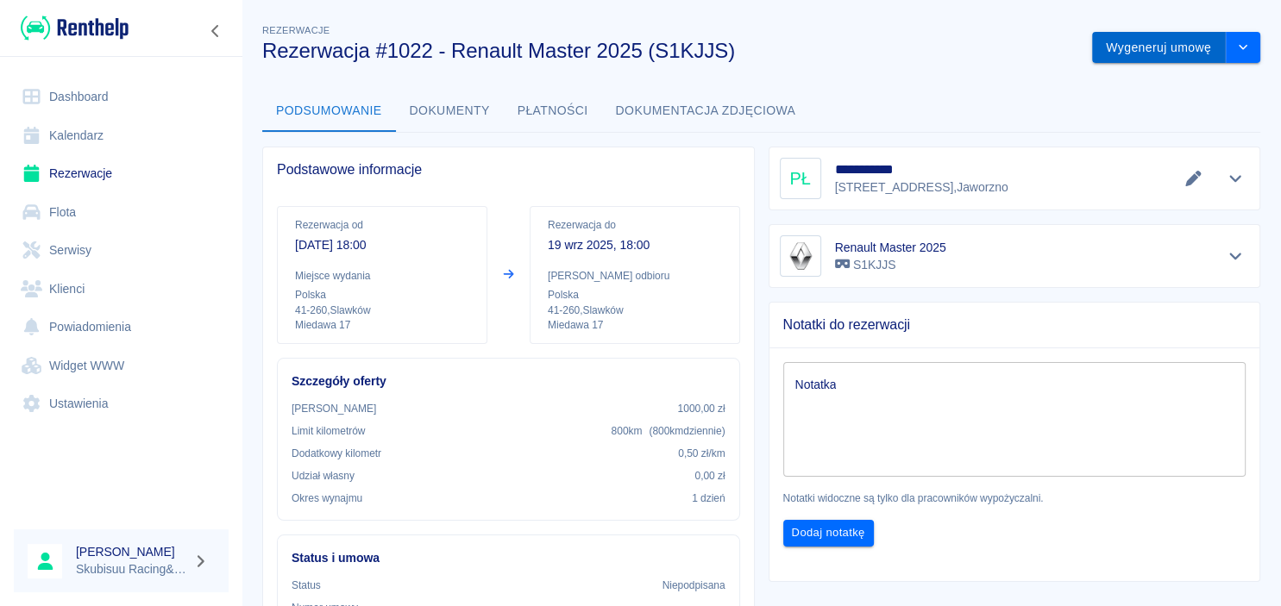
click at [1133, 46] on button "Wygeneruj umowę" at bounding box center [1159, 48] width 134 height 32
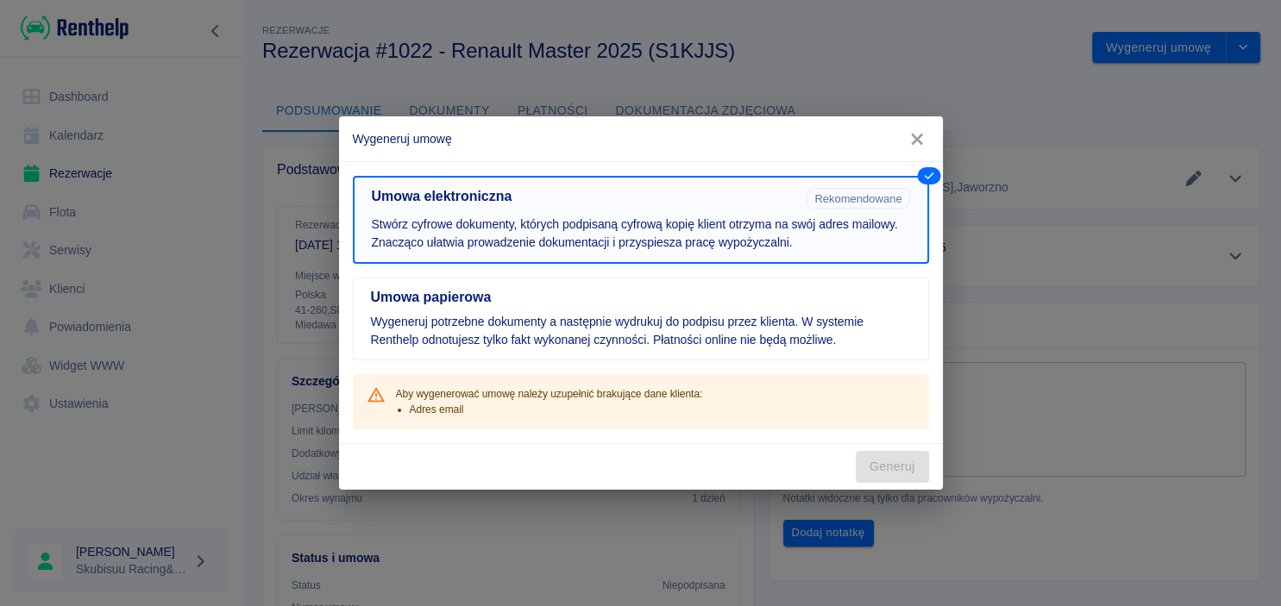
click at [628, 285] on button "Umowa papierowa Wygeneruj potrzebne dokumenty a następnie wydrukuj do podpisu p…" at bounding box center [641, 319] width 576 height 83
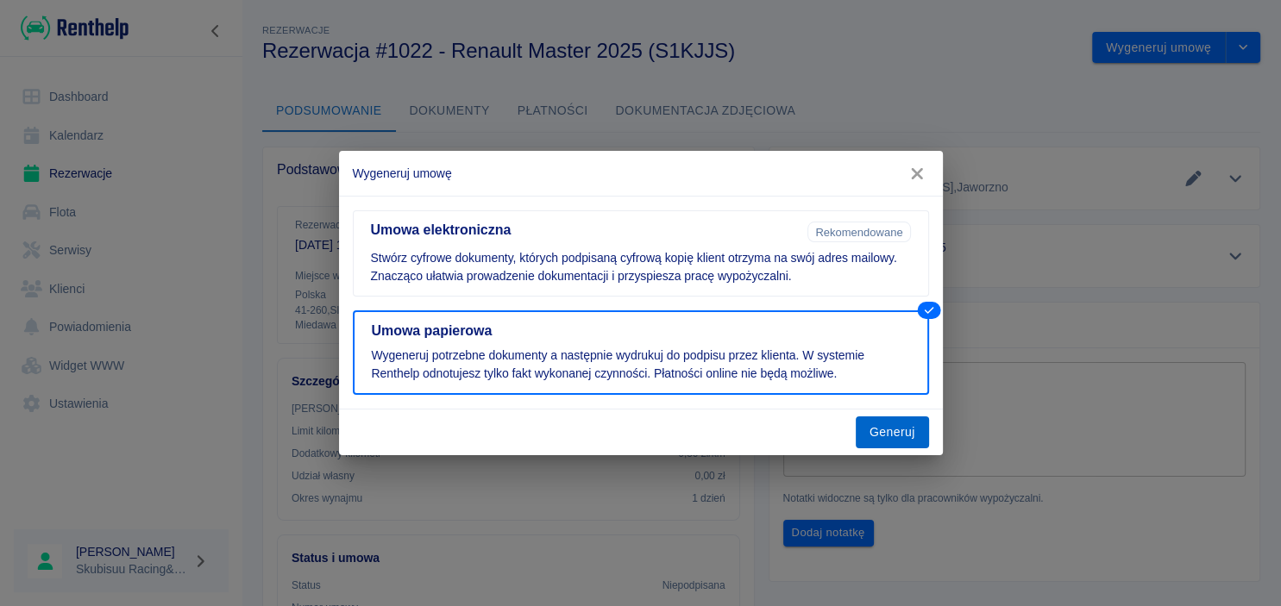
click at [895, 435] on button "Generuj" at bounding box center [892, 433] width 73 height 32
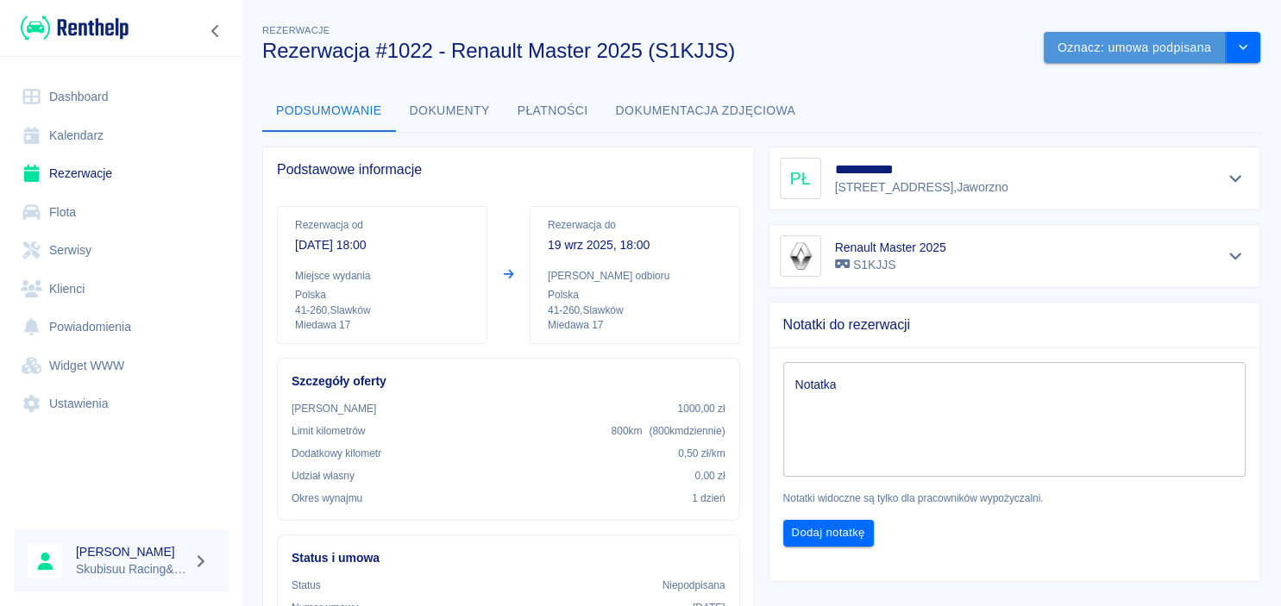
click at [1165, 60] on button "Oznacz: umowa podpisana" at bounding box center [1135, 48] width 182 height 32
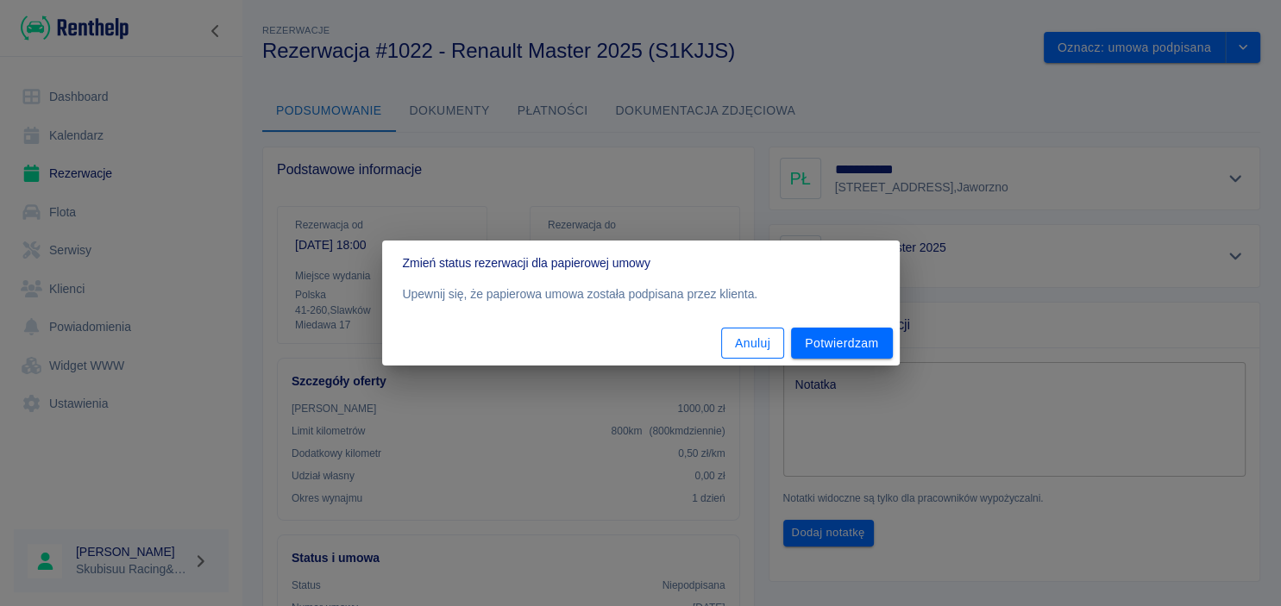
click at [762, 340] on button "Anuluj" at bounding box center [752, 344] width 63 height 32
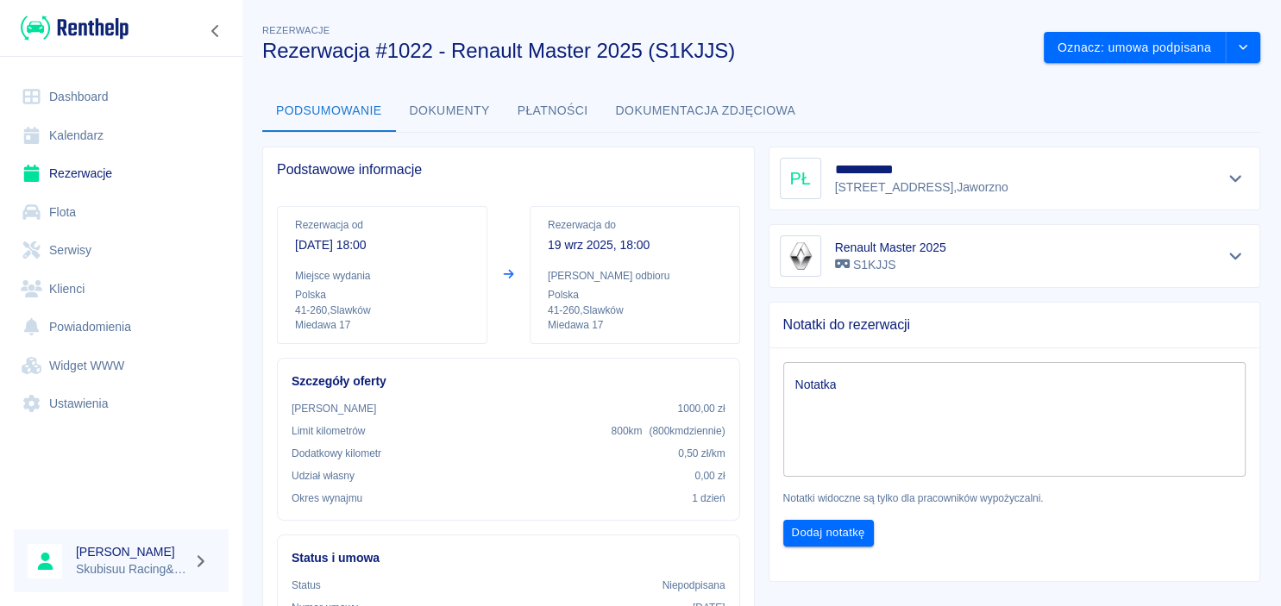
click at [435, 116] on button "Dokumenty" at bounding box center [450, 111] width 108 height 41
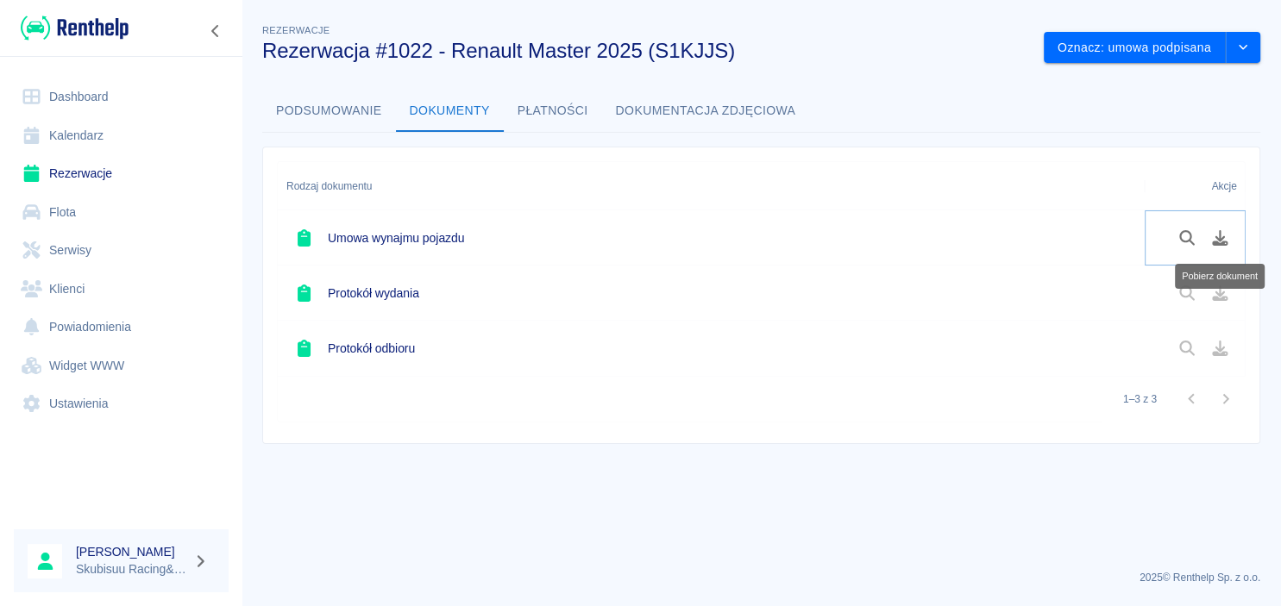
click at [1223, 246] on button "Pobierz dokument" at bounding box center [1220, 237] width 34 height 29
click at [98, 21] on img at bounding box center [75, 28] width 108 height 28
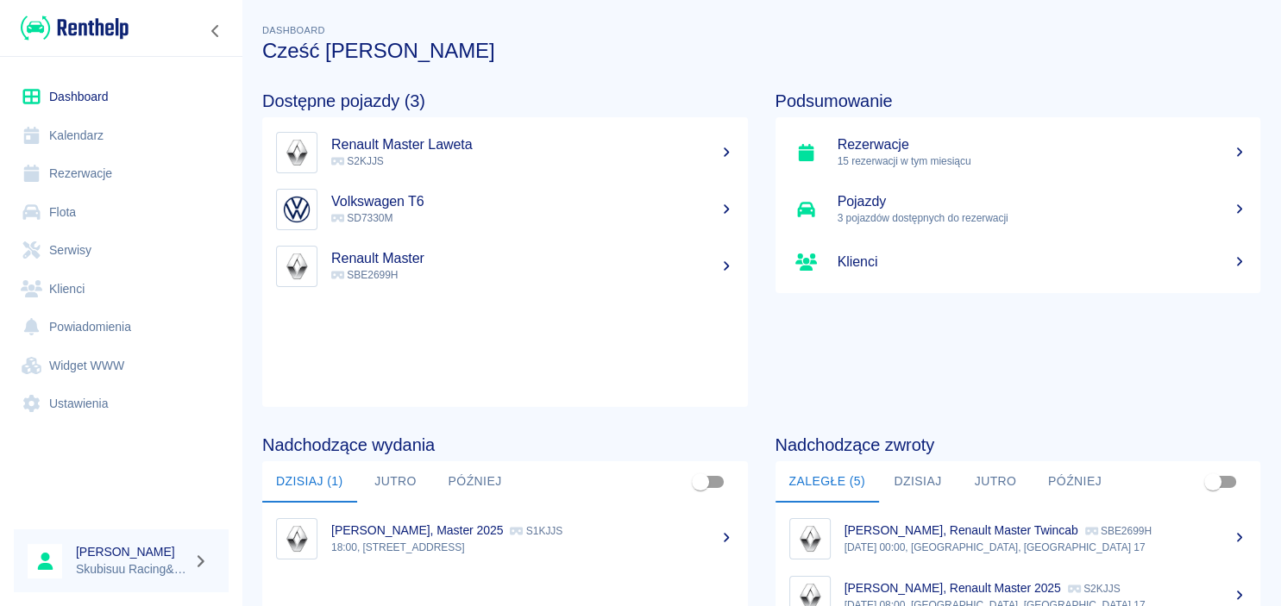
click at [896, 141] on h5 "Rezerwacje" at bounding box center [1043, 144] width 410 height 17
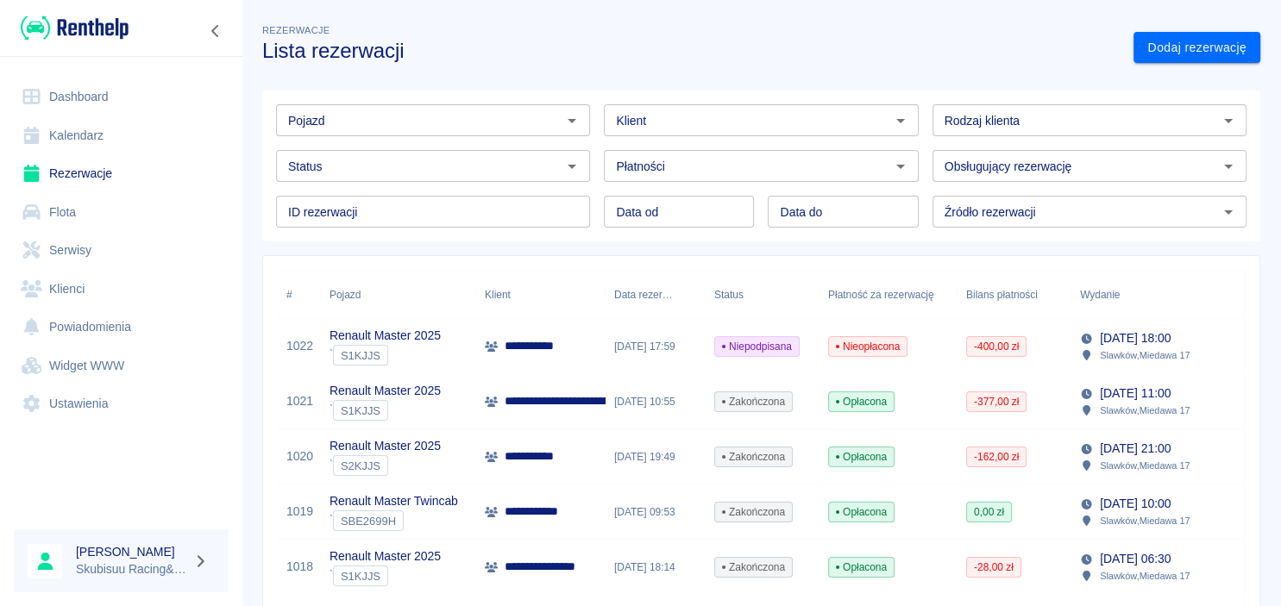
click at [914, 351] on div "Nieopłacona" at bounding box center [888, 346] width 138 height 55
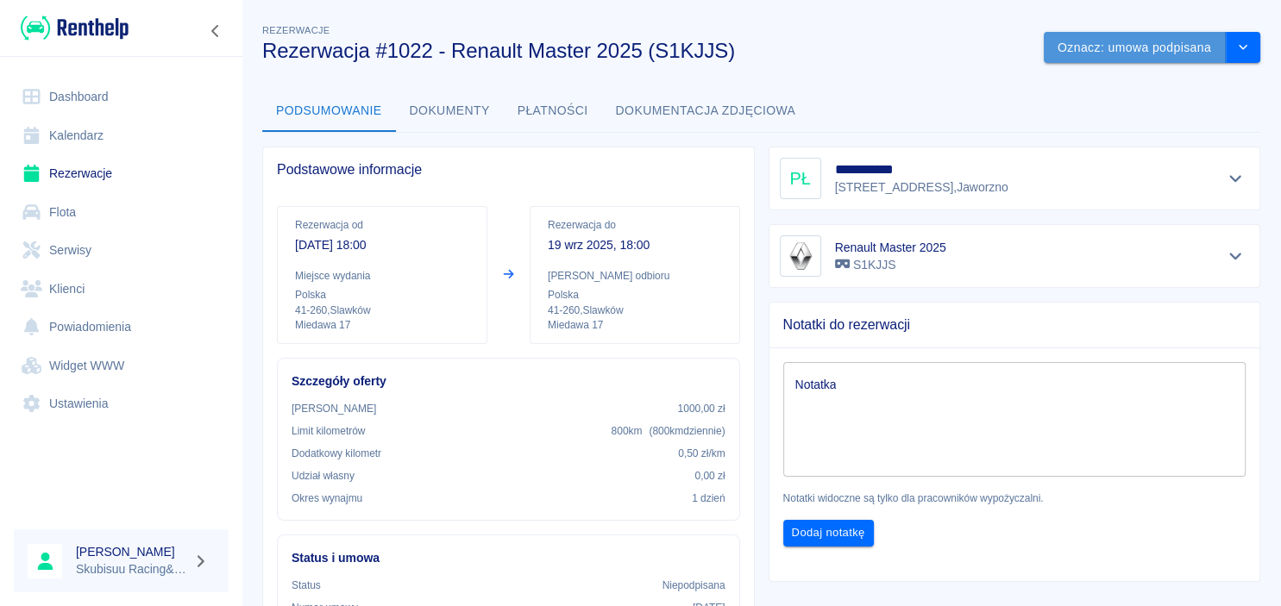
click at [1194, 50] on button "Oznacz: umowa podpisana" at bounding box center [1135, 48] width 182 height 32
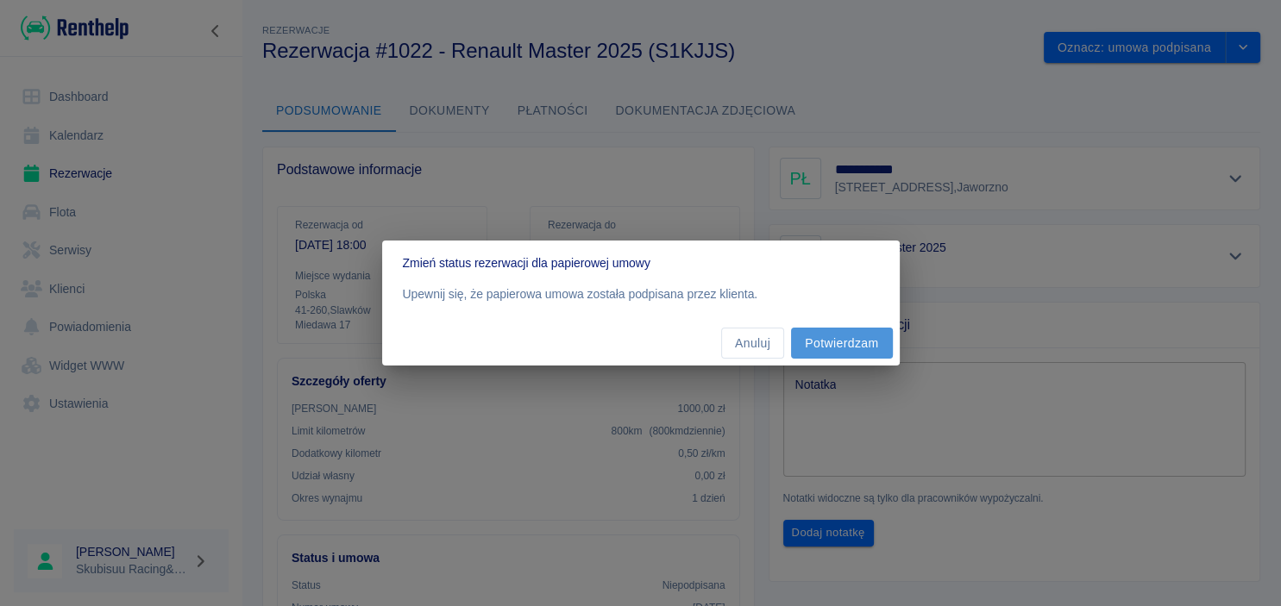
click at [844, 344] on button "Potwierdzam" at bounding box center [841, 344] width 101 height 32
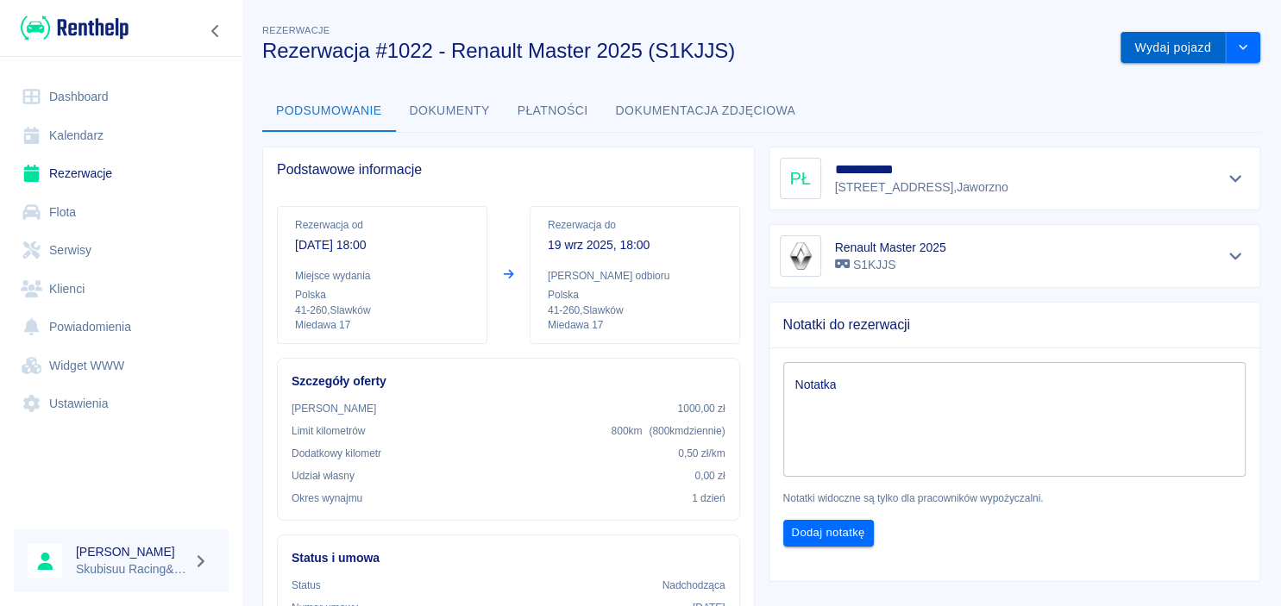
click at [1168, 53] on button "Wydaj pojazd" at bounding box center [1172, 48] width 105 height 32
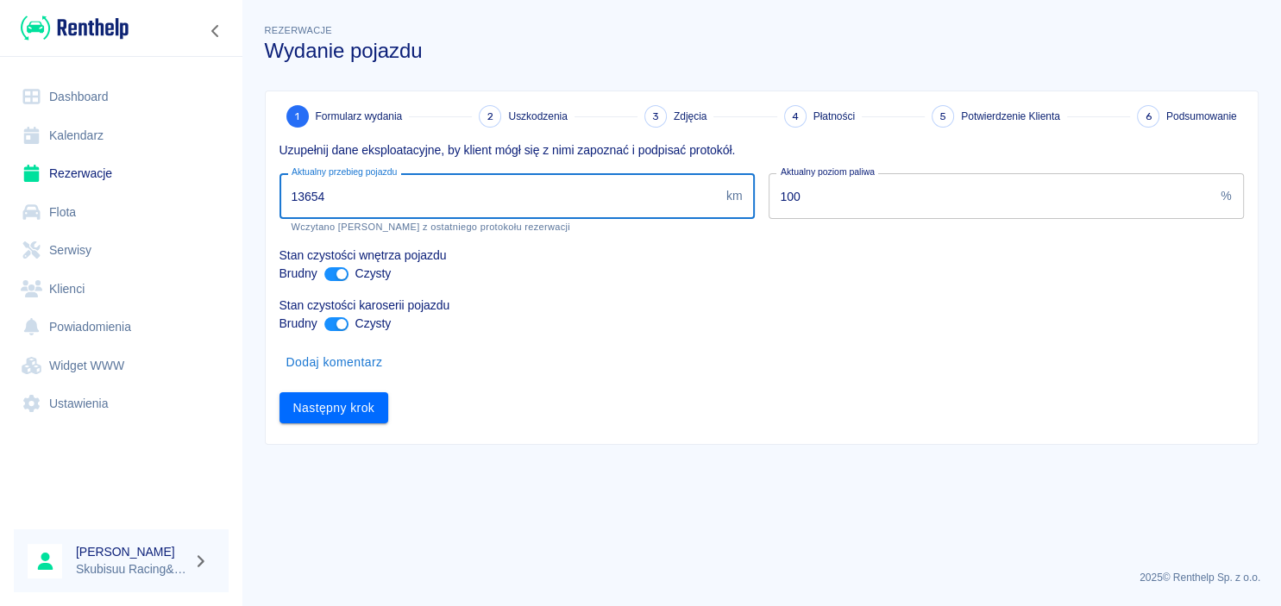
drag, startPoint x: 383, startPoint y: 198, endPoint x: 286, endPoint y: 198, distance: 96.6
click at [286, 198] on input "13654" at bounding box center [499, 196] width 440 height 46
click at [335, 212] on input "13654" at bounding box center [499, 196] width 440 height 46
drag, startPoint x: 347, startPoint y: 194, endPoint x: 273, endPoint y: 204, distance: 74.9
click at [279, 204] on input "13654" at bounding box center [499, 196] width 440 height 46
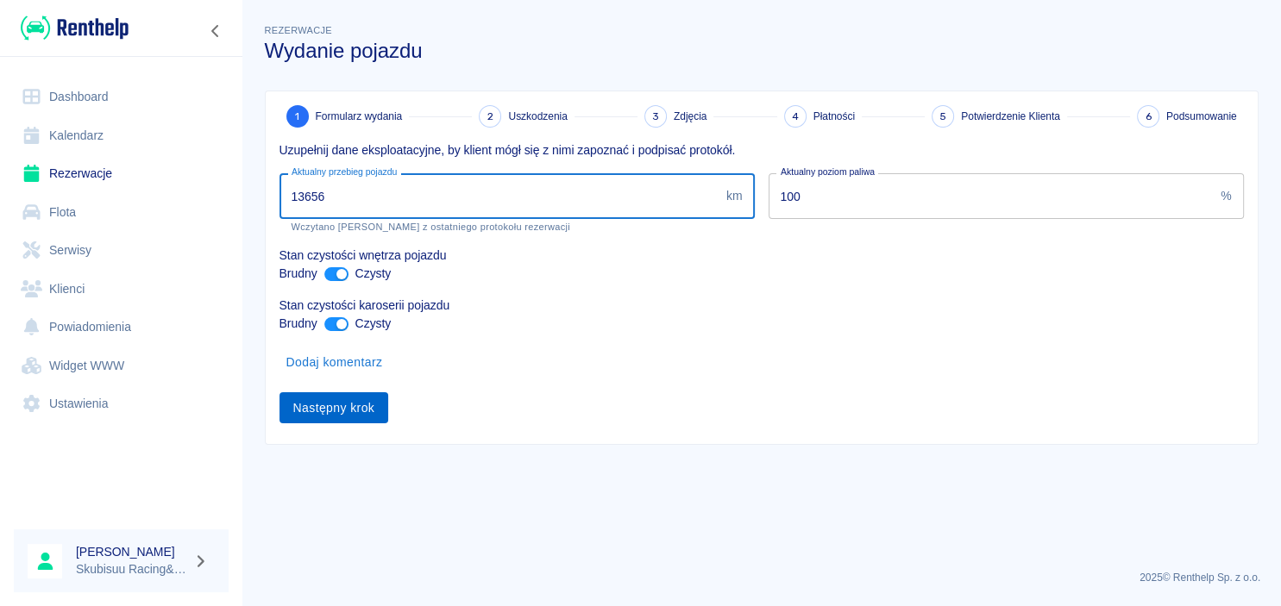
type input "13656"
click at [361, 416] on button "Następny krok" at bounding box center [334, 408] width 110 height 32
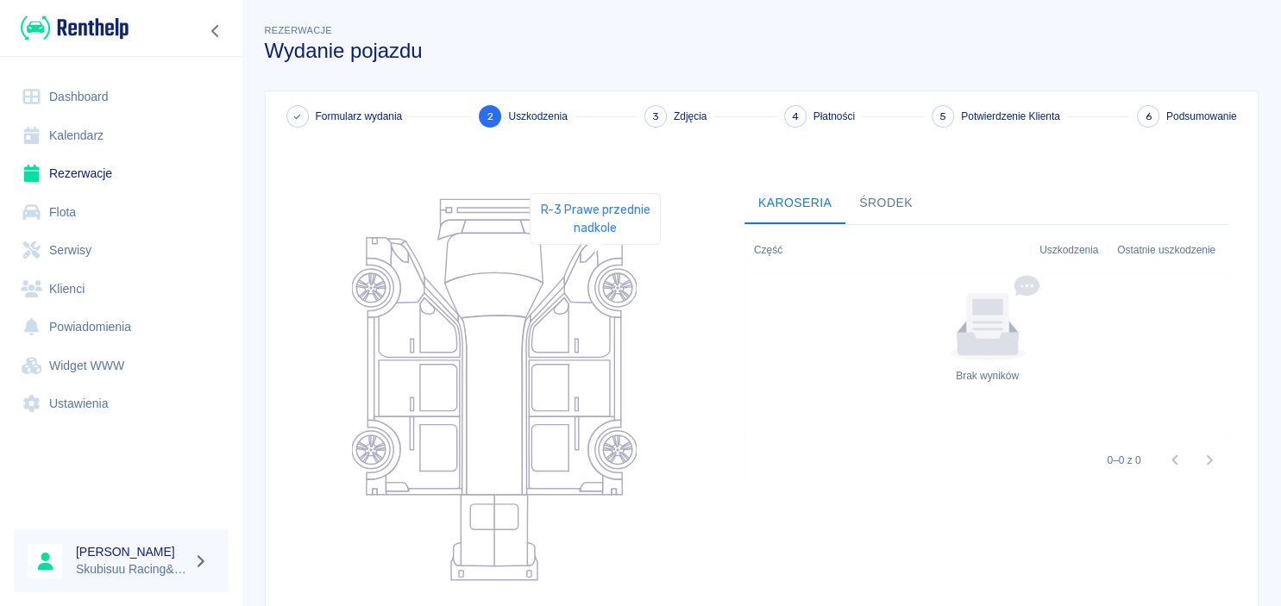
scroll to position [170, 0]
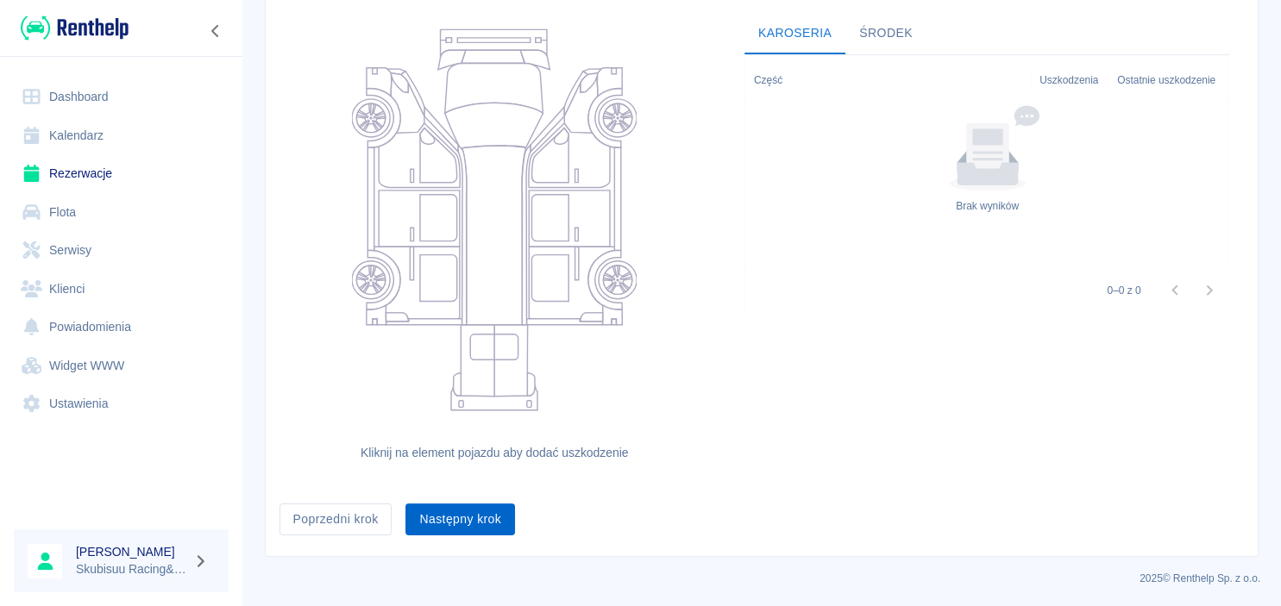
click at [505, 524] on button "Następny krok" at bounding box center [460, 520] width 110 height 32
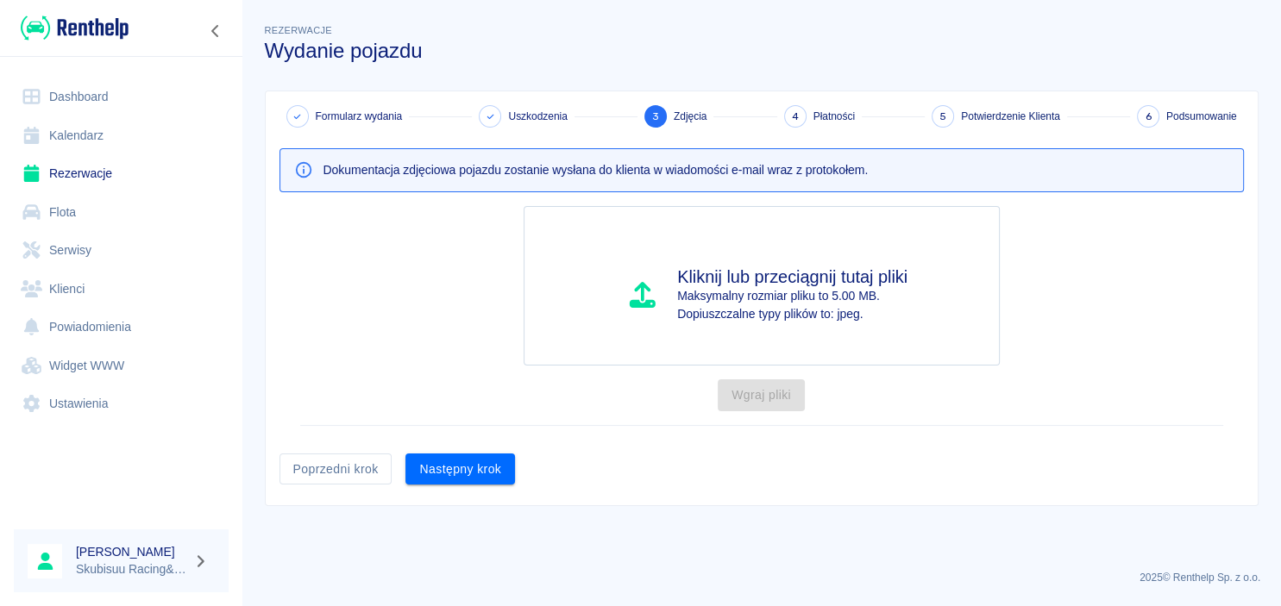
scroll to position [0, 0]
click at [491, 480] on button "Następny krok" at bounding box center [460, 470] width 110 height 32
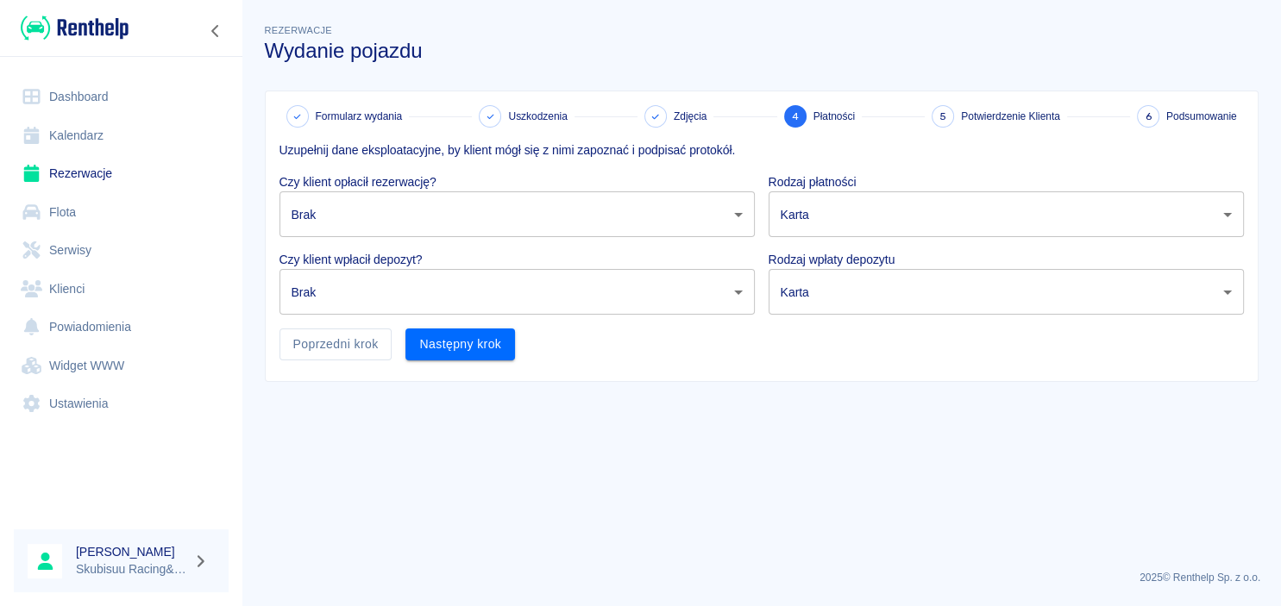
click at [490, 204] on body "Używamy plików Cookies, by zapewnić Ci najlepsze możliwe doświadczenie. Aby dow…" at bounding box center [640, 303] width 1281 height 606
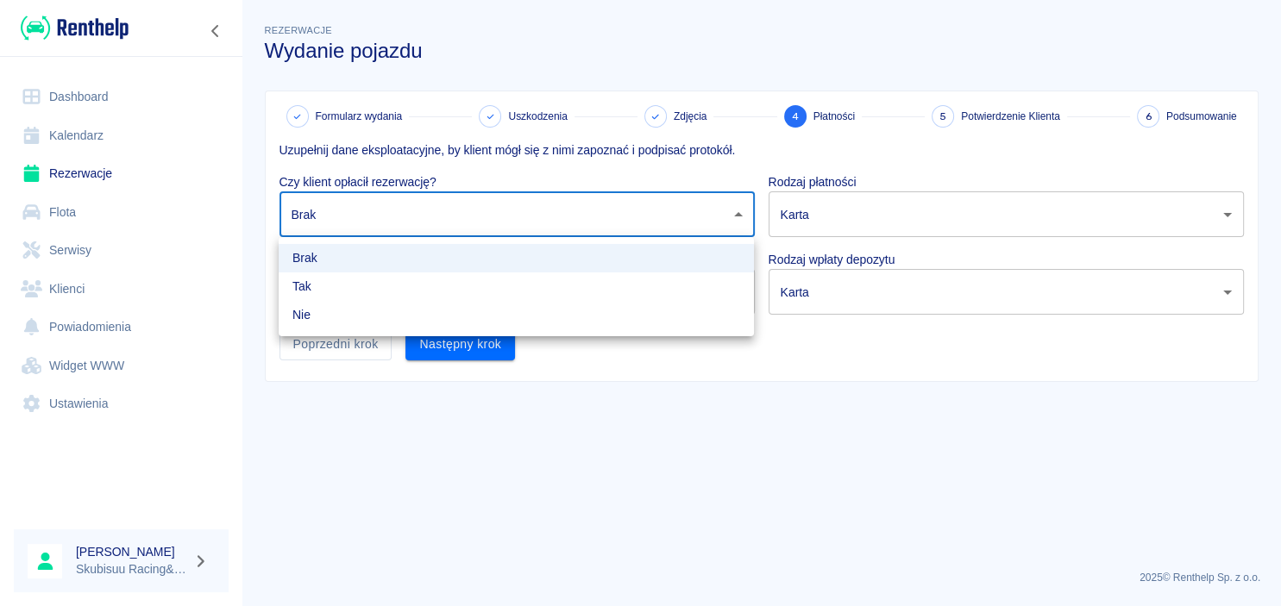
click at [449, 278] on li "Tak" at bounding box center [516, 287] width 475 height 28
type input "true"
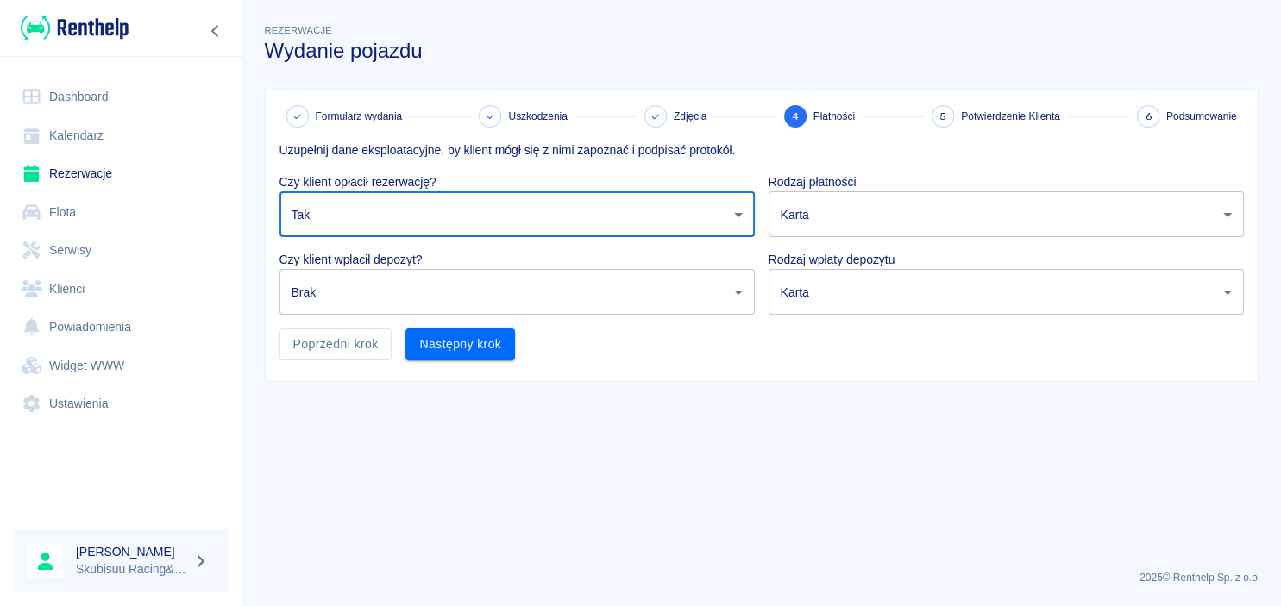
click at [844, 205] on body "Używamy plików Cookies, by zapewnić Ci najlepsze możliwe doświadczenie. Aby dow…" at bounding box center [640, 303] width 1281 height 606
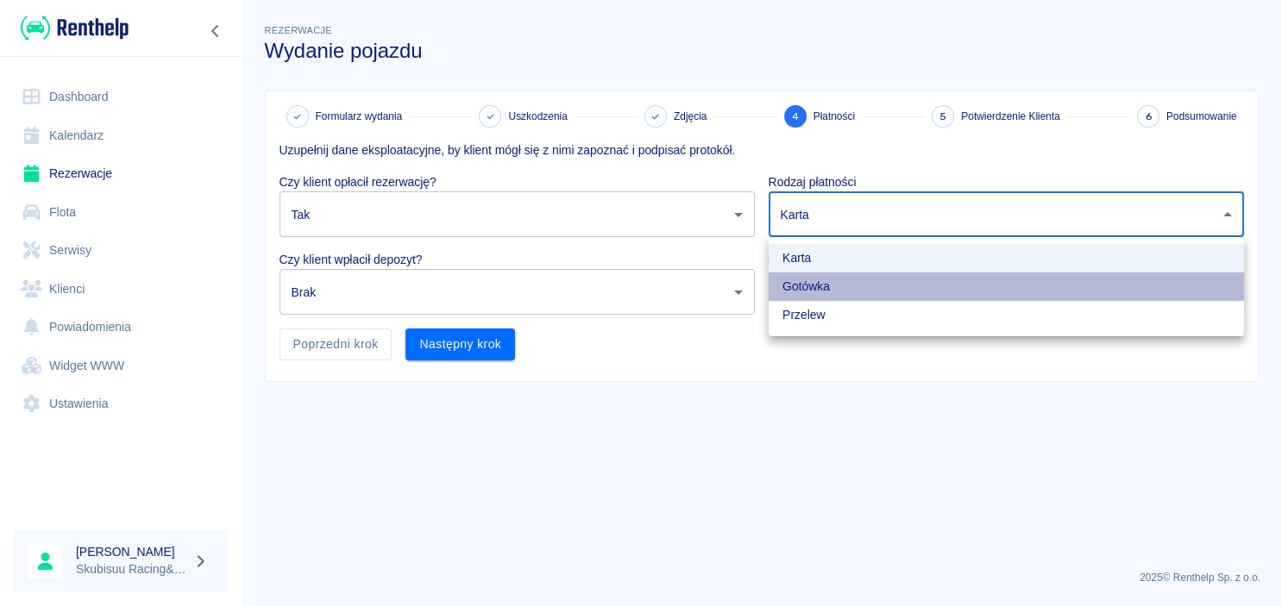
click at [819, 281] on li "Gotówka" at bounding box center [1006, 287] width 475 height 28
type input "cash"
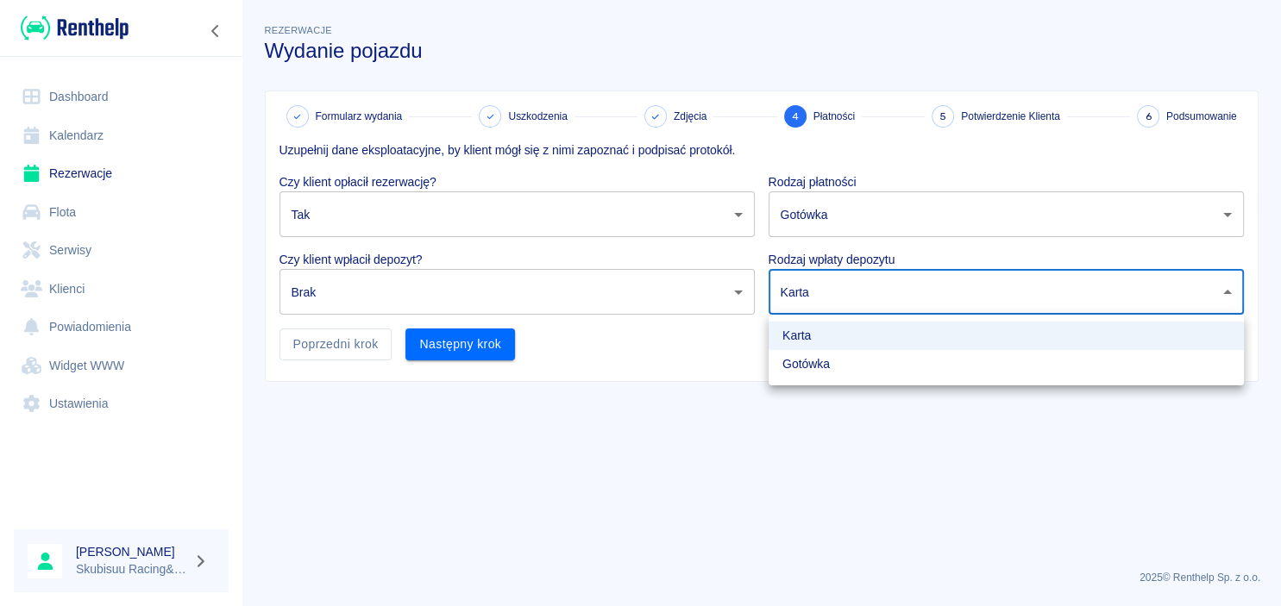
click at [825, 273] on body "Używamy plików Cookies, by zapewnić Ci najlepsze możliwe doświadczenie. Aby dow…" at bounding box center [640, 303] width 1281 height 606
click at [813, 364] on li "Gotówka" at bounding box center [1006, 364] width 475 height 28
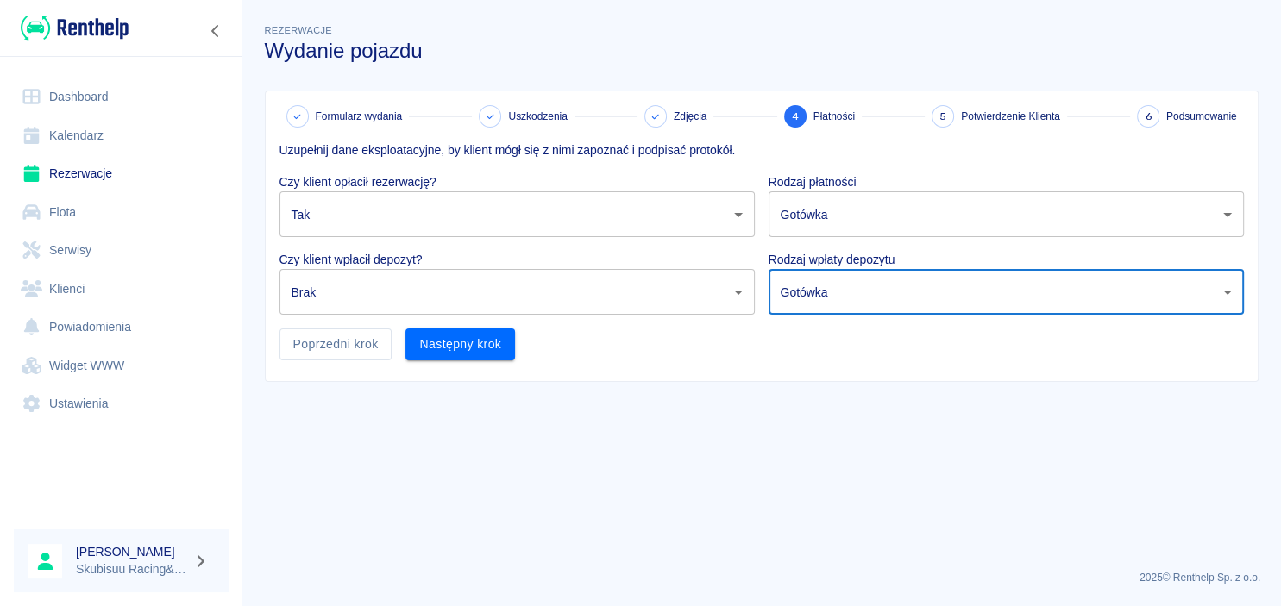
type input "cash"
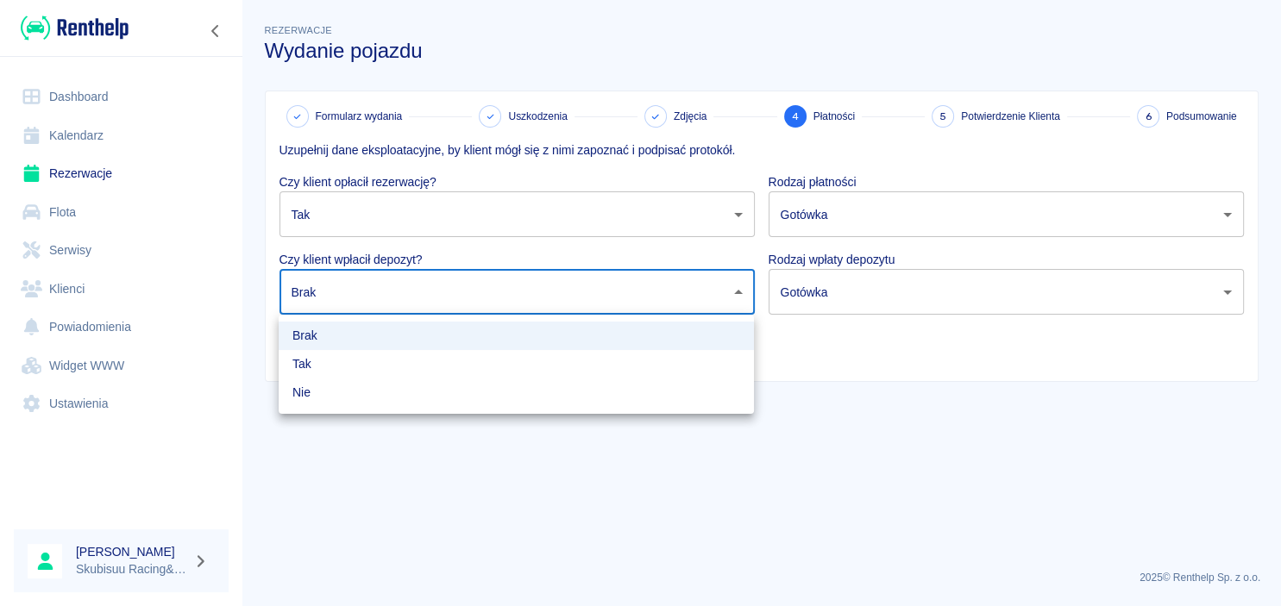
click at [657, 279] on body "Używamy plików Cookies, by zapewnić Ci najlepsze możliwe doświadczenie. Aby dow…" at bounding box center [640, 303] width 1281 height 606
click at [638, 352] on li "Tak" at bounding box center [516, 364] width 475 height 28
type input "true"
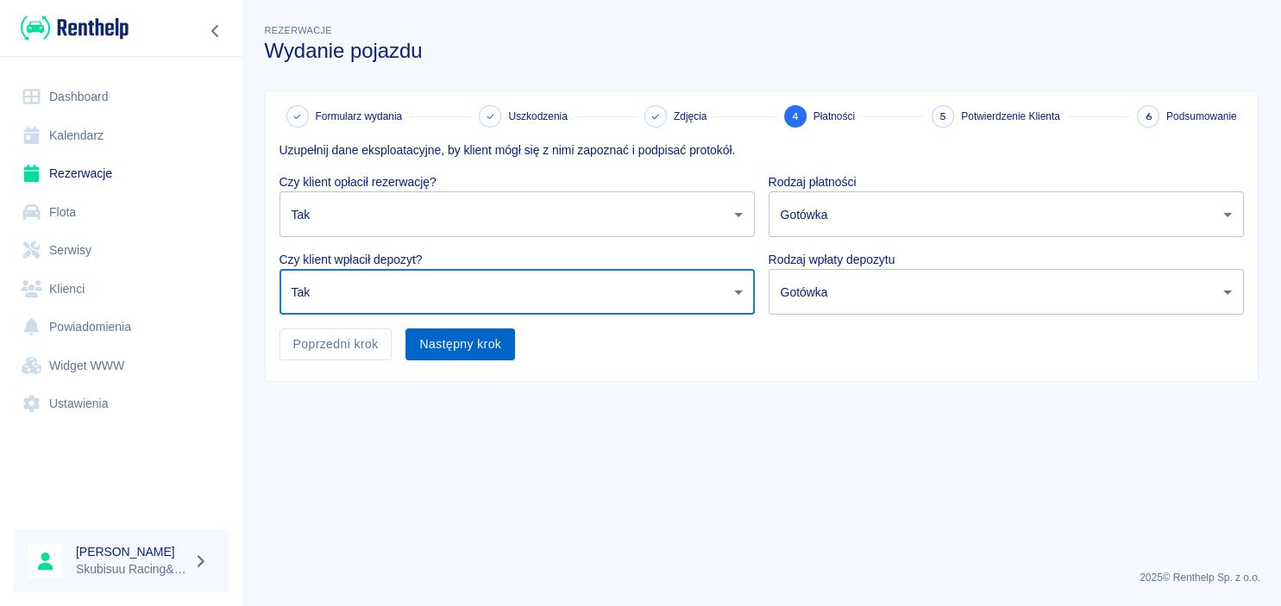
click at [480, 358] on button "Następny krok" at bounding box center [460, 345] width 110 height 32
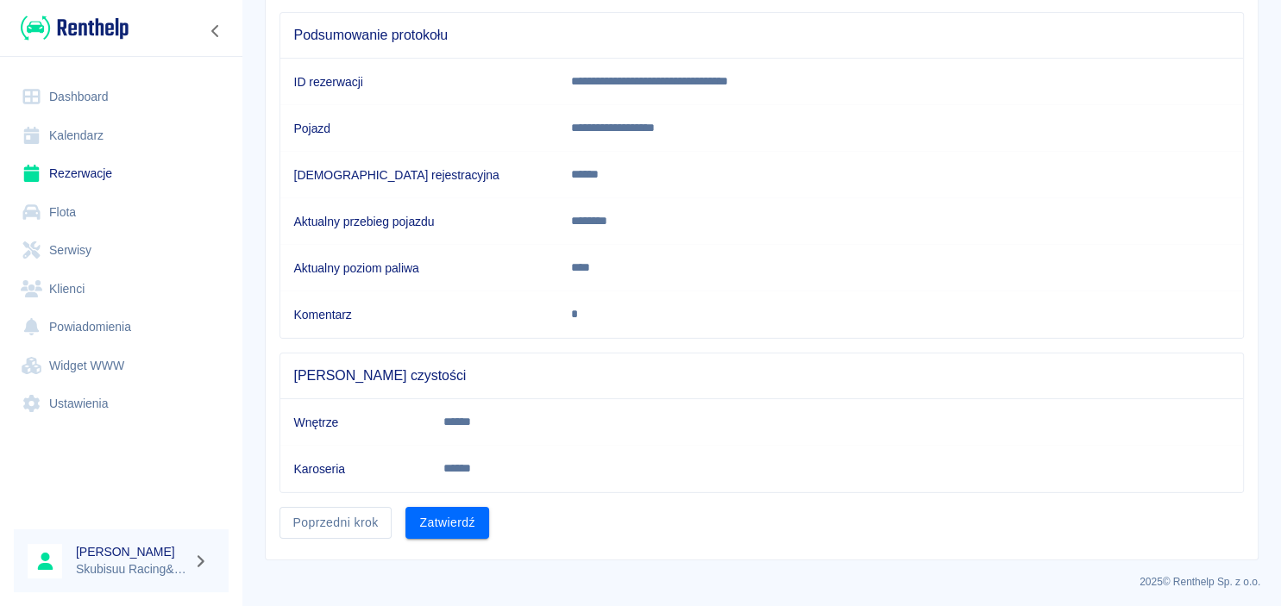
scroll to position [162, 0]
click at [459, 507] on button "Zatwierdź" at bounding box center [446, 522] width 83 height 32
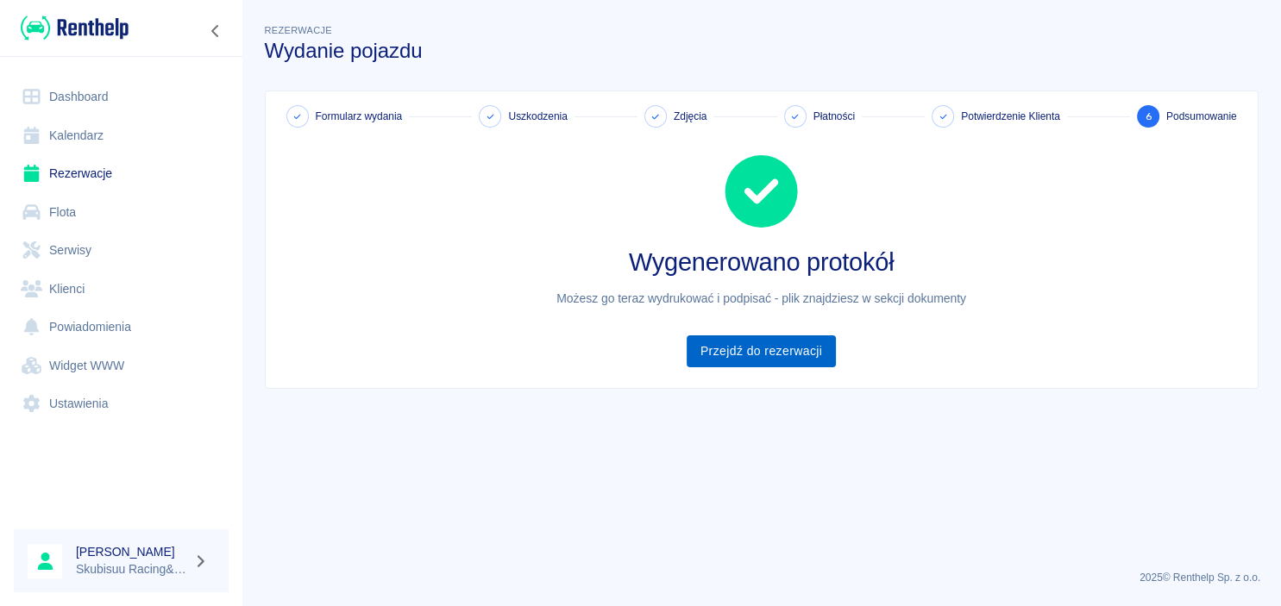
click at [762, 367] on link "Przejdź do rezerwacji" at bounding box center [761, 352] width 149 height 32
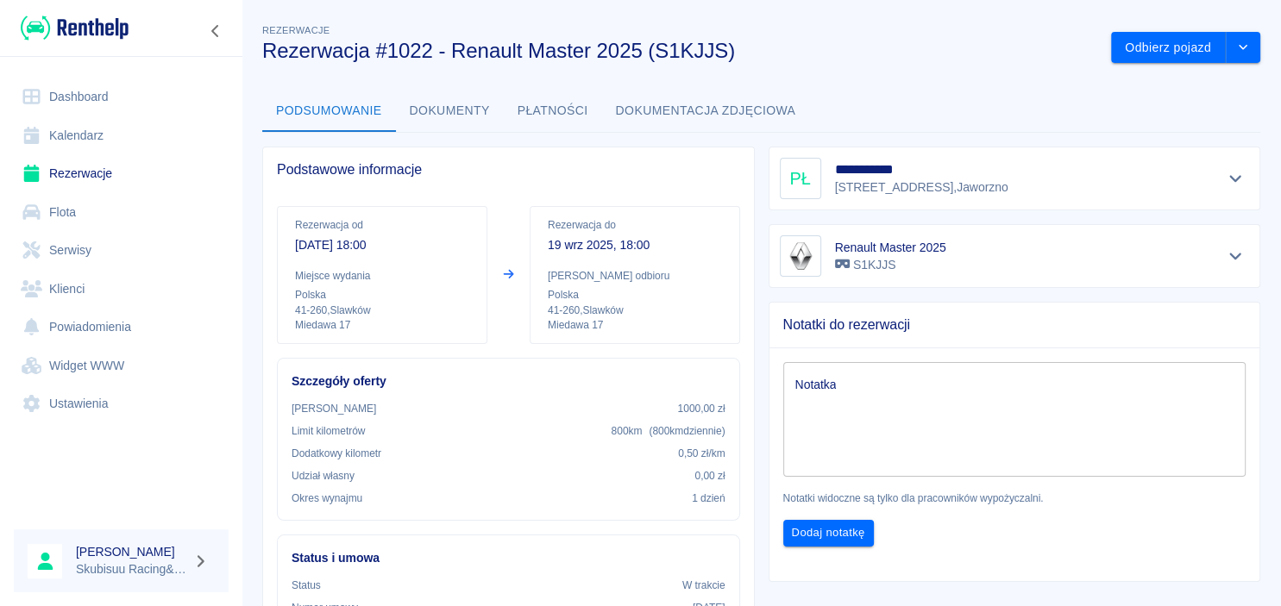
click at [178, 100] on link "Dashboard" at bounding box center [121, 97] width 215 height 39
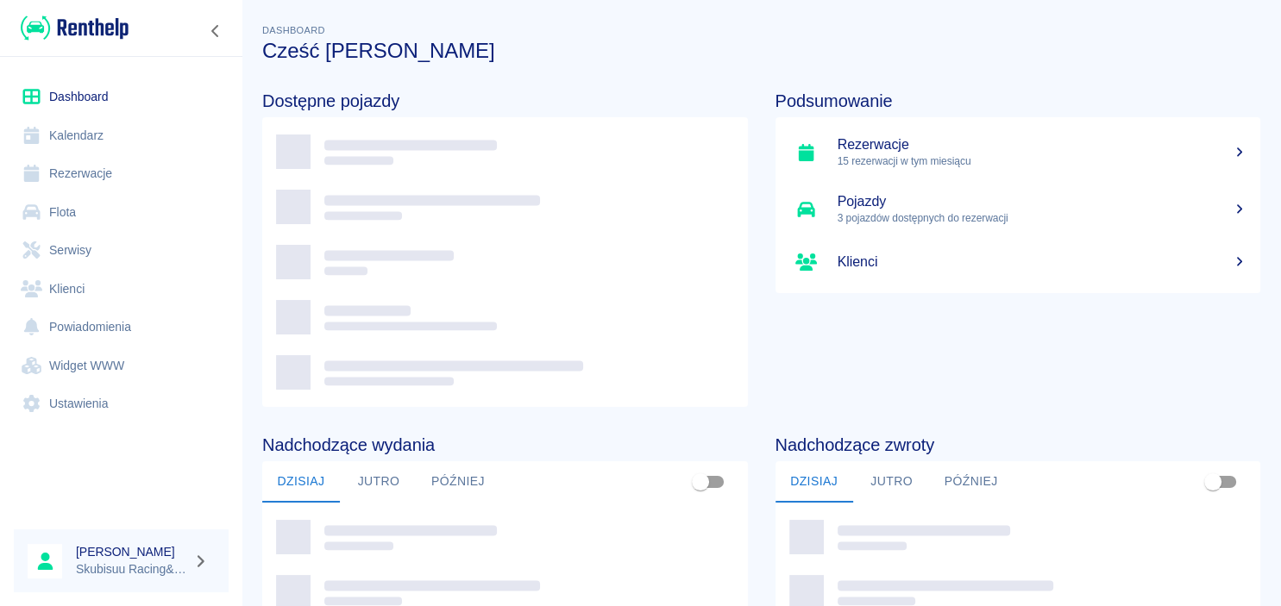
click at [103, 36] on img at bounding box center [75, 28] width 108 height 28
